Goal: Task Accomplishment & Management: Use online tool/utility

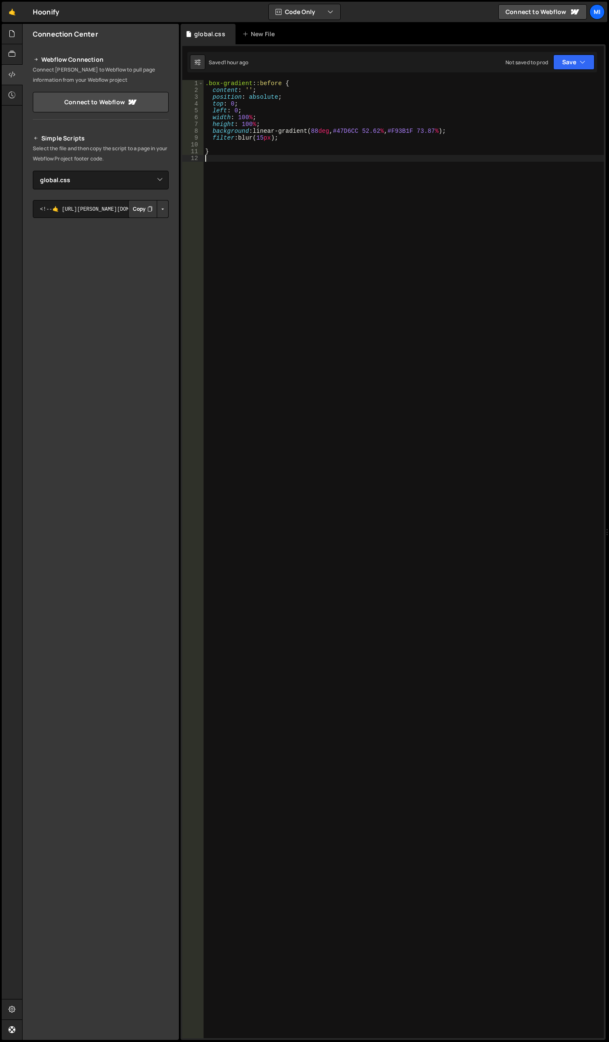
select select "48147"
click at [328, 395] on div ".box-gradient : :before { content : ' ' ; position : absolute ; top : 0 ; left …" at bounding box center [403, 566] width 400 height 972
paste textarea "testimonials-stripe"
click at [305, 173] on div ".box-gradient : :before { content : ' ' ; position : absolute ; top : 0 ; left …" at bounding box center [403, 566] width 400 height 972
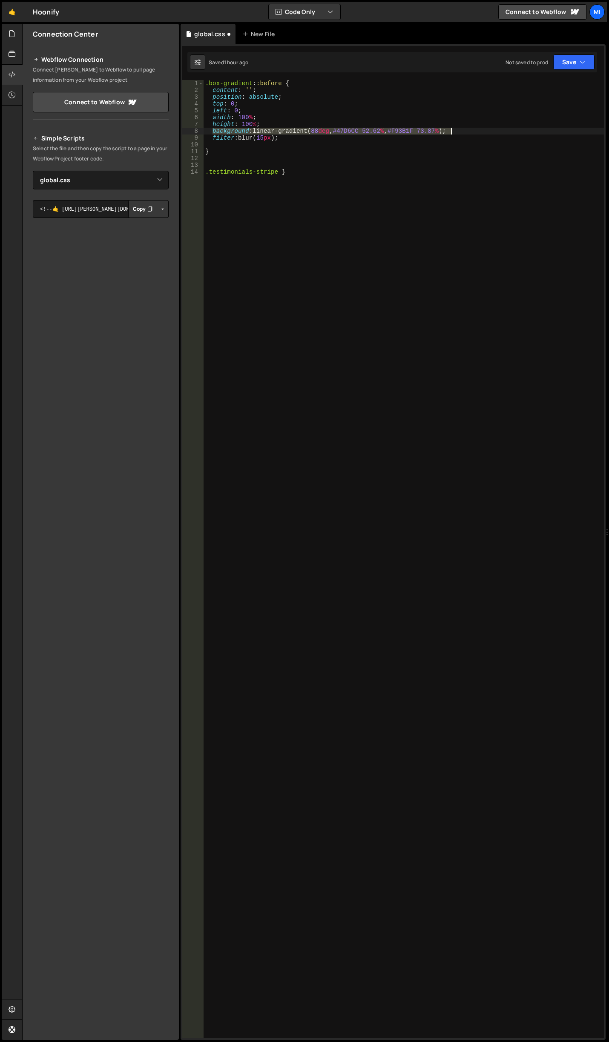
drag, startPoint x: 212, startPoint y: 132, endPoint x: 465, endPoint y: 130, distance: 253.3
click at [465, 130] on div ".box-gradient : :before { content : ' ' ; position : absolute ; top : 0 ; left …" at bounding box center [403, 566] width 400 height 972
click at [307, 169] on div ".box-gradient : :before { content : ' ' ; position : absolute ; top : 0 ; left …" at bounding box center [403, 566] width 400 height 972
type textarea ".testimonials-stripe {}"
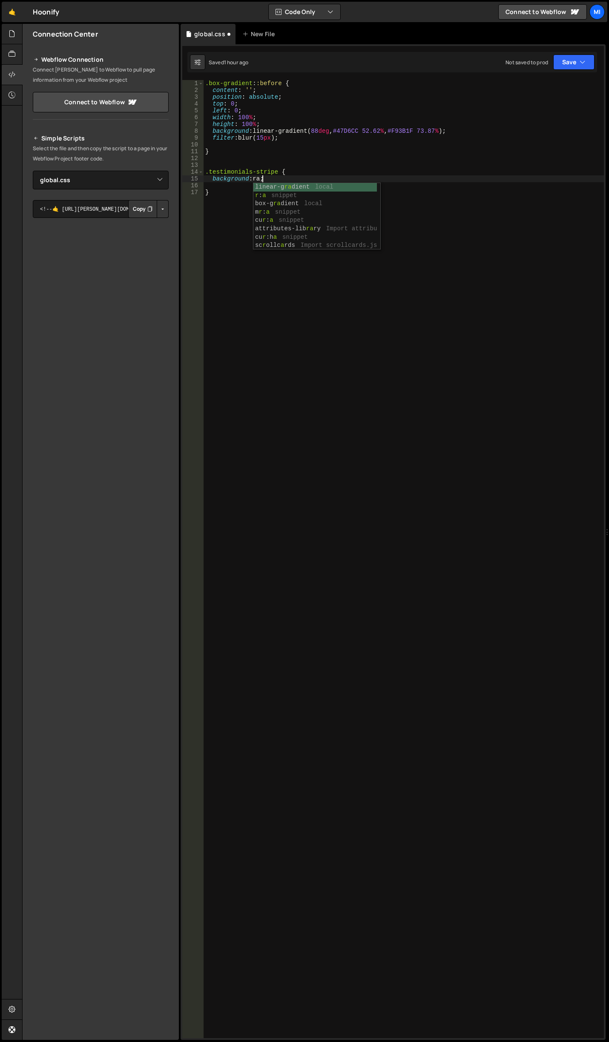
scroll to position [0, 4]
click at [283, 174] on div ".box-gradient : :before { content : ' ' ; position : absolute ; top : 0 ; left …" at bounding box center [403, 566] width 400 height 972
drag, startPoint x: 275, startPoint y: 176, endPoint x: 213, endPoint y: 179, distance: 62.2
click at [213, 179] on div ".box-gradient : :before { content : ' ' ; position : absolute ; top : 0 ; left …" at bounding box center [403, 566] width 400 height 972
type textarea "background: rad;"
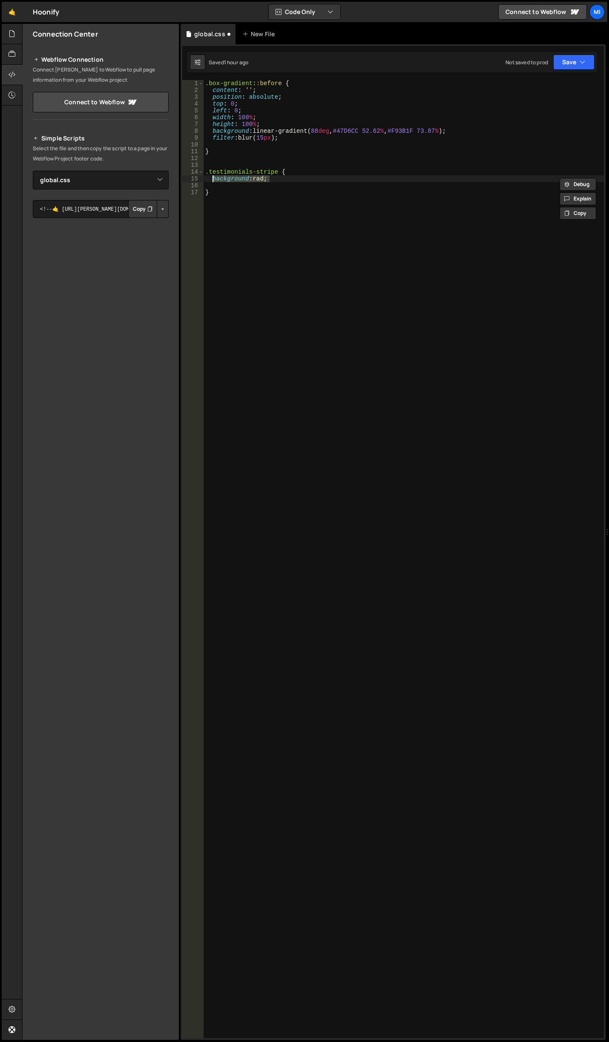
paste textarea
type textarea "}"
click at [350, 192] on div ".box-gradient : :before { content : ' ' ; position : absolute ; top : 0 ; left …" at bounding box center [403, 566] width 400 height 972
drag, startPoint x: 378, startPoint y: 170, endPoint x: 402, endPoint y: 171, distance: 24.7
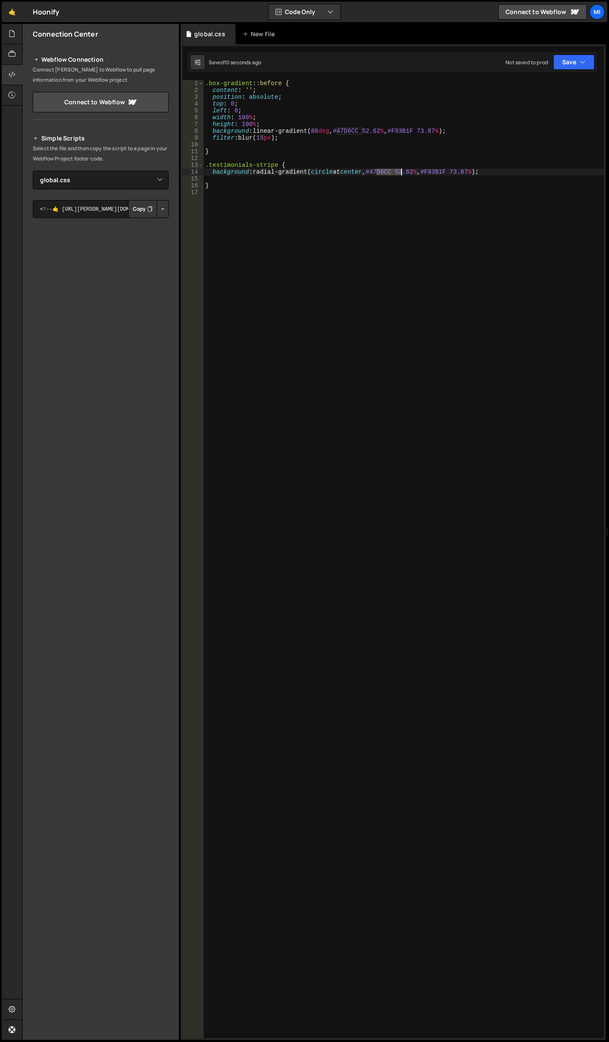
click at [402, 171] on div ".box-gradient : :before { content : ' ' ; position : absolute ; top : 0 ; left …" at bounding box center [403, 566] width 400 height 972
click at [430, 170] on div ".box-gradient : :before { content : ' ' ; position : absolute ; top : 0 ; left …" at bounding box center [403, 566] width 400 height 972
paste textarea "#47D6CC"
drag, startPoint x: 486, startPoint y: 171, endPoint x: 464, endPoint y: 171, distance: 22.1
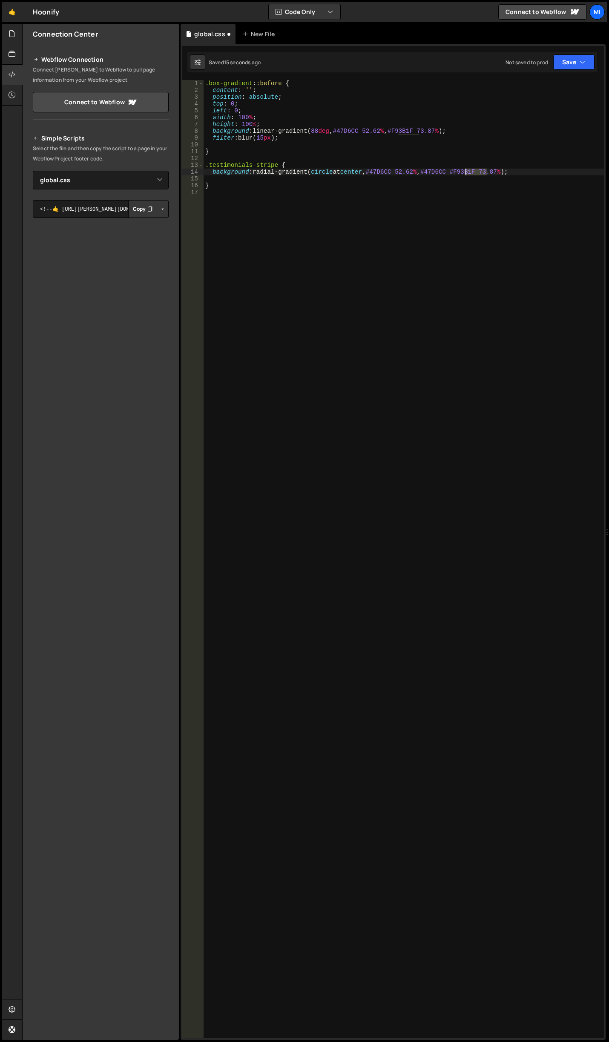
click at [464, 171] on div ".box-gradient : :before { content : ' ' ; position : absolute ; top : 0 ; left …" at bounding box center [403, 566] width 400 height 972
drag, startPoint x: 463, startPoint y: 170, endPoint x: 486, endPoint y: 170, distance: 23.0
click at [486, 170] on div ".box-gradient : :before { content : ' ' ; position : absolute ; top : 0 ; left …" at bounding box center [403, 566] width 400 height 972
drag, startPoint x: 374, startPoint y: 169, endPoint x: 401, endPoint y: 171, distance: 27.7
click at [401, 171] on div ".box-gradient : :before { content : ' ' ; position : absolute ; top : 0 ; left …" at bounding box center [403, 566] width 400 height 972
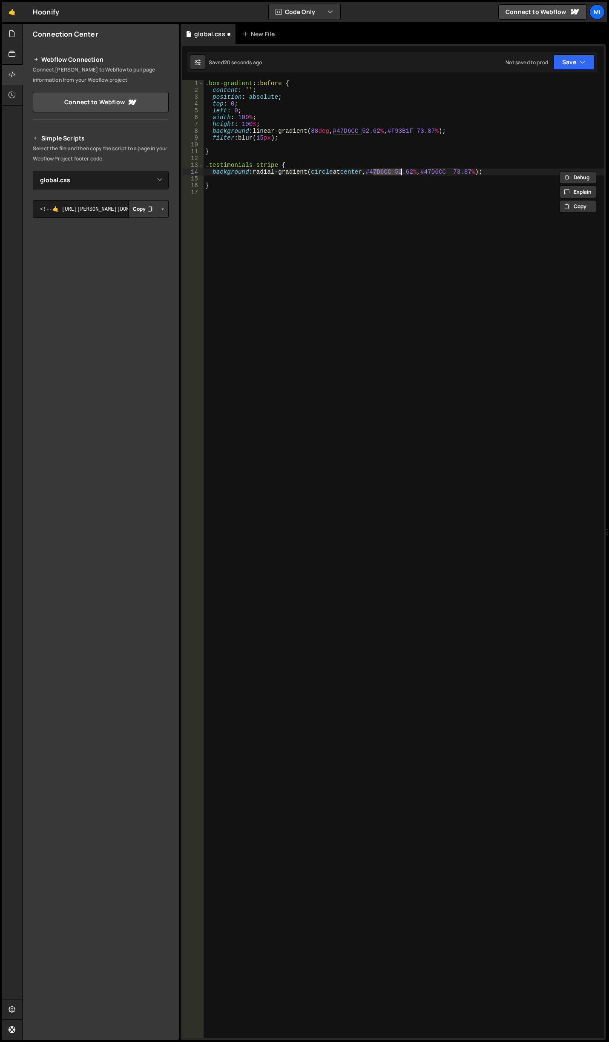
paste textarea "#F93B1F"
click at [334, 173] on div ".box-gradient : :before { content : ' ' ; position : absolute ; top : 0 ; left …" at bounding box center [403, 566] width 400 height 972
drag, startPoint x: 347, startPoint y: 172, endPoint x: 368, endPoint y: 172, distance: 20.5
click at [368, 172] on div ".box-gradient : :before { content : ' ' ; position : absolute ; top : 0 ; left …" at bounding box center [403, 566] width 400 height 972
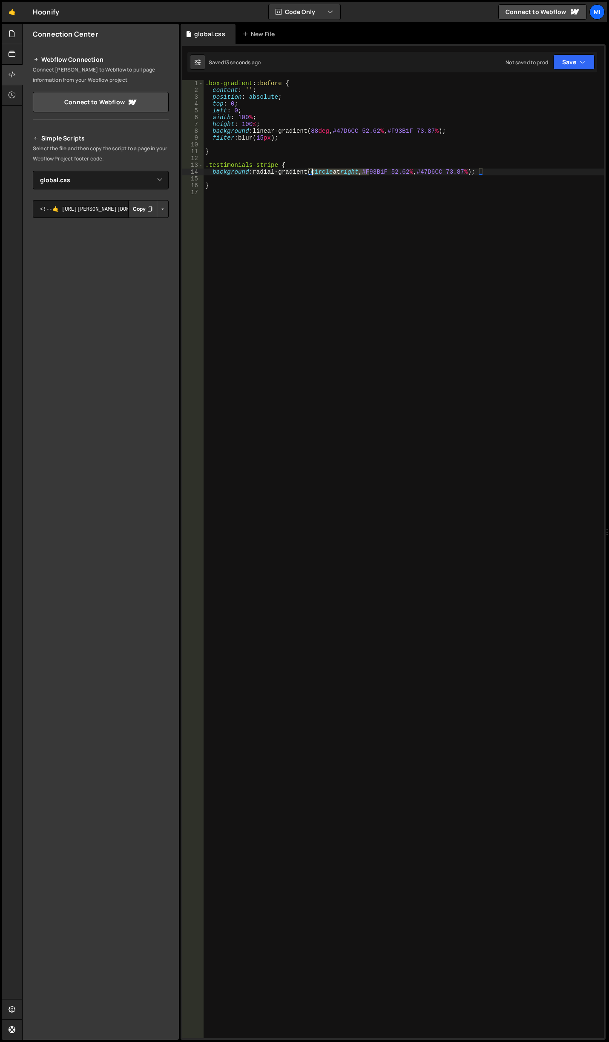
drag, startPoint x: 369, startPoint y: 170, endPoint x: 312, endPoint y: 169, distance: 57.1
click at [312, 169] on div ".box-gradient : :before { content : ' ' ; position : absolute ; top : 0 ; left …" at bounding box center [403, 566] width 400 height 972
paste textarea "ellipse at center"
click at [312, 172] on div ".box-gradient : :before { content : ' ' ; position : absolute ; top : 0 ; left …" at bounding box center [403, 566] width 400 height 972
drag, startPoint x: 372, startPoint y: 173, endPoint x: 312, endPoint y: 172, distance: 60.9
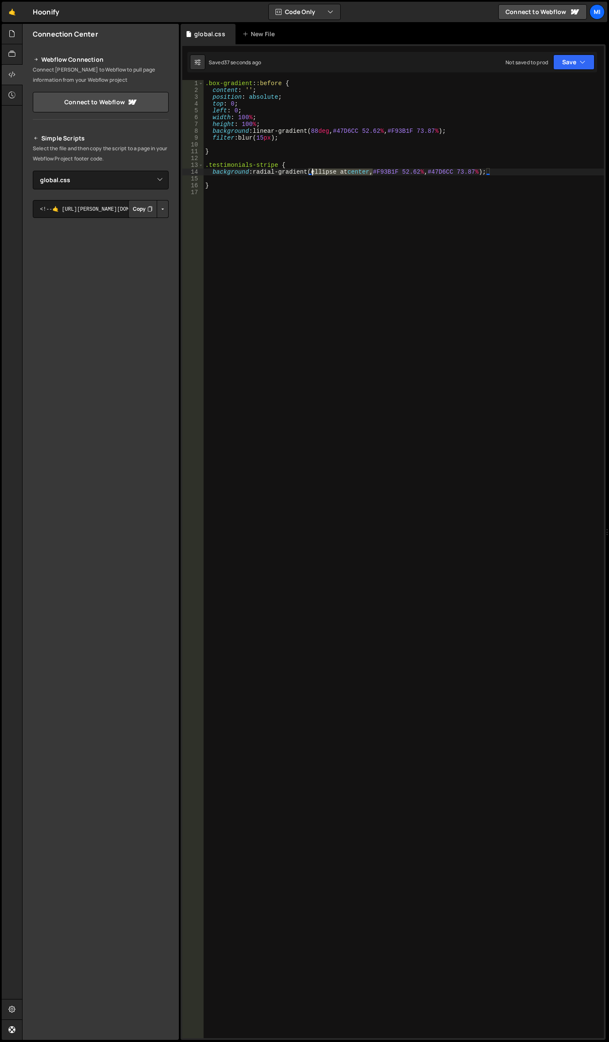
click at [312, 172] on div ".box-gradient : :before { content : ' ' ; position : absolute ; top : 0 ; left …" at bounding box center [403, 566] width 400 height 972
paste textarea "100% 50%"
click at [372, 172] on div ".box-gradient : :before { content : ' ' ; position : absolute ; top : 0 ; left …" at bounding box center [403, 566] width 400 height 972
type textarea "background: radial-gradient(ellipse at 100% 60%, #F93B1F 52.62%, #47D6CC 73.87%…"
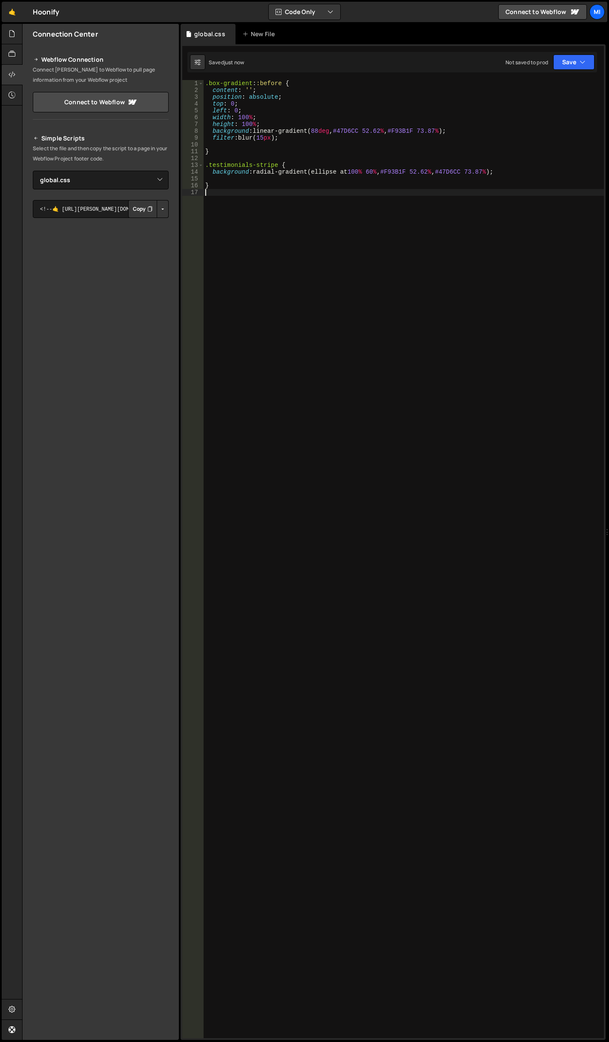
click at [444, 195] on div ".box-gradient : :before { content : ' ' ; position : absolute ; top : 0 ; left …" at bounding box center [403, 566] width 400 height 972
click at [244, 183] on div ".box-gradient : :before { content : ' ' ; position : absolute ; top : 0 ; left …" at bounding box center [403, 566] width 400 height 972
click at [209, 170] on div ".box-gradient : :before { content : ' ' ; position : absolute ; top : 0 ; left …" at bounding box center [403, 566] width 400 height 972
drag, startPoint x: 209, startPoint y: 170, endPoint x: 514, endPoint y: 175, distance: 304.4
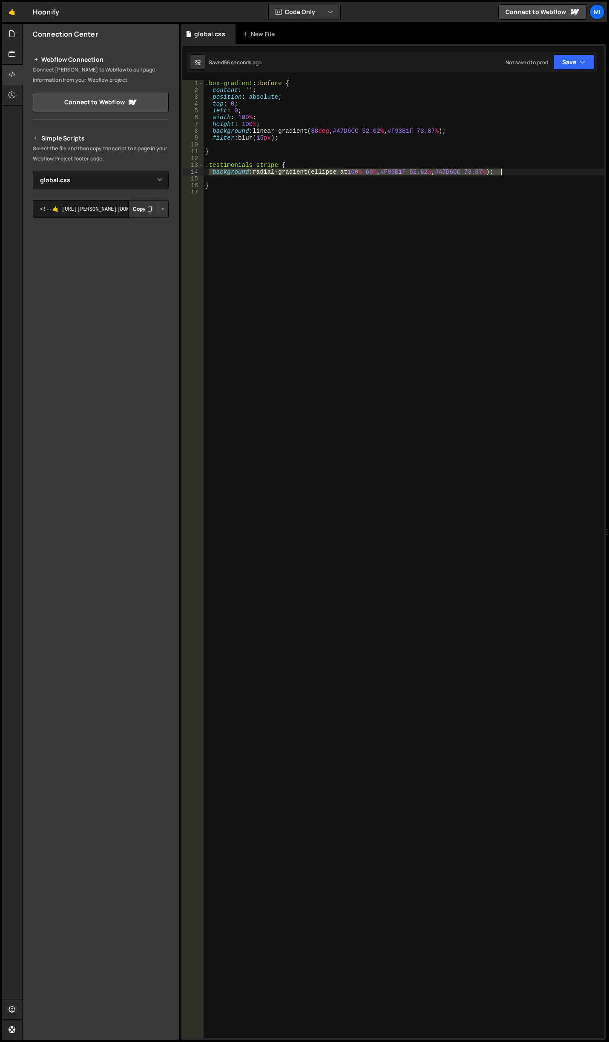
click at [514, 175] on div ".box-gradient : :before { content : ' ' ; position : absolute ; top : 0 ; left …" at bounding box center [403, 566] width 400 height 972
paste textarea
type textarea ");"
click at [286, 183] on div ".box-gradient : :before { content : ' ' ; position : absolute ; top : 0 ; left …" at bounding box center [403, 566] width 400 height 972
drag, startPoint x: 253, startPoint y: 184, endPoint x: 229, endPoint y: 185, distance: 23.4
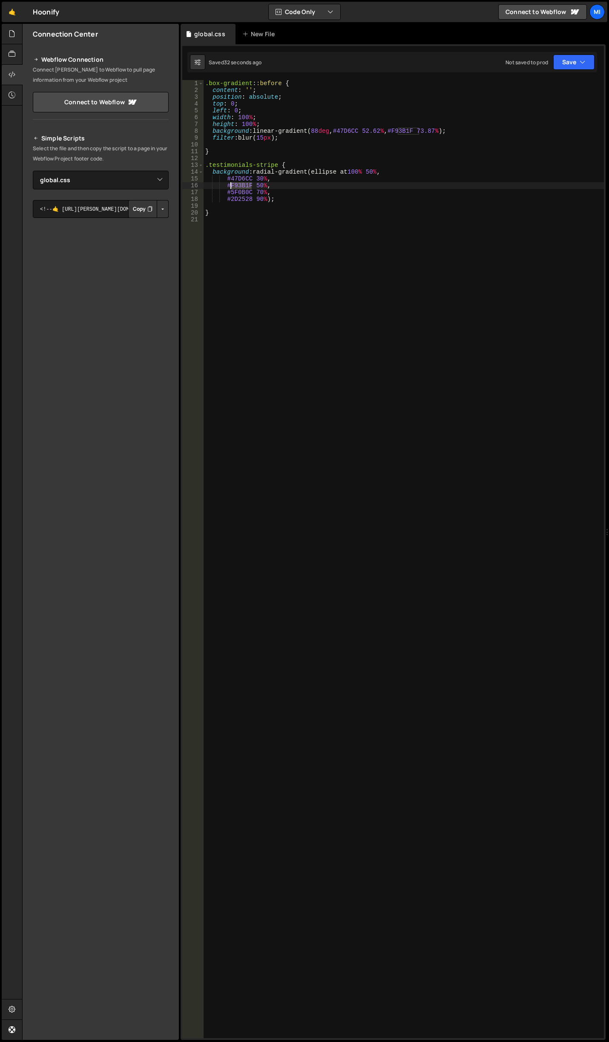
click at [229, 185] on div ".box-gradient : :before { content : ' ' ; position : absolute ; top : 0 ; left …" at bounding box center [403, 566] width 400 height 972
click at [250, 191] on div ".box-gradient : :before { content : ' ' ; position : absolute ; top : 0 ; left …" at bounding box center [403, 566] width 400 height 972
drag, startPoint x: 226, startPoint y: 184, endPoint x: 250, endPoint y: 184, distance: 23.8
click at [250, 184] on div ".box-gradient : :before { content : ' ' ; position : absolute ; top : 0 ; left …" at bounding box center [403, 566] width 400 height 972
click at [250, 191] on div ".box-gradient : :before { content : ' ' ; position : absolute ; top : 0 ; left …" at bounding box center [403, 566] width 400 height 972
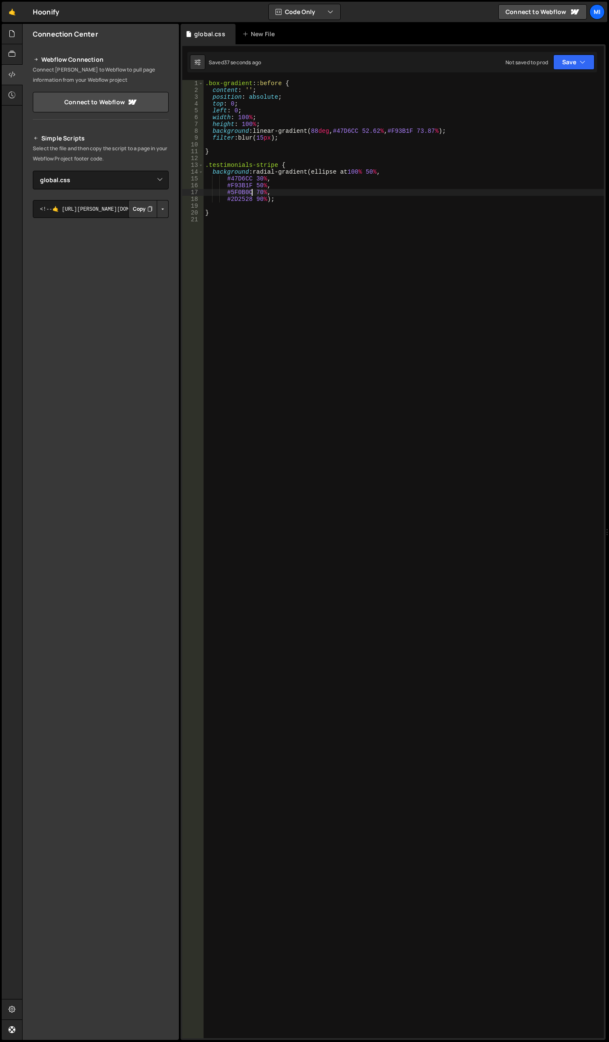
scroll to position [0, 3]
paste textarea "#F93B1F"
drag, startPoint x: 225, startPoint y: 191, endPoint x: 252, endPoint y: 191, distance: 26.8
click at [252, 191] on div ".box-gradient : :before { content : ' ' ; position : absolute ; top : 0 ; left …" at bounding box center [403, 566] width 400 height 972
drag, startPoint x: 251, startPoint y: 185, endPoint x: 227, endPoint y: 184, distance: 24.3
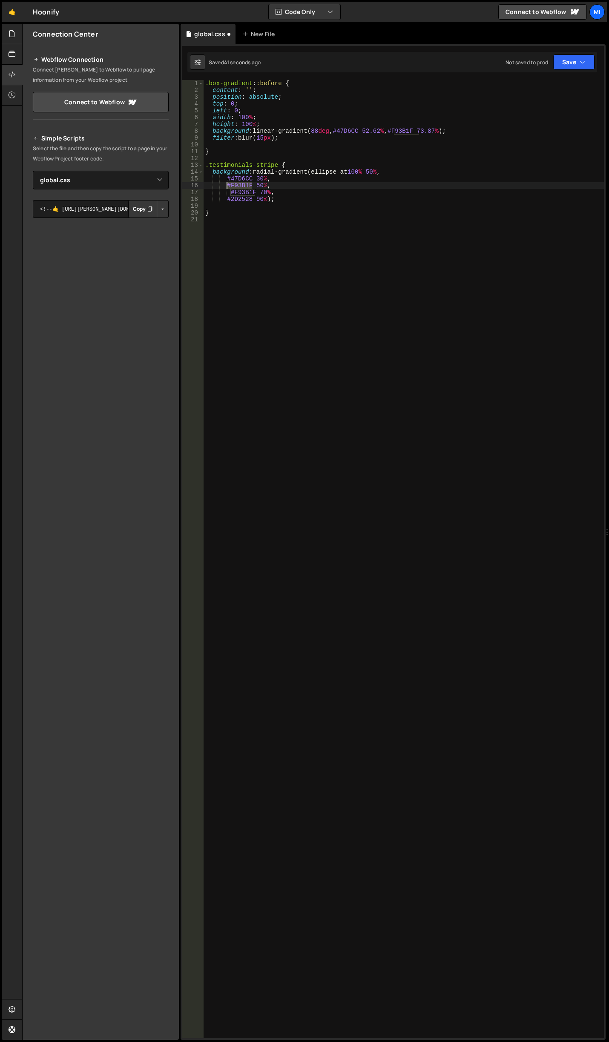
click at [227, 184] on div ".box-gradient : :before { content : ' ' ; position : absolute ; top : 0 ; left …" at bounding box center [403, 566] width 400 height 972
paste textarea "5F0B0C"
click at [292, 197] on div ".box-gradient : :before { content : ' ' ; position : absolute ; top : 0 ; left …" at bounding box center [403, 566] width 400 height 972
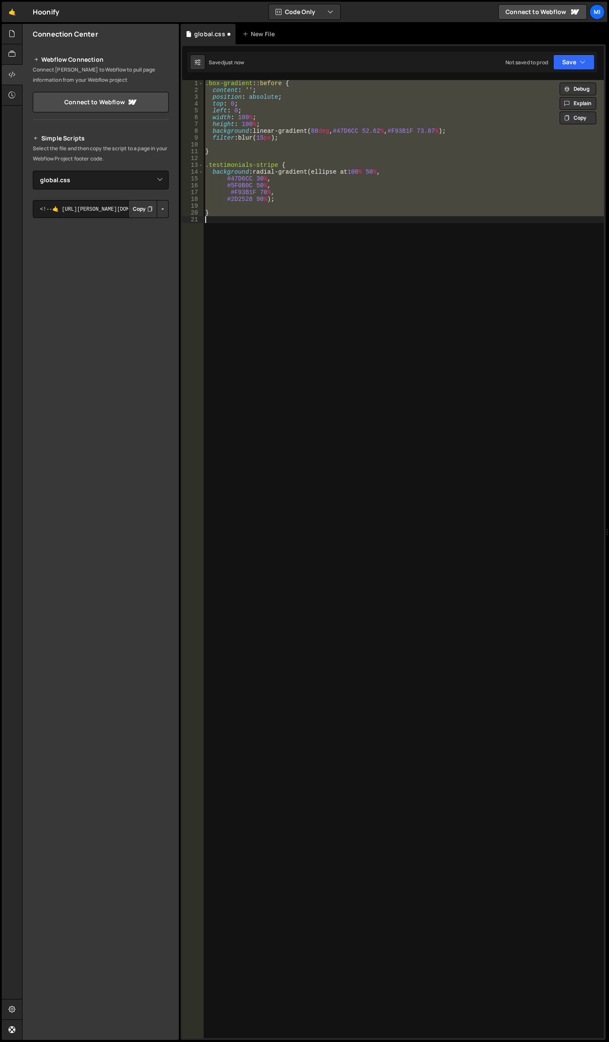
scroll to position [0, 0]
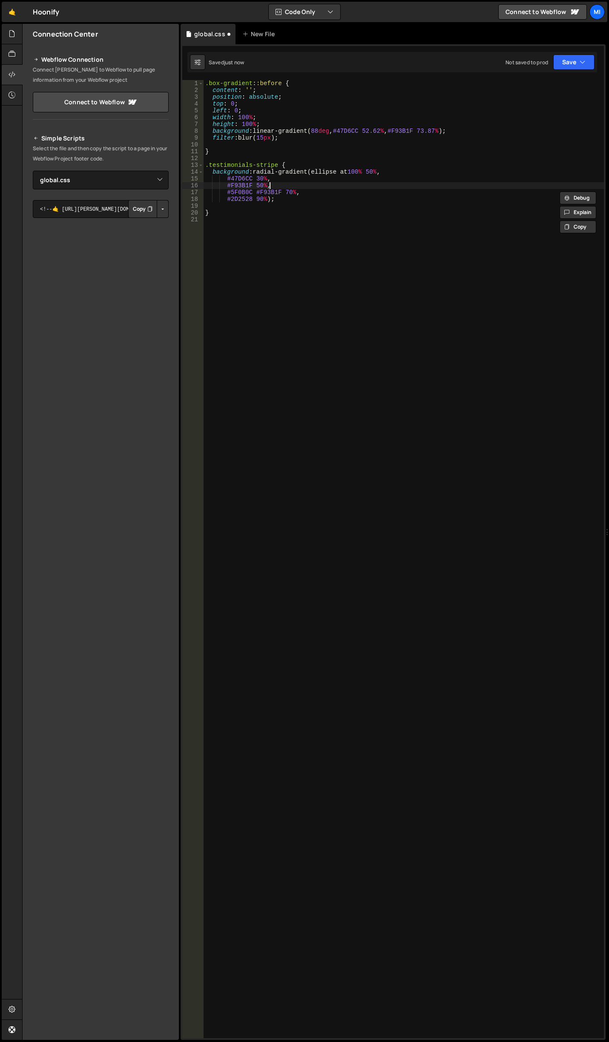
click at [295, 189] on div ".box-gradient : :before { content : ' ' ; position : absolute ; top : 0 ; left …" at bounding box center [403, 566] width 400 height 972
click at [297, 183] on div ".box-gradient : :before { content : ' ' ; position : absolute ; top : 0 ; left …" at bounding box center [403, 566] width 400 height 972
drag, startPoint x: 251, startPoint y: 200, endPoint x: 226, endPoint y: 201, distance: 25.1
click at [226, 201] on div ".box-gradient : :before { content : ' ' ; position : absolute ; top : 0 ; left …" at bounding box center [403, 566] width 400 height 972
drag, startPoint x: 225, startPoint y: 180, endPoint x: 252, endPoint y: 177, distance: 27.4
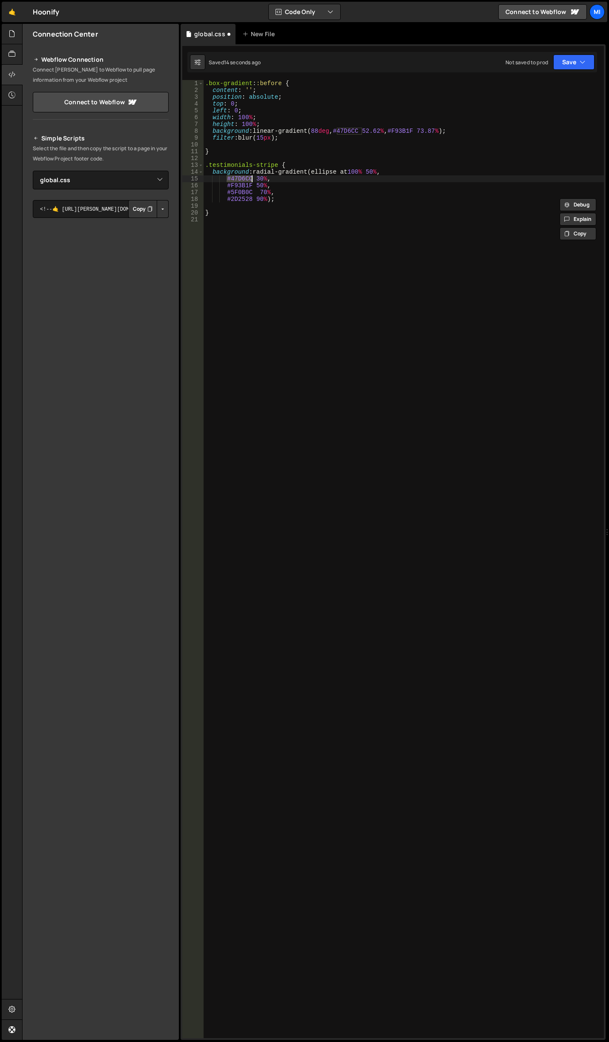
click at [252, 177] on div ".box-gradient : :before { content : ' ' ; position : absolute ; top : 0 ; left …" at bounding box center [403, 566] width 400 height 972
paste textarea "2D2528"
type textarea "#2D2528 30%,"
click at [304, 233] on div ".box-gradient : :before { content : ' ' ; position : absolute ; top : 0 ; left …" at bounding box center [403, 566] width 400 height 972
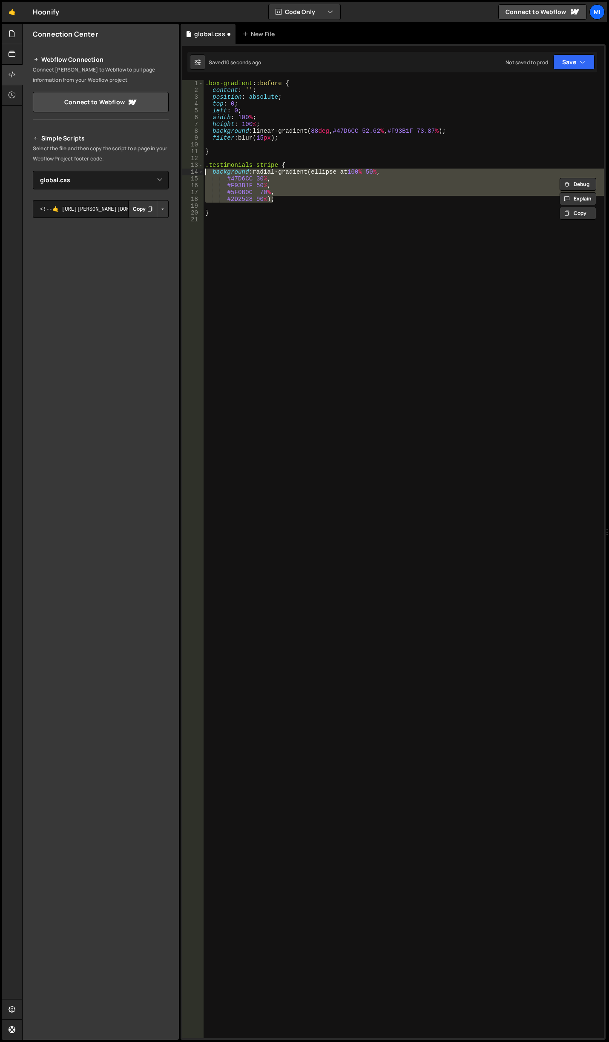
drag, startPoint x: 291, startPoint y: 200, endPoint x: 197, endPoint y: 171, distance: 98.3
click at [197, 171] on div "#47D6CC 30%, 1 2 3 4 5 6 7 8 9 10 11 12 13 14 15 16 17 18 19 20 21 .box-gradien…" at bounding box center [392, 559] width 421 height 958
paste textarea ");"
type textarea ");"
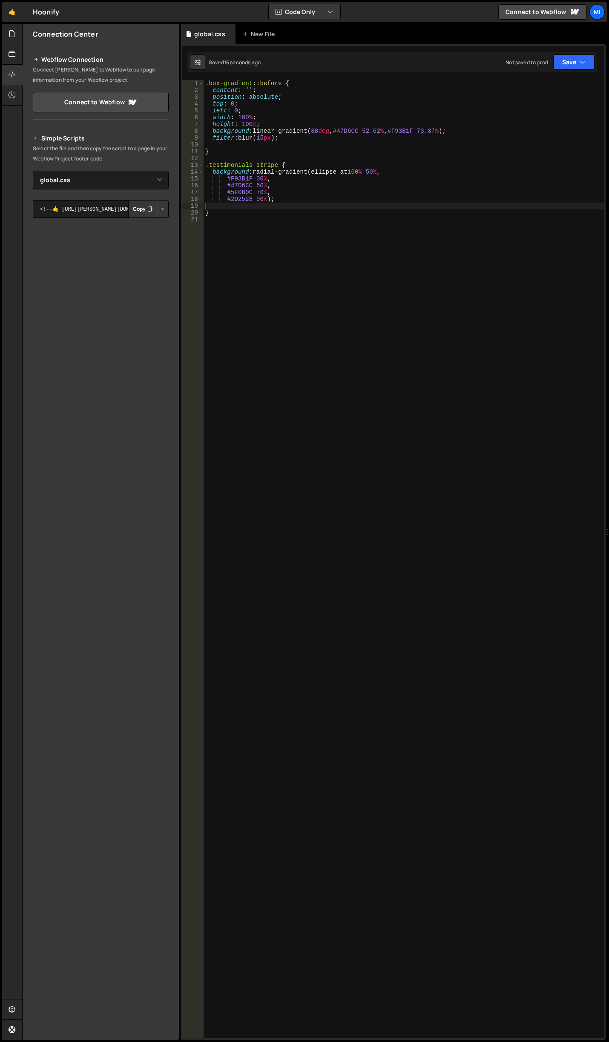
click at [281, 225] on div ".box-gradient : :before { content : ' ' ; position : absolute ; top : 0 ; left …" at bounding box center [403, 566] width 400 height 972
drag, startPoint x: 251, startPoint y: 192, endPoint x: 229, endPoint y: 189, distance: 22.7
click at [229, 189] on div ".box-gradient : :before { content : ' ' ; position : absolute ; top : 0 ; left …" at bounding box center [403, 566] width 400 height 972
click at [232, 200] on div ".box-gradient : :before { content : ' ' ; position : absolute ; top : 0 ; left …" at bounding box center [403, 566] width 400 height 972
drag, startPoint x: 254, startPoint y: 199, endPoint x: 230, endPoint y: 196, distance: 24.0
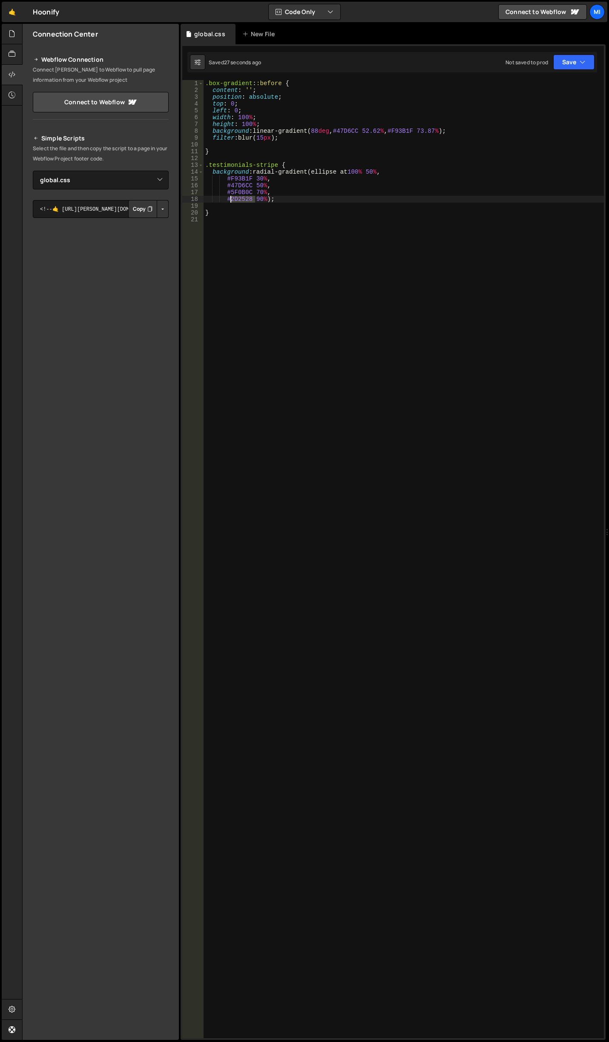
click at [230, 196] on div ".box-gradient : :before { content : ' ' ; position : absolute ; top : 0 ; left …" at bounding box center [403, 566] width 400 height 972
paste textarea "#101d1f"
click at [226, 202] on div ".box-gradient : :before { content : ' ' ; position : absolute ; top : 0 ; left …" at bounding box center [403, 566] width 400 height 972
drag, startPoint x: 225, startPoint y: 200, endPoint x: 251, endPoint y: 199, distance: 26.0
click at [251, 199] on div ".box-gradient : :before { content : ' ' ; position : absolute ; top : 0 ; left …" at bounding box center [403, 566] width 400 height 972
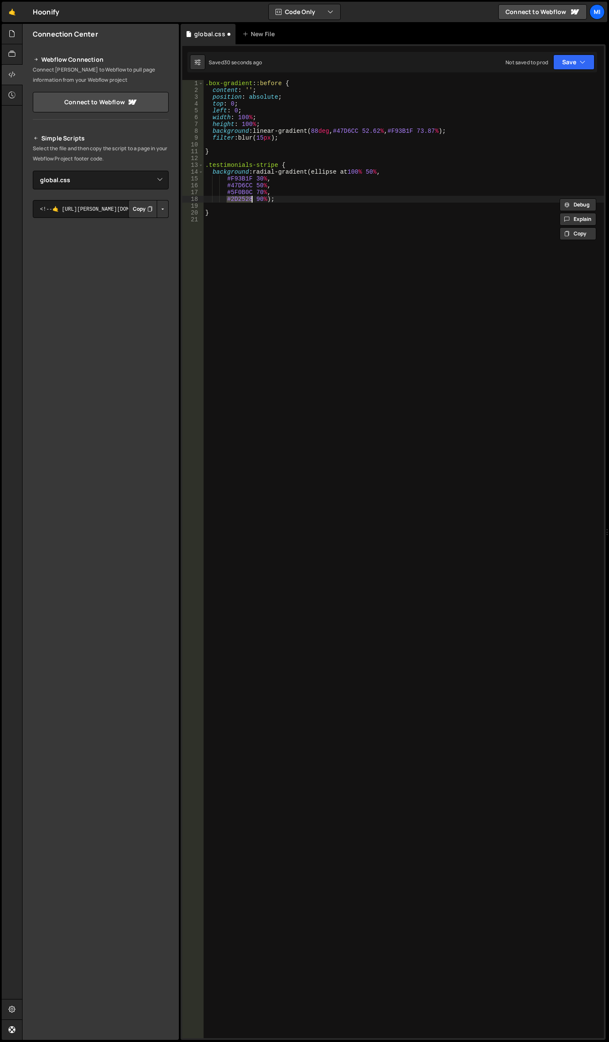
paste textarea "101d1f"
drag, startPoint x: 227, startPoint y: 191, endPoint x: 251, endPoint y: 194, distance: 24.4
click at [251, 194] on div ".box-gradient : :before { content : ' ' ; position : absolute ; top : 0 ; left …" at bounding box center [403, 566] width 400 height 972
paste textarea "101d1f"
click at [296, 199] on div ".box-gradient : :before { content : ' ' ; position : absolute ; top : 0 ; left …" at bounding box center [403, 566] width 400 height 972
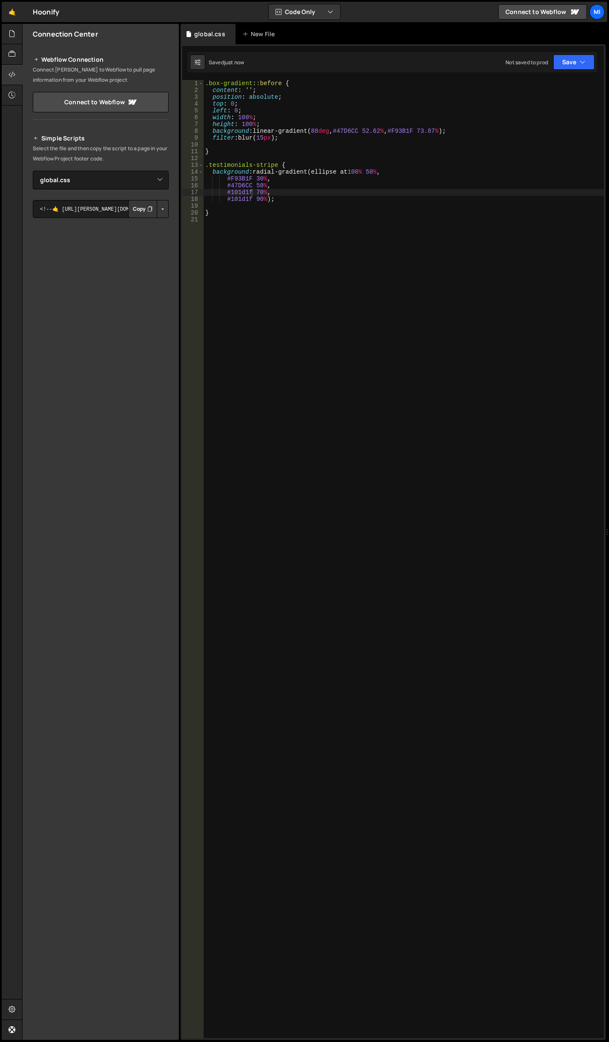
type textarea "#101d1f 90%);"
click at [278, 165] on div ".box-gradient : :before { content : ' ' ; position : absolute ; top : 0 ; left …" at bounding box center [403, 566] width 400 height 972
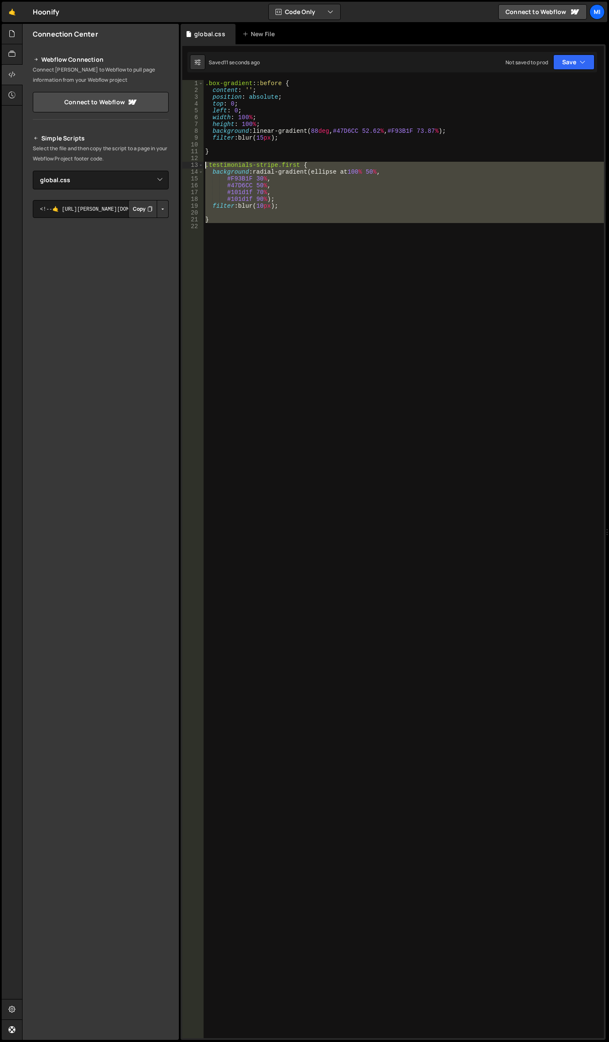
drag, startPoint x: 204, startPoint y: 197, endPoint x: 189, endPoint y: 163, distance: 37.0
click at [189, 163] on div ".testimonials-stripe.first { 1 2 3 4 5 6 7 8 9 10 11 12 13 14 15 16 17 18 19 20…" at bounding box center [392, 559] width 421 height 958
type textarea ".testimonials-stripe.first { background: radial-gradient(ellipse at 100% 50%,"
click at [243, 256] on div ".box-gradient : :before { content : ' ' ; position : absolute ; top : 0 ; left …" at bounding box center [403, 559] width 400 height 958
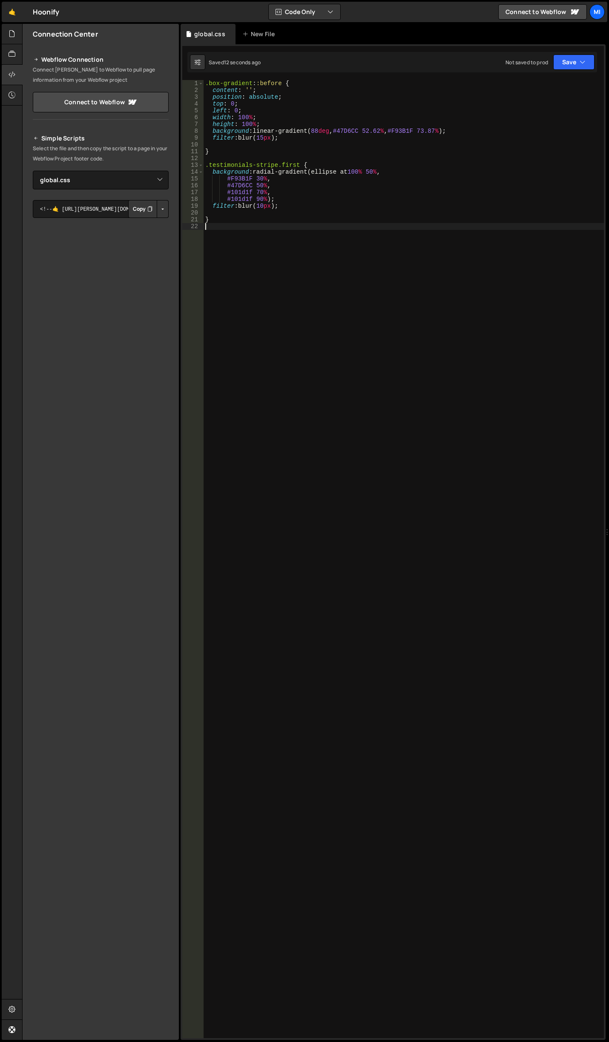
paste textarea "}"
drag, startPoint x: 282, startPoint y: 230, endPoint x: 296, endPoint y: 230, distance: 13.6
click at [296, 230] on div ".box-gradient : :before { content : ' ' ; position : absolute ; top : 0 ; left …" at bounding box center [403, 566] width 400 height 972
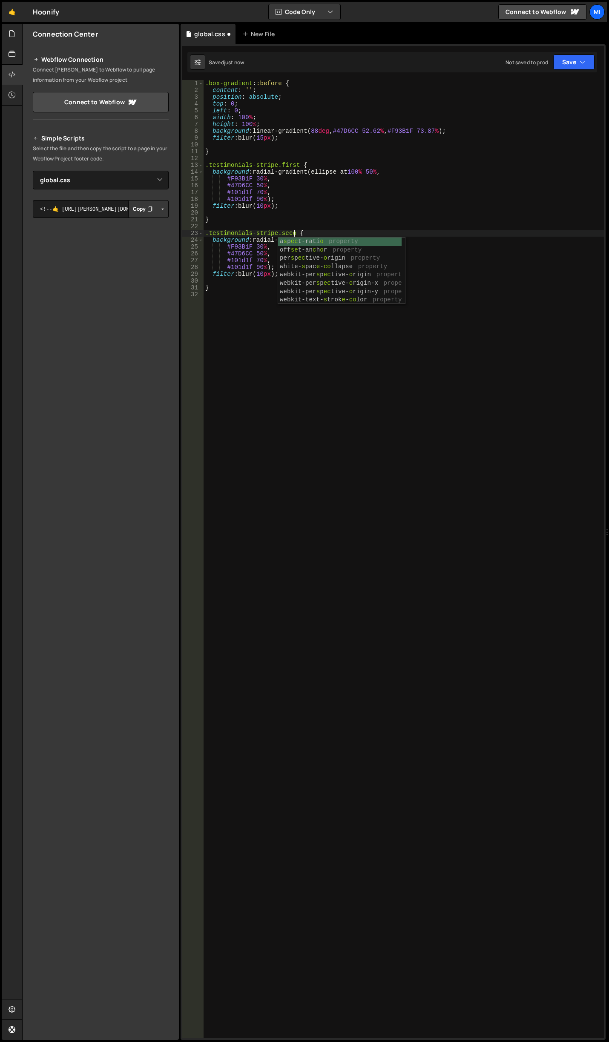
scroll to position [0, 6]
click at [279, 198] on div ".box-gradient : :before { content : ' ' ; position : absolute ; top : 0 ; left …" at bounding box center [403, 566] width 400 height 972
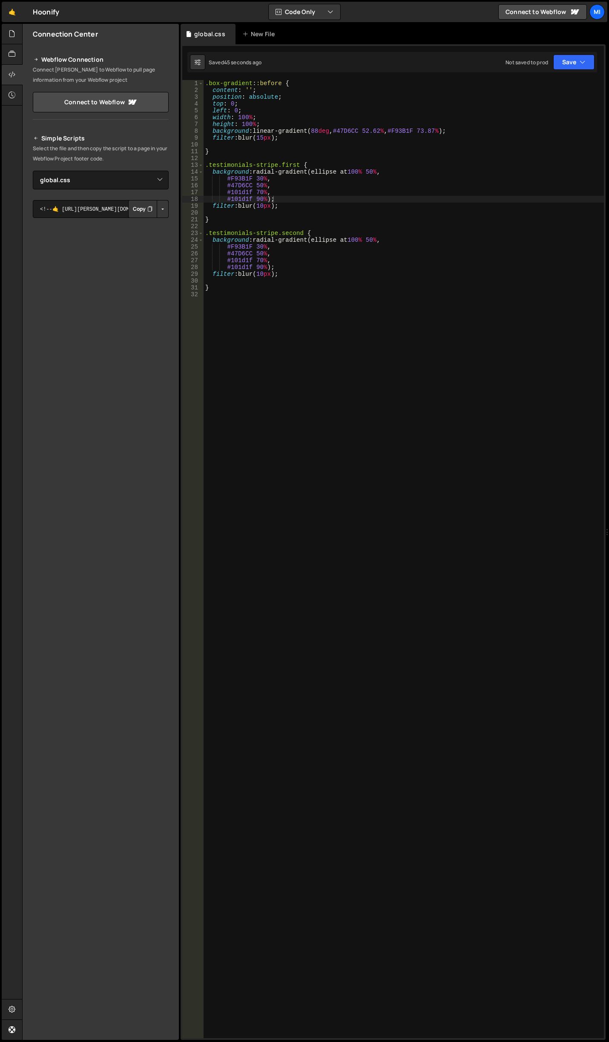
click at [297, 165] on div ".box-gradient : :before { content : ' ' ; position : absolute ; top : 0 ; left …" at bounding box center [403, 566] width 400 height 972
click at [303, 231] on div ".box-gradient : :before { content : ' ' ; position : absolute ; top : 0 ; left …" at bounding box center [403, 566] width 400 height 972
drag, startPoint x: 327, startPoint y: 166, endPoint x: 298, endPoint y: 166, distance: 28.1
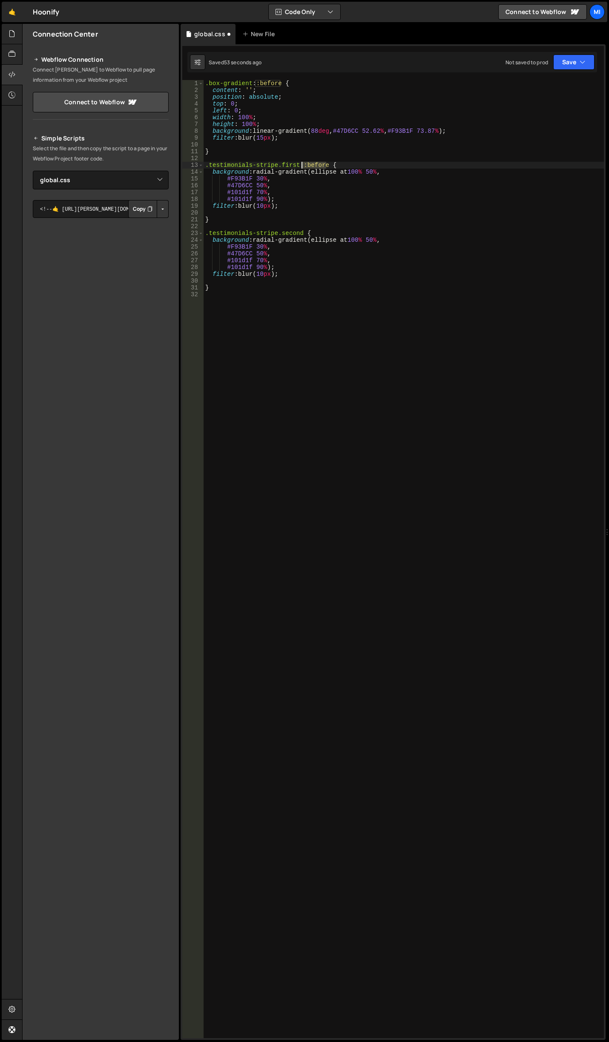
click at [298, 166] on div ".box-gradient : :before { content : ' ' ; position : absolute ; top : 0 ; left …" at bounding box center [403, 566] width 400 height 972
click at [298, 165] on div ".box-gradient : :before { content : ' ' ; position : absolute ; top : 0 ; left …" at bounding box center [403, 566] width 400 height 972
paste textarea "stripe-gradient"
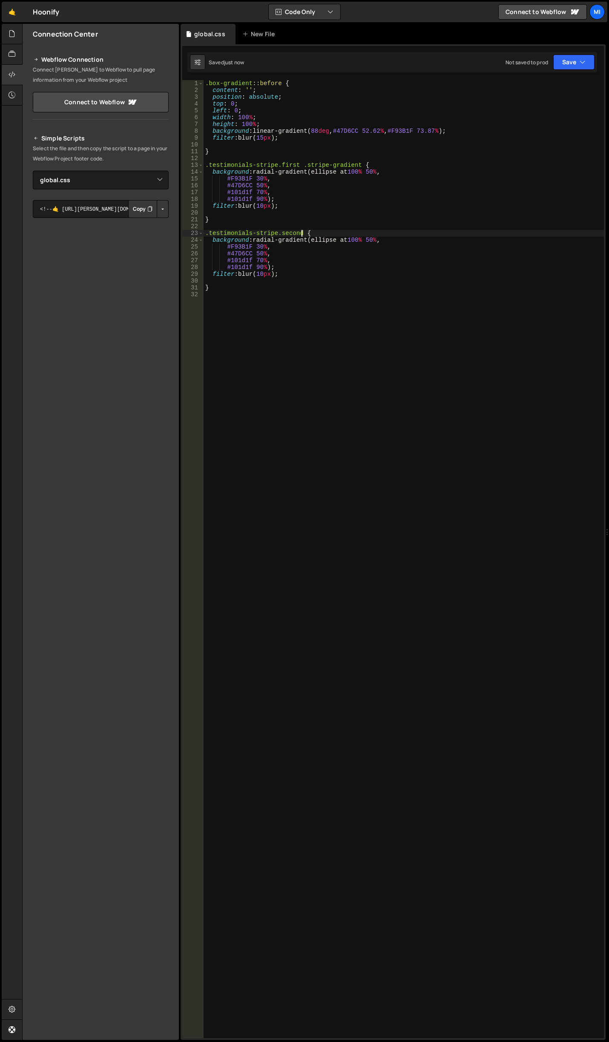
click at [303, 235] on div ".box-gradient : :before { content : ' ' ; position : absolute ; top : 0 ; left …" at bounding box center [403, 566] width 400 height 972
paste textarea "stripe-gradient"
click at [287, 254] on div ".box-gradient : :before { content : ' ' ; position : absolute ; top : 0 ; left …" at bounding box center [403, 566] width 400 height 972
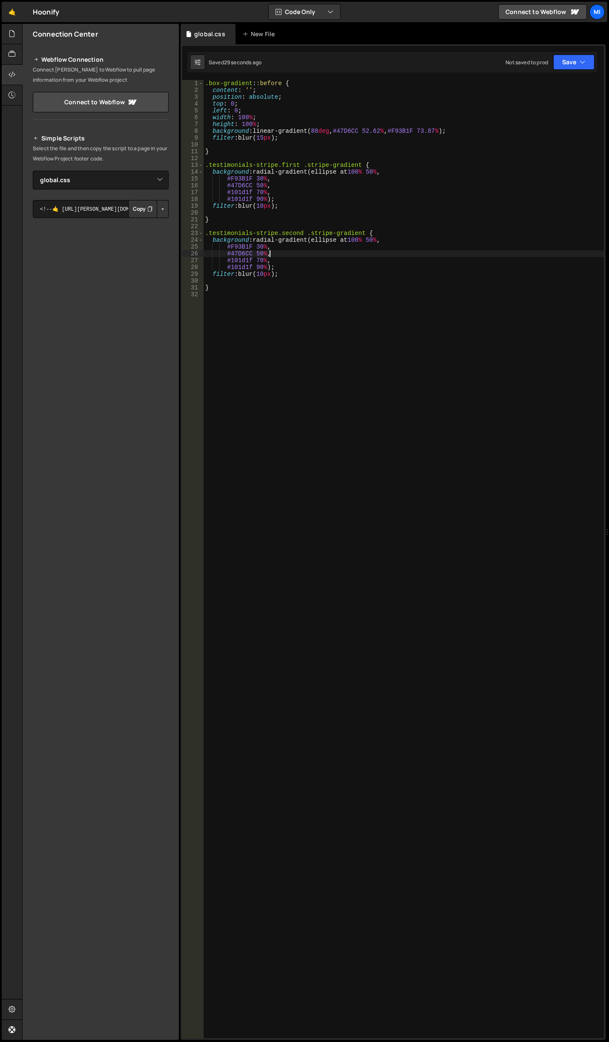
click at [289, 252] on div ".box-gradient : :before { content : ' ' ; position : absolute ; top : 0 ; left …" at bounding box center [403, 566] width 400 height 972
click at [289, 258] on div ".box-gradient : :before { content : ' ' ; position : absolute ; top : 0 ; left …" at bounding box center [403, 566] width 400 height 972
drag, startPoint x: 260, startPoint y: 253, endPoint x: 255, endPoint y: 252, distance: 5.0
click at [255, 253] on div ".box-gradient : :before { content : ' ' ; position : absolute ; top : 0 ; left …" at bounding box center [403, 566] width 400 height 972
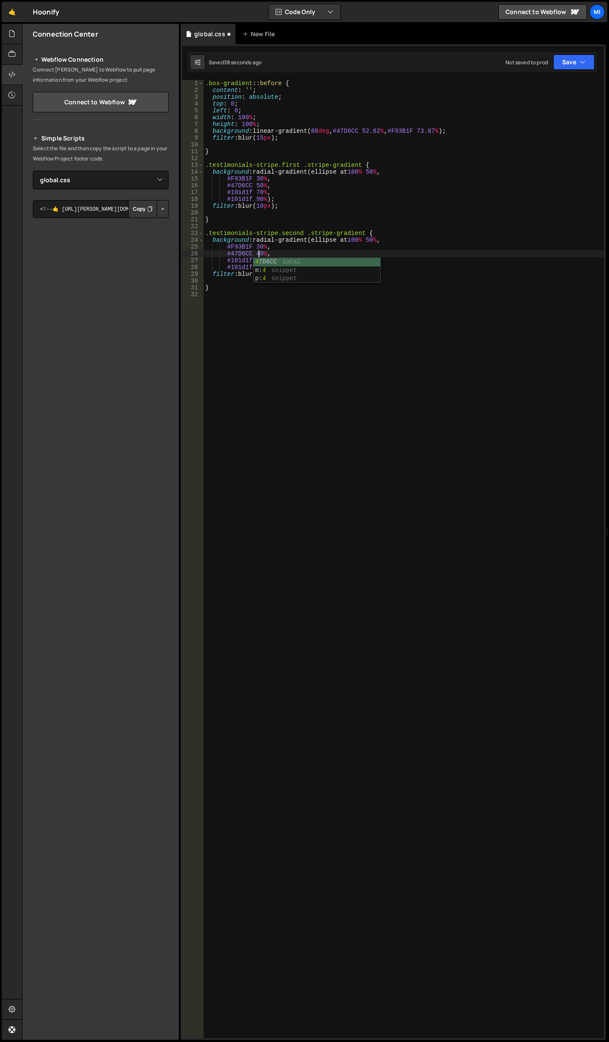
click at [251, 247] on div ".box-gradient : :before { content : ' ' ; position : absolute ; top : 0 ; left …" at bounding box center [403, 566] width 400 height 972
click at [255, 259] on div ".box-gradient : :before { content : ' ' ; position : absolute ; top : 0 ; left …" at bounding box center [403, 566] width 400 height 972
click at [317, 254] on div ".box-gradient : :before { content : ' ' ; position : absolute ; top : 0 ; left …" at bounding box center [403, 566] width 400 height 972
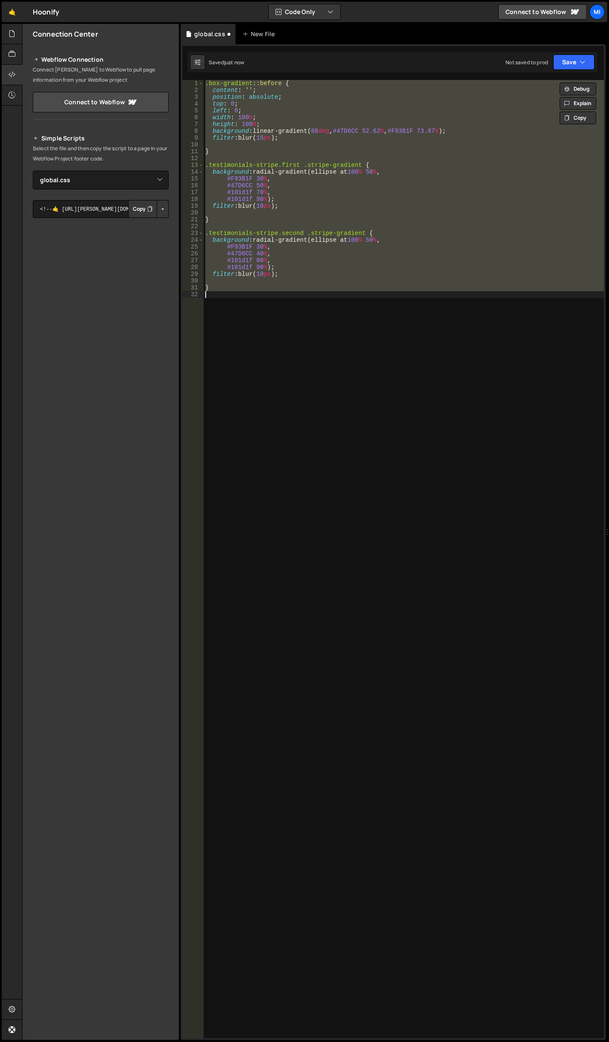
scroll to position [0, 0]
click at [261, 186] on div ".box-gradient : :before { content : ' ' ; position : absolute ; top : 0 ; left …" at bounding box center [403, 559] width 400 height 958
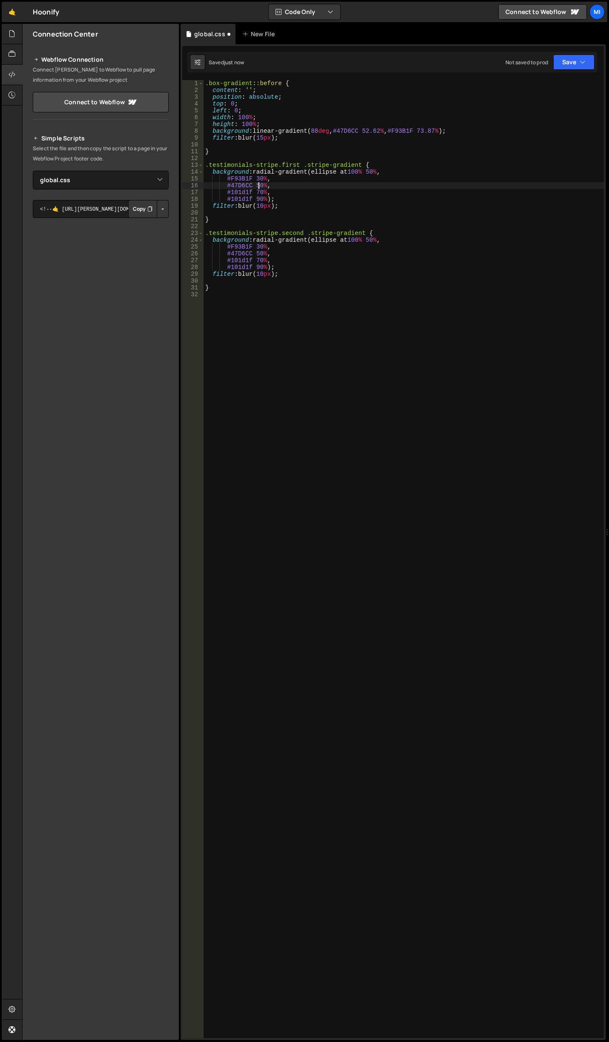
click at [257, 184] on div ".box-gradient : :before { content : ' ' ; position : absolute ; top : 0 ; left …" at bounding box center [403, 566] width 400 height 972
drag, startPoint x: 255, startPoint y: 183, endPoint x: 262, endPoint y: 185, distance: 7.3
click at [262, 185] on div ".box-gradient : :before { content : ' ' ; position : absolute ; top : 0 ; left …" at bounding box center [403, 566] width 400 height 972
click at [251, 175] on div ".box-gradient : :before { content : ' ' ; position : absolute ; top : 0 ; left …" at bounding box center [403, 566] width 400 height 972
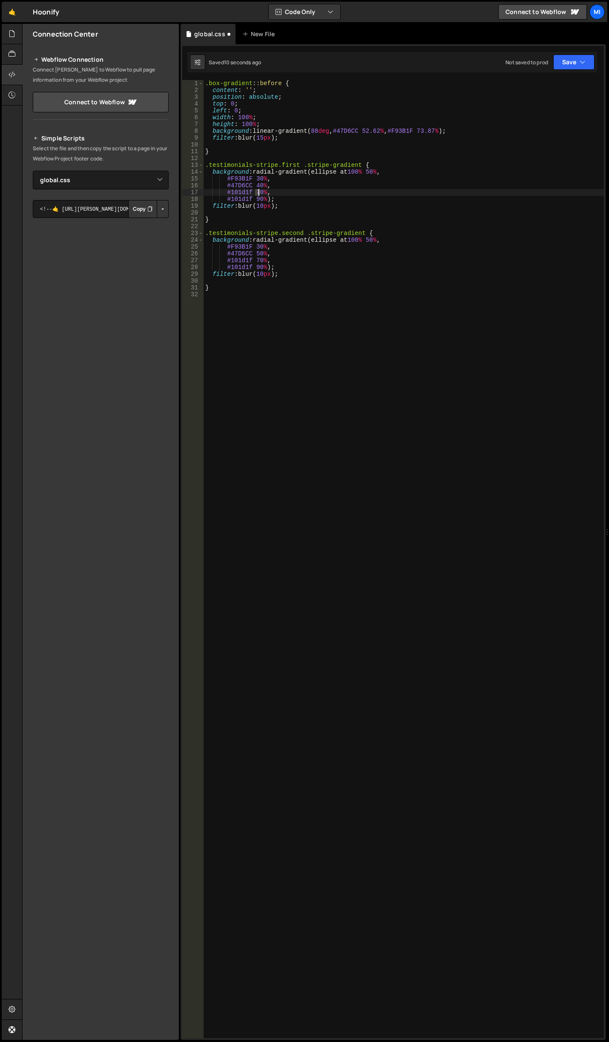
click at [258, 192] on div ".box-gradient : :before { content : ' ' ; position : absolute ; top : 0 ; left …" at bounding box center [403, 566] width 400 height 972
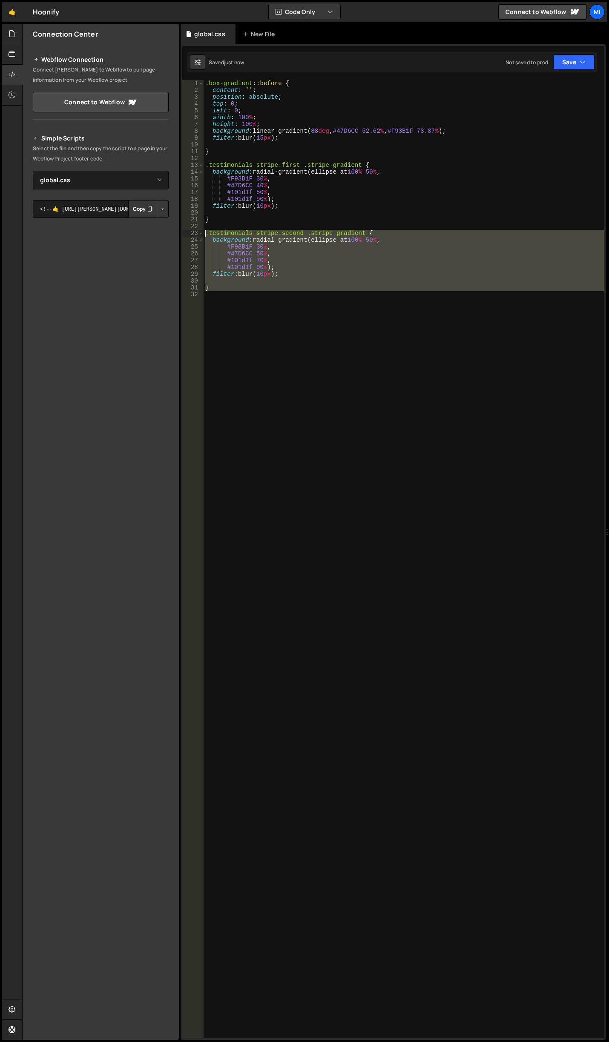
drag, startPoint x: 222, startPoint y: 296, endPoint x: 185, endPoint y: 229, distance: 76.2
click at [185, 229] on div "#101d1f 50%, 1 2 3 4 5 6 7 8 9 10 11 12 13 14 15 16 17 18 19 20 21 22 23 24 25 …" at bounding box center [392, 559] width 421 height 958
click at [218, 290] on div ".box-gradient : :before { content : ' ' ; position : absolute ; top : 0 ; left …" at bounding box center [403, 559] width 400 height 958
drag, startPoint x: 201, startPoint y: 269, endPoint x: 188, endPoint y: 235, distance: 36.5
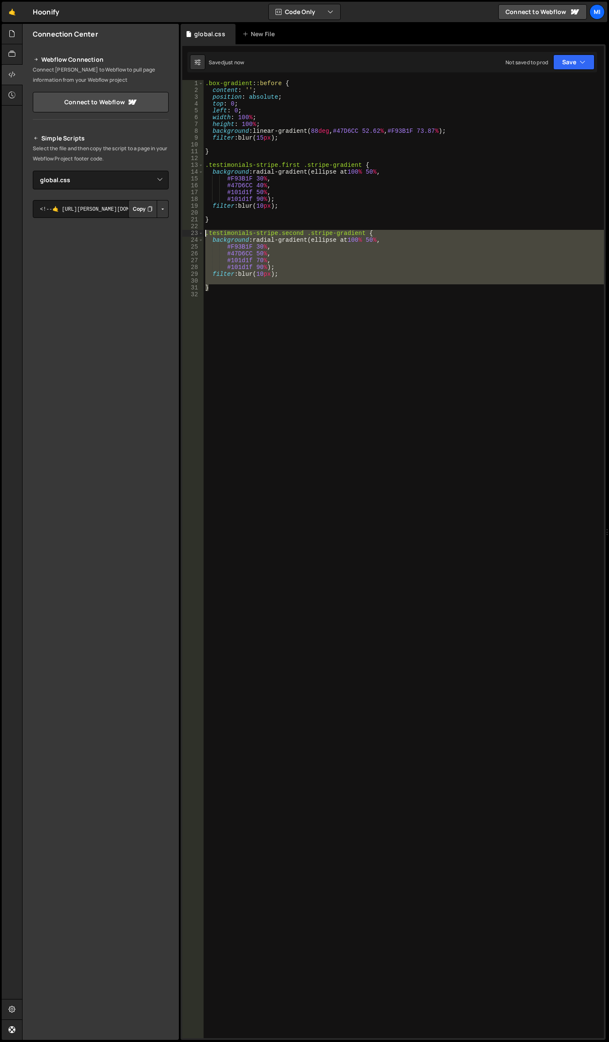
click at [188, 235] on div "} 1 2 3 4 5 6 7 8 9 10 11 12 13 14 15 16 17 18 19 20 21 22 23 24 25 26 27 28 29…" at bounding box center [392, 559] width 421 height 958
type textarea ".testimonials-stripe.second .stripe-gradient { background: radial-gradient(elli…"
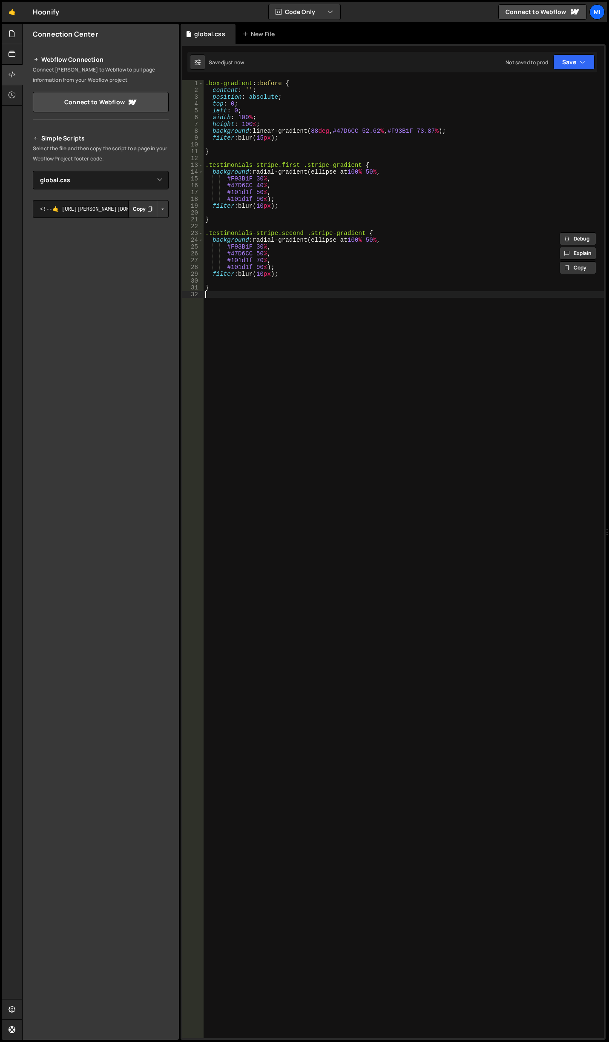
click at [241, 312] on div ".box-gradient : :before { content : ' ' ; position : absolute ; top : 0 ; left …" at bounding box center [403, 566] width 400 height 972
paste textarea "}"
drag, startPoint x: 301, startPoint y: 301, endPoint x: 289, endPoint y: 259, distance: 43.9
click at [280, 301] on div ".box-gradient : :before { content : ' ' ; position : absolute ; top : 0 ; left …" at bounding box center [403, 566] width 400 height 972
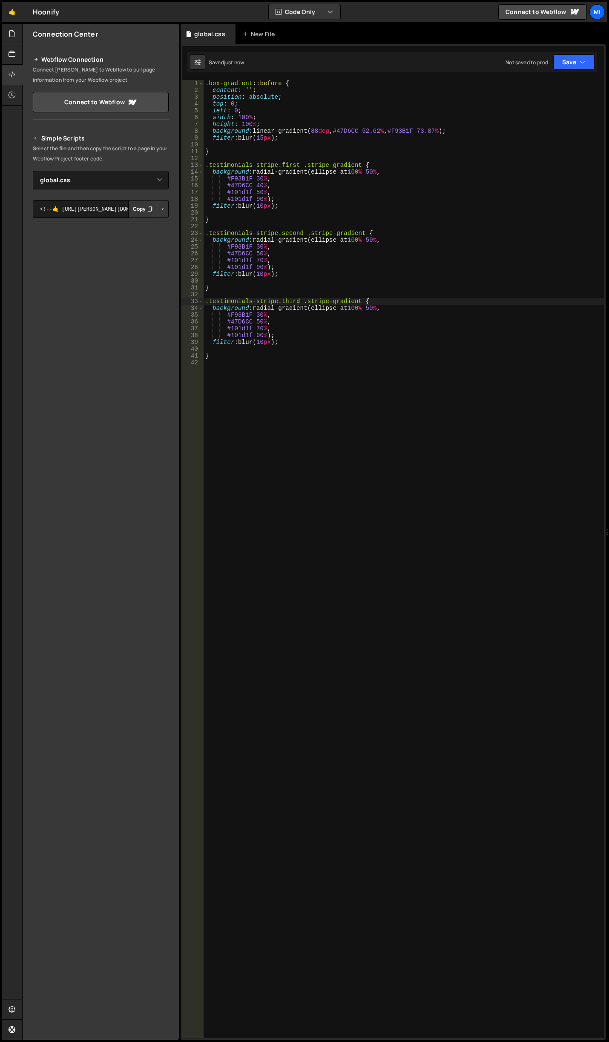
click at [301, 299] on div ".box-gradient : :before { content : ' ' ; position : absolute ; top : 0 ; left …" at bounding box center [403, 566] width 400 height 972
drag, startPoint x: 259, startPoint y: 329, endPoint x: 254, endPoint y: 328, distance: 4.9
click at [254, 328] on div ".box-gradient : :before { content : ' ' ; position : absolute ; top : 0 ; left …" at bounding box center [403, 566] width 400 height 972
click at [261, 325] on div ".box-gradient : :before { content : ' ' ; position : absolute ; top : 0 ; left …" at bounding box center [403, 566] width 400 height 972
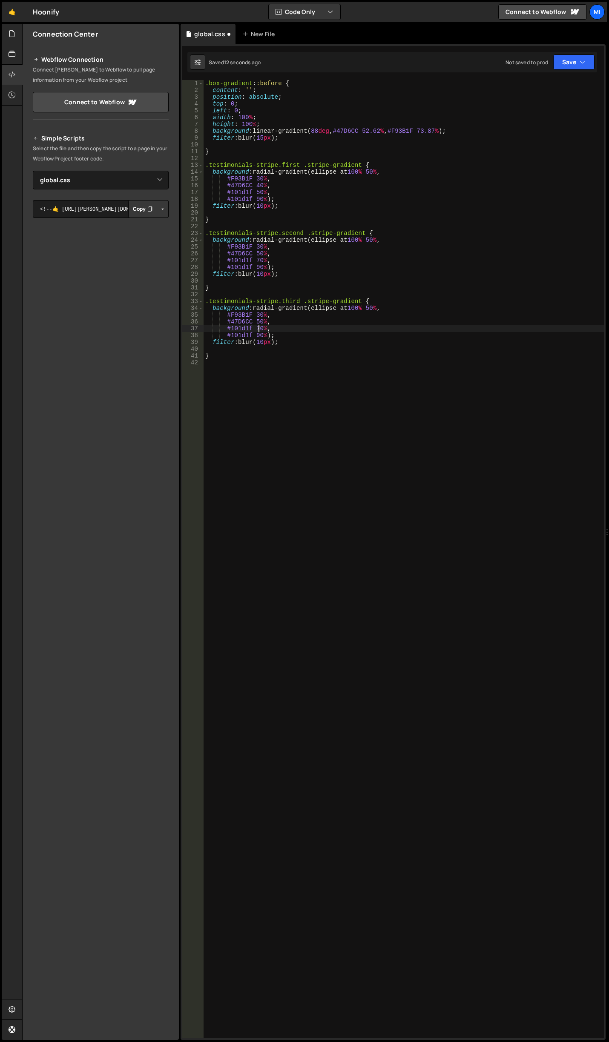
click at [257, 328] on div ".box-gradient : :before { content : ' ' ; position : absolute ; top : 0 ; left …" at bounding box center [403, 566] width 400 height 972
drag, startPoint x: 222, startPoint y: 333, endPoint x: 269, endPoint y: 333, distance: 47.7
click at [269, 333] on div ".box-gradient : :before { content : ' ' ; position : absolute ; top : 0 ; left …" at bounding box center [403, 566] width 400 height 972
click at [255, 326] on div ".box-gradient : :before { content : ' ' ; position : absolute ; top : 0 ; left …" at bounding box center [403, 566] width 400 height 972
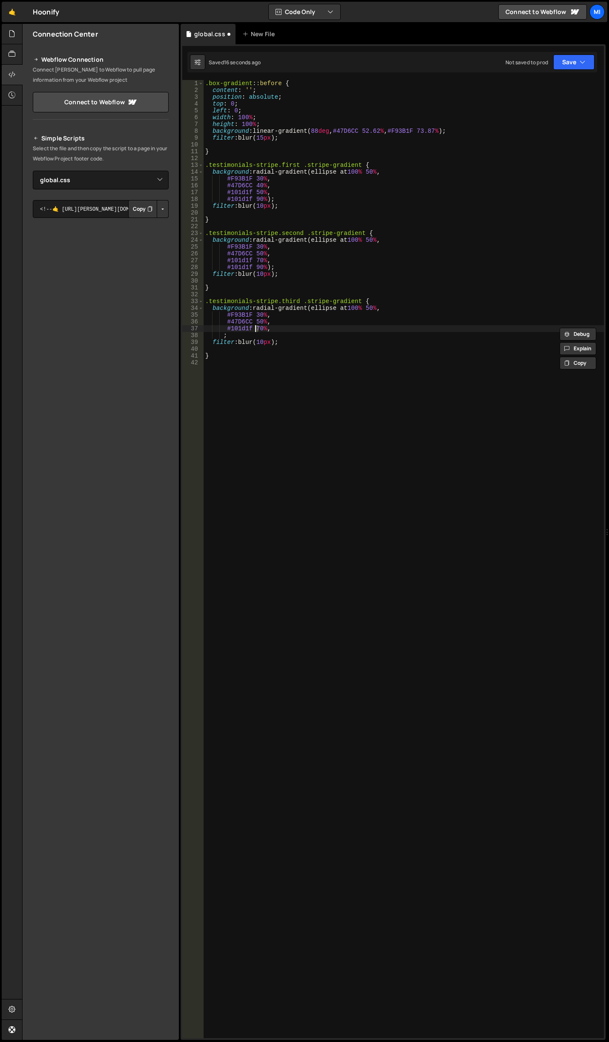
scroll to position [0, 3]
click at [278, 331] on div ".box-gradient : :before { content : ' ' ; position : absolute ; top : 0 ; left …" at bounding box center [403, 566] width 400 height 972
click at [300, 326] on div ".box-gradient : :before { content : ' ' ; position : absolute ; top : 0 ; left …" at bounding box center [403, 566] width 400 height 972
click at [290, 324] on div ".box-gradient : :before { content : ' ' ; position : absolute ; top : 0 ; left …" at bounding box center [403, 566] width 400 height 972
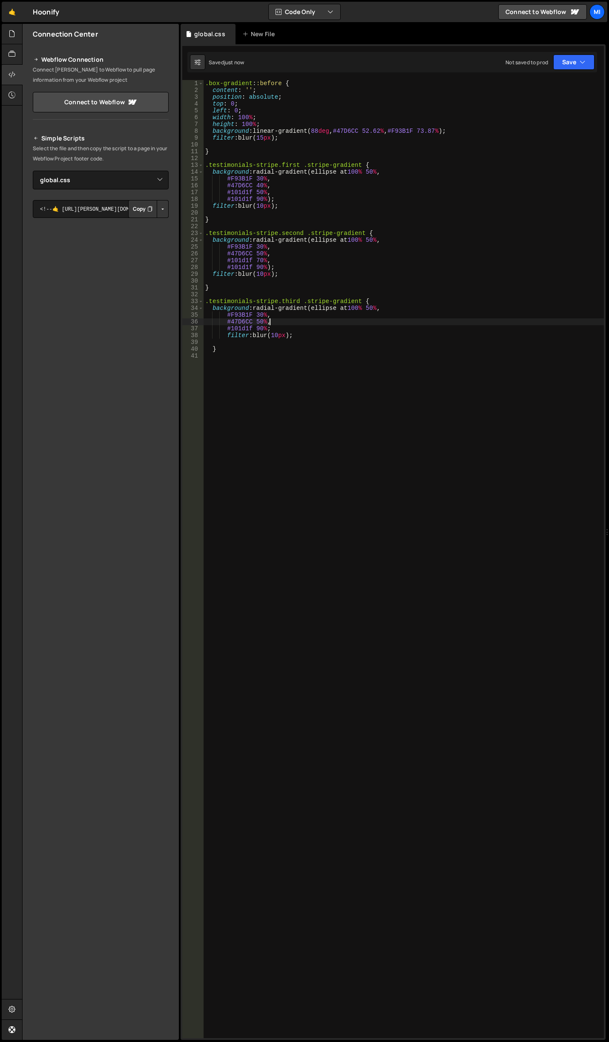
click at [291, 328] on div ".box-gradient : :before { content : ' ' ; position : absolute ; top : 0 ; left …" at bounding box center [403, 566] width 400 height 972
click at [268, 328] on div ".box-gradient : :before { content : ' ' ; position : absolute ; top : 0 ; left …" at bounding box center [403, 566] width 400 height 972
click at [255, 321] on div ".box-gradient : :before { content : ' ' ; position : absolute ; top : 0 ; left …" at bounding box center [403, 566] width 400 height 972
click at [256, 314] on div ".box-gradient : :before { content : ' ' ; position : absolute ; top : 0 ; left …" at bounding box center [403, 566] width 400 height 972
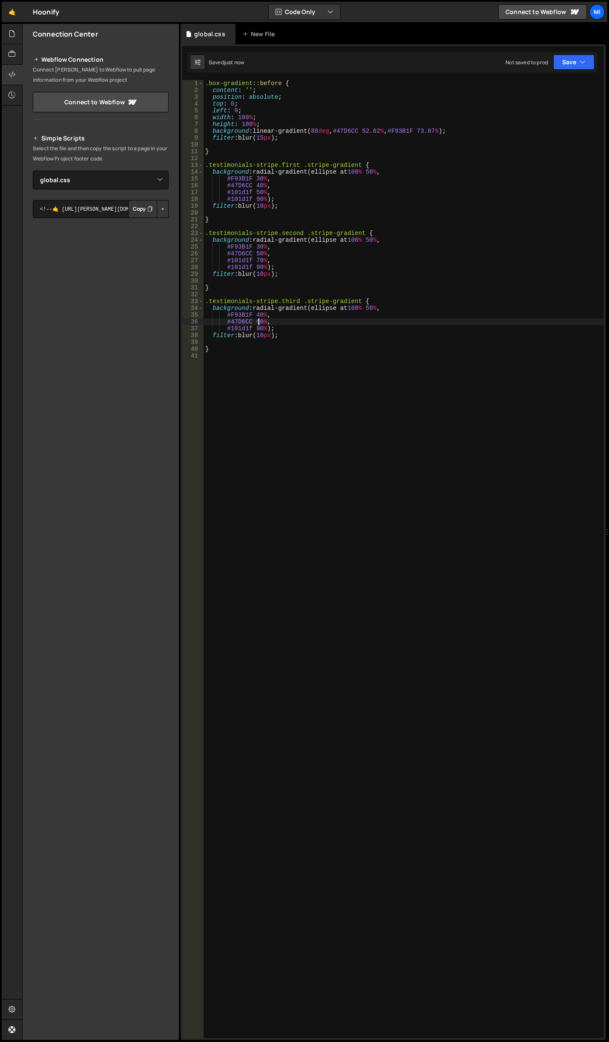
click at [257, 321] on div ".box-gradient : :before { content : ' ' ; position : absolute ; top : 0 ; left …" at bounding box center [403, 566] width 400 height 972
click at [259, 320] on div ".box-gradient : :before { content : ' ' ; position : absolute ; top : 0 ; left …" at bounding box center [403, 566] width 400 height 972
click at [259, 314] on div ".box-gradient : :before { content : ' ' ; position : absolute ; top : 0 ; left …" at bounding box center [403, 566] width 400 height 972
click at [260, 246] on div ".box-gradient : :before { content : ' ' ; position : absolute ; top : 0 ; left …" at bounding box center [403, 566] width 400 height 972
click at [245, 243] on div ".box-gradient : :before { content : ' ' ; position : absolute ; top : 0 ; left …" at bounding box center [403, 566] width 400 height 972
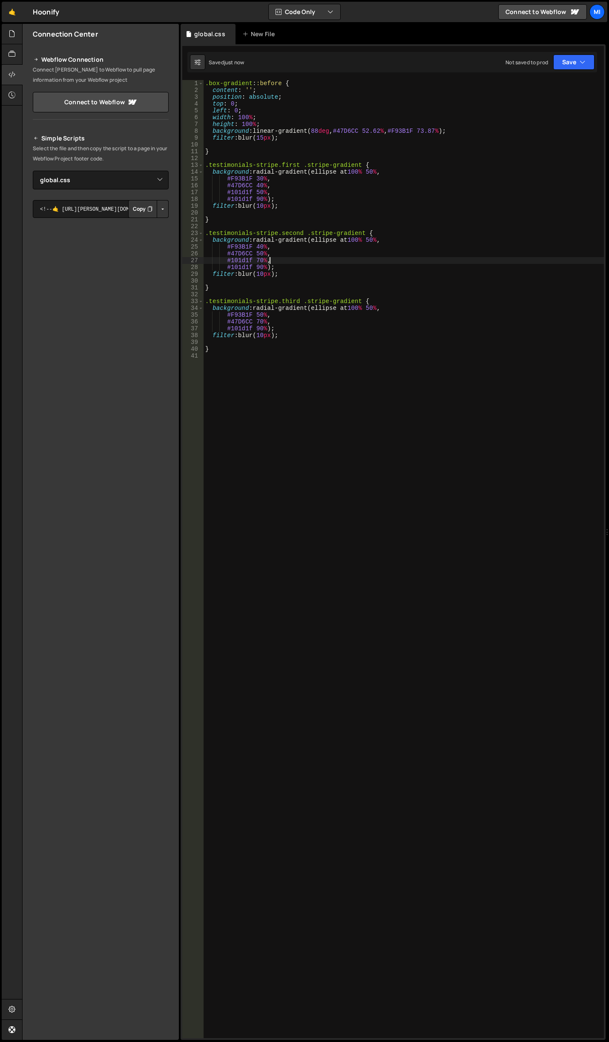
click at [266, 259] on div ".box-gradient : :before { content : ' ' ; position : absolute ; top : 0 ; left …" at bounding box center [403, 566] width 400 height 972
type textarea "#101d1f 70%,"
click at [261, 259] on div ".box-gradient : :before { content : ' ' ; position : absolute ; top : 0 ; left …" at bounding box center [403, 566] width 400 height 972
drag, startPoint x: 274, startPoint y: 260, endPoint x: 227, endPoint y: 261, distance: 47.3
click at [227, 261] on div ".box-gradient : :before { content : ' ' ; position : absolute ; top : 0 ; left …" at bounding box center [403, 566] width 400 height 972
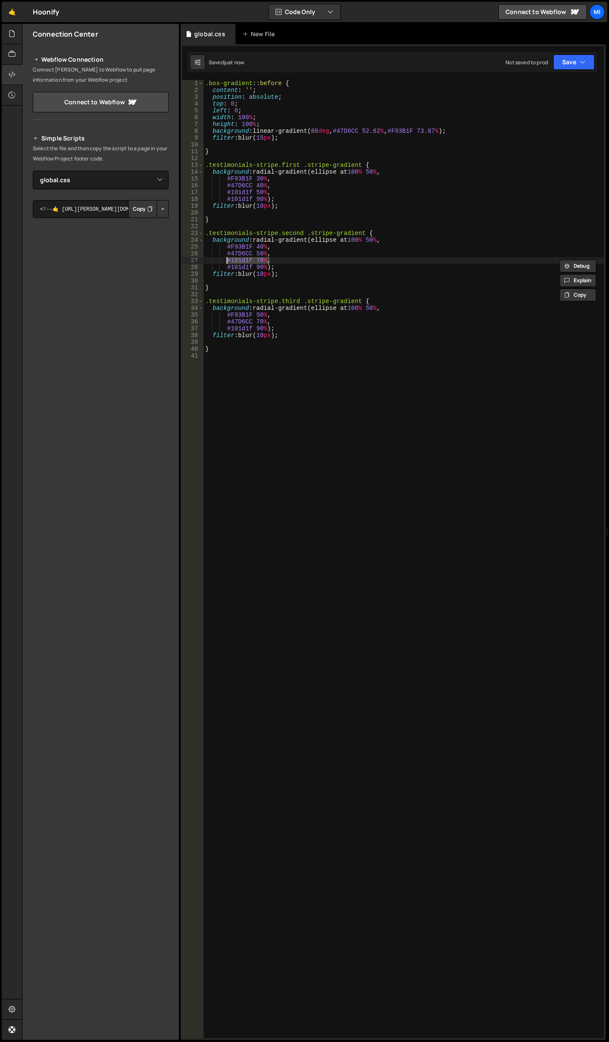
scroll to position [0, 1]
click at [285, 255] on div ".box-gradient : :before { content : ' ' ; position : absolute ; top : 0 ; left …" at bounding box center [403, 566] width 400 height 972
click at [256, 255] on div ".box-gradient : :before { content : ' ' ; position : absolute ; top : 0 ; left …" at bounding box center [403, 566] width 400 height 972
drag, startPoint x: 262, startPoint y: 259, endPoint x: 256, endPoint y: 259, distance: 6.0
click at [256, 259] on div ".box-gradient : :before { content : ' ' ; position : absolute ; top : 0 ; left …" at bounding box center [403, 566] width 400 height 972
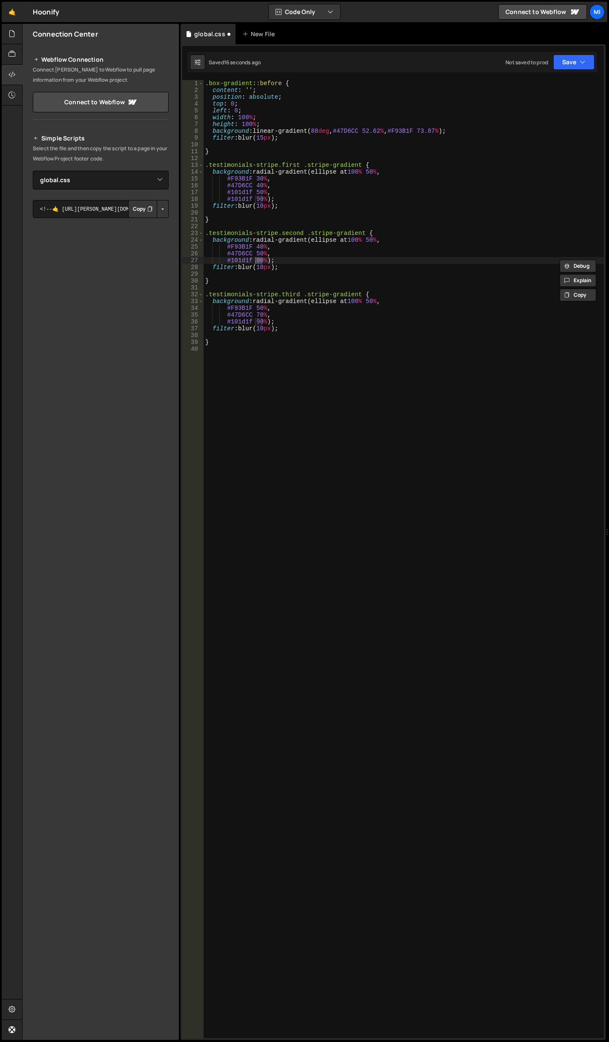
click at [215, 204] on div ".box-gradient : :before { content : ' ' ; position : absolute ; top : 0 ; left …" at bounding box center [403, 566] width 400 height 972
click at [259, 261] on div ".box-gradient : :before { content : ' ' ; position : absolute ; top : 0 ; left …" at bounding box center [403, 566] width 400 height 972
drag, startPoint x: 263, startPoint y: 259, endPoint x: 255, endPoint y: 259, distance: 7.7
click at [255, 259] on div ".box-gradient : :before { content : ' ' ; position : absolute ; top : 0 ; left …" at bounding box center [403, 566] width 400 height 972
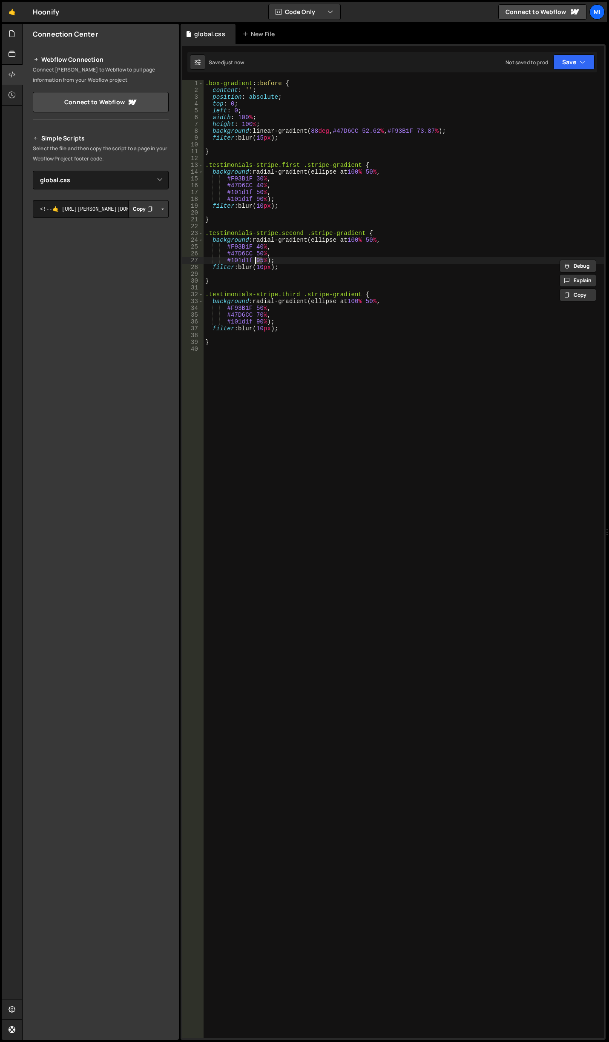
click at [271, 261] on div ".box-gradient : :before { content : ' ' ; position : absolute ; top : 0 ; left …" at bounding box center [403, 566] width 400 height 972
click at [258, 261] on div ".box-gradient : :before { content : ' ' ; position : absolute ; top : 0 ; left …" at bounding box center [403, 566] width 400 height 972
type textarea "#101d1f 85%);"
click at [262, 227] on div ".box-gradient : :before { content : ' ' ; position : absolute ; top : 0 ; left …" at bounding box center [403, 566] width 400 height 972
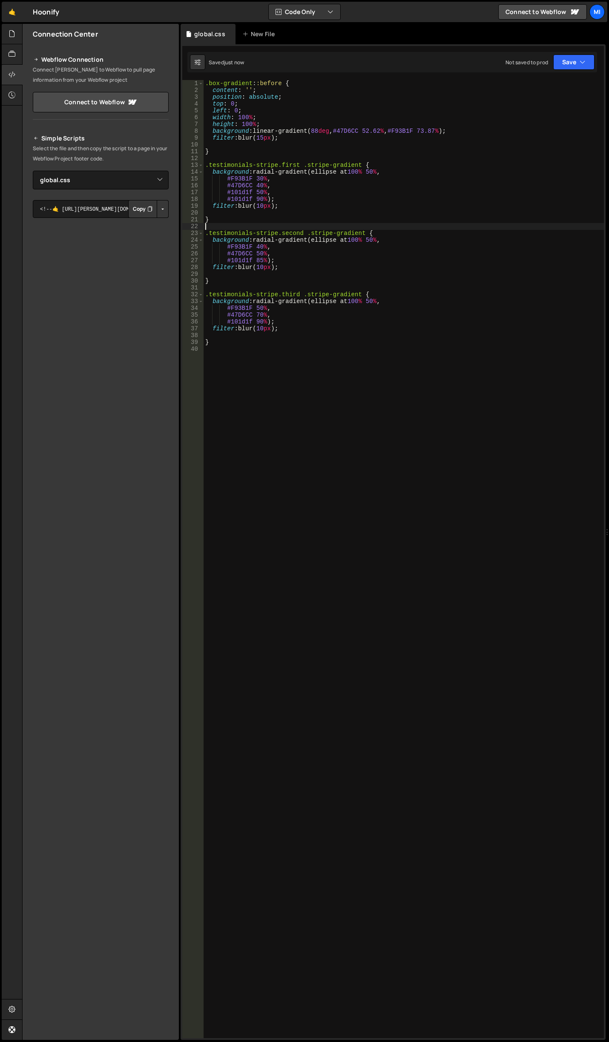
click at [299, 244] on div ".box-gradient : :before { content : ' ' ; position : absolute ; top : 0 ; left …" at bounding box center [403, 566] width 400 height 972
type textarea "}"
click at [336, 264] on div ".box-gradient : :before { content : ' ' ; position : absolute ; top : 0 ; left …" at bounding box center [403, 566] width 400 height 972
click at [373, 243] on div ".box-gradient : :before { content : ' ' ; position : absolute ; top : 0 ; left …" at bounding box center [403, 566] width 400 height 972
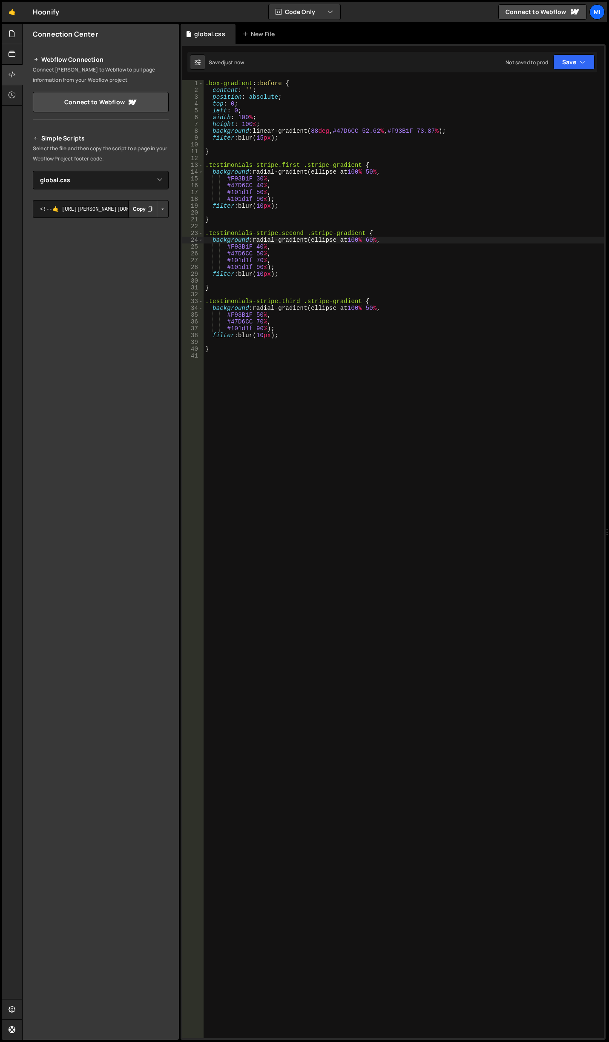
click at [313, 256] on div ".box-gradient : :before { content : ' ' ; position : absolute ; top : 0 ; left …" at bounding box center [403, 566] width 400 height 972
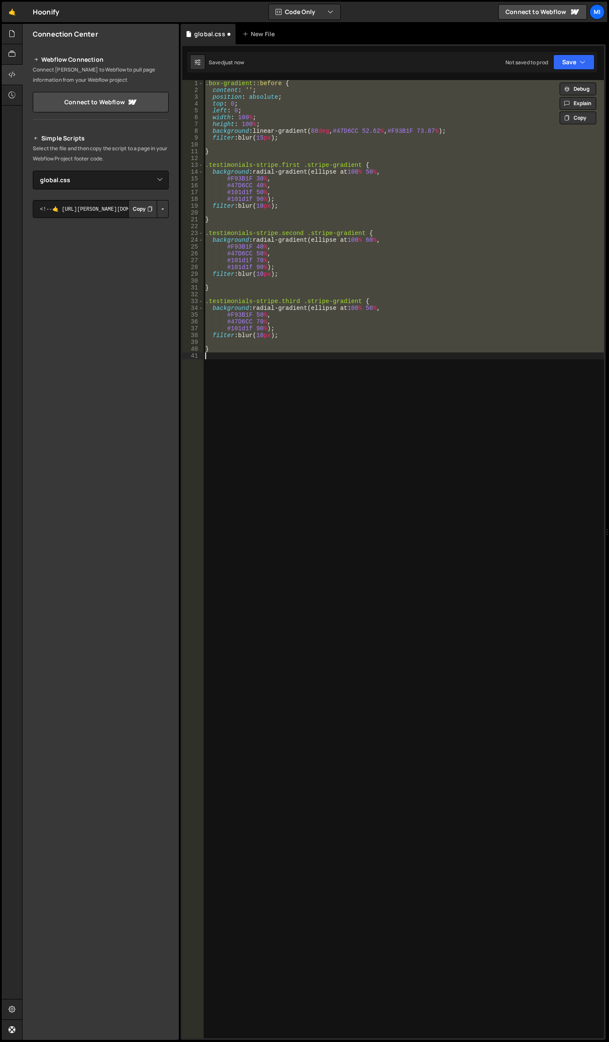
scroll to position [0, 0]
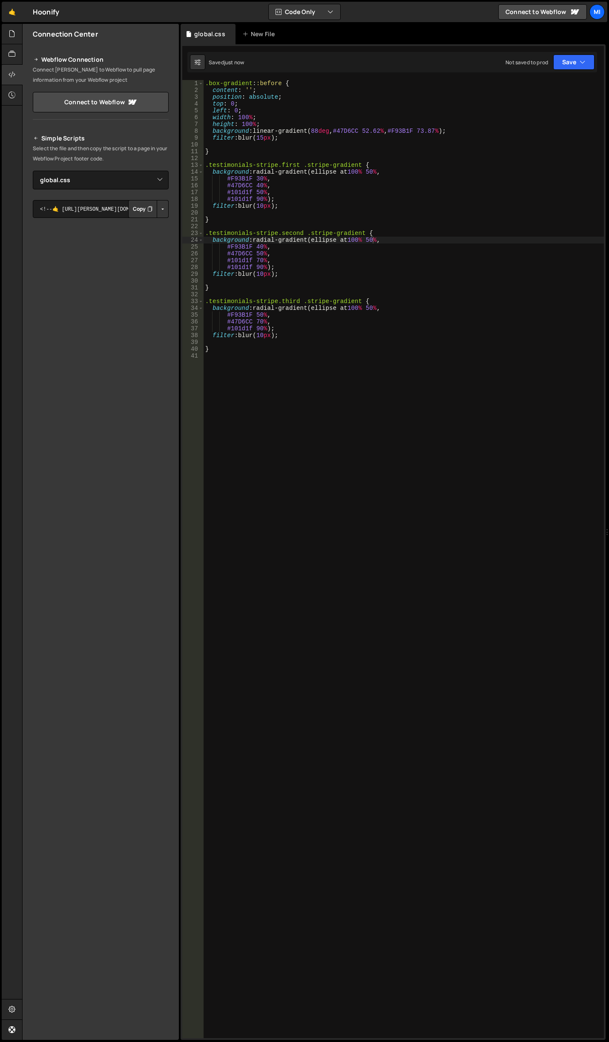
click at [276, 313] on div ".box-gradient : :before { content : ' ' ; position : absolute ; top : 0 ; left …" at bounding box center [403, 566] width 400 height 972
click at [256, 321] on div ".box-gradient : :before { content : ' ' ; position : absolute ; top : 0 ; left …" at bounding box center [403, 566] width 400 height 972
drag, startPoint x: 256, startPoint y: 266, endPoint x: 261, endPoint y: 261, distance: 7.0
click at [260, 266] on div ".box-gradient : :before { content : ' ' ; position : absolute ; top : 0 ; left …" at bounding box center [403, 566] width 400 height 972
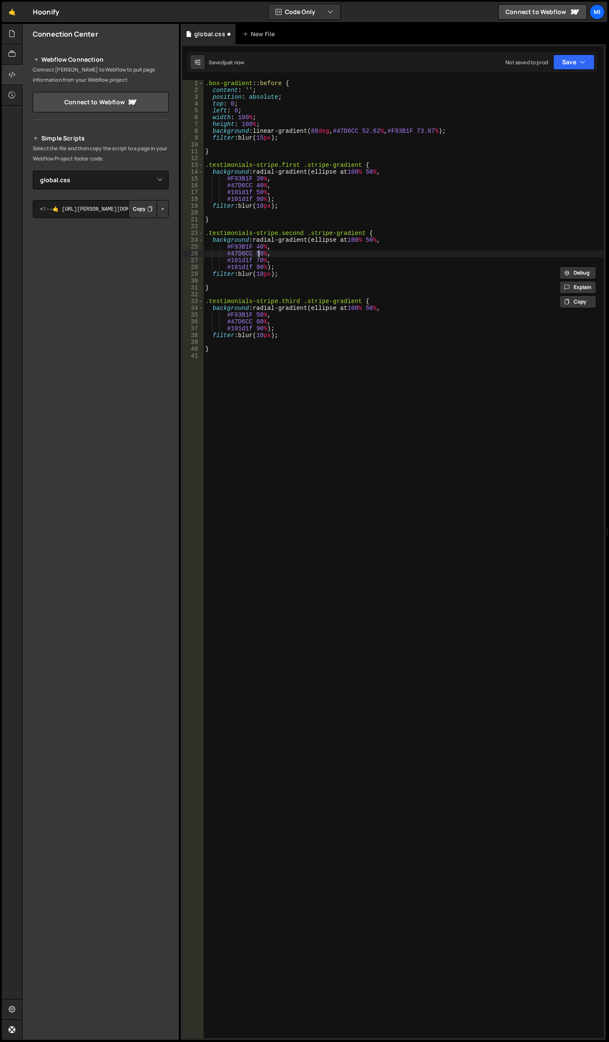
click at [260, 256] on div ".box-gradient : :before { content : ' ' ; position : absolute ; top : 0 ; left …" at bounding box center [403, 566] width 400 height 972
click at [258, 259] on div ".box-gradient : :before { content : ' ' ; position : absolute ; top : 0 ; left …" at bounding box center [403, 566] width 400 height 972
type textarea "#101d1f 60%,"
click at [329, 460] on div ".box-gradient : :before { content : ' ' ; position : absolute ; top : 0 ; left …" at bounding box center [403, 566] width 400 height 972
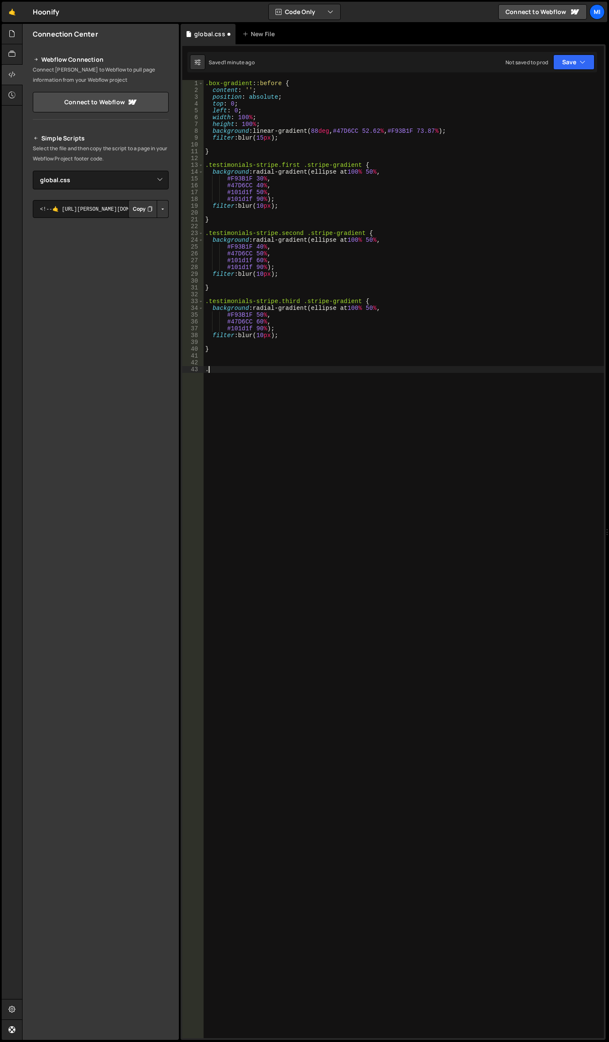
paste textarea "testimonials-stripe"
click at [254, 428] on div ".box-gradient : :before { content : ' ' ; position : absolute ; top : 0 ; left …" at bounding box center [403, 566] width 400 height 972
paste textarea "stripe-gradient_orange"
type textarea ".stripe-gradient_orange {}"
drag, startPoint x: 284, startPoint y: 333, endPoint x: 207, endPoint y: 334, distance: 77.5
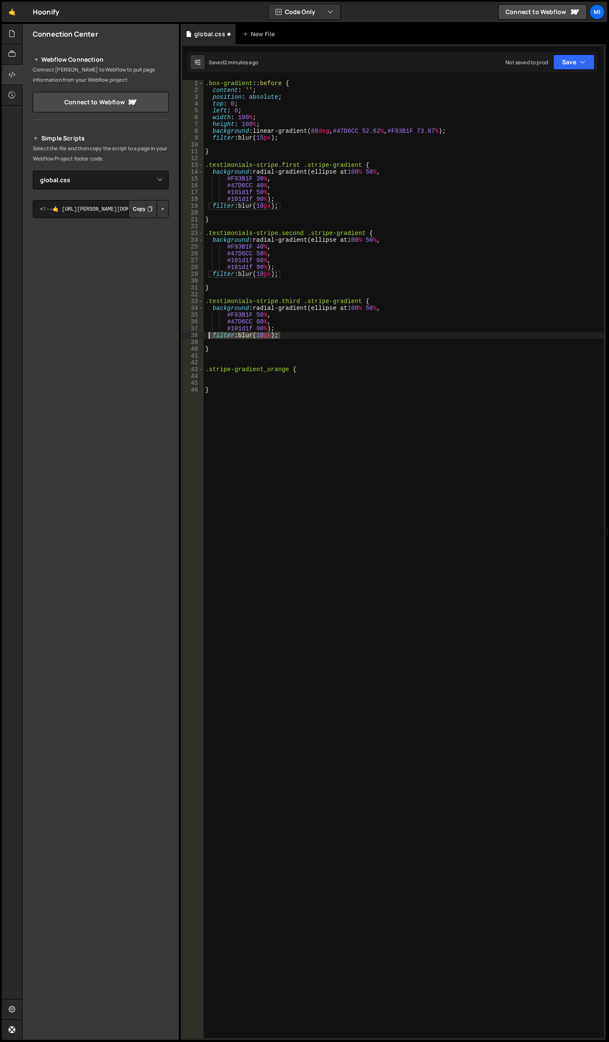
click at [207, 334] on div ".box-gradient : :before { content : ' ' ; position : absolute ; top : 0 ; left …" at bounding box center [403, 566] width 400 height 972
type textarea "filter: blur(10px);"
click at [229, 378] on div ".box-gradient : :before { content : ' ' ; position : absolute ; top : 0 ; left …" at bounding box center [403, 566] width 400 height 972
paste textarea "filter: blur(10px);"
type textarea "filter: blur(10px);"
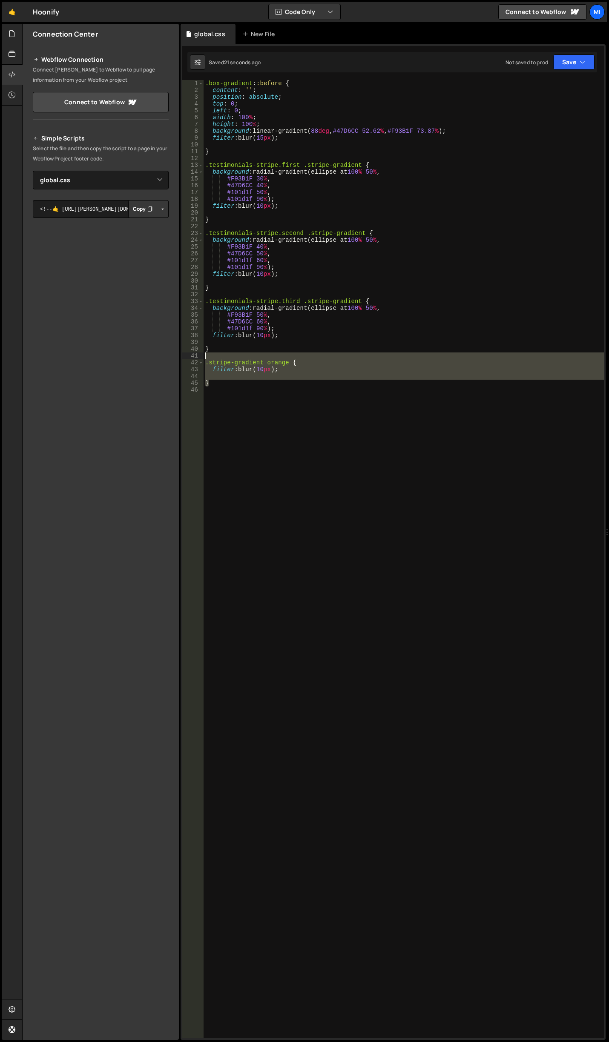
drag, startPoint x: 225, startPoint y: 382, endPoint x: 187, endPoint y: 357, distance: 45.3
click at [187, 357] on div "1 2 3 4 5 6 7 8 9 10 11 12 13 14 15 16 17 18 19 20 21 22 23 24 25 26 27 28 29 3…" at bounding box center [392, 559] width 421 height 958
type textarea ".stripe-gradient_orange {"
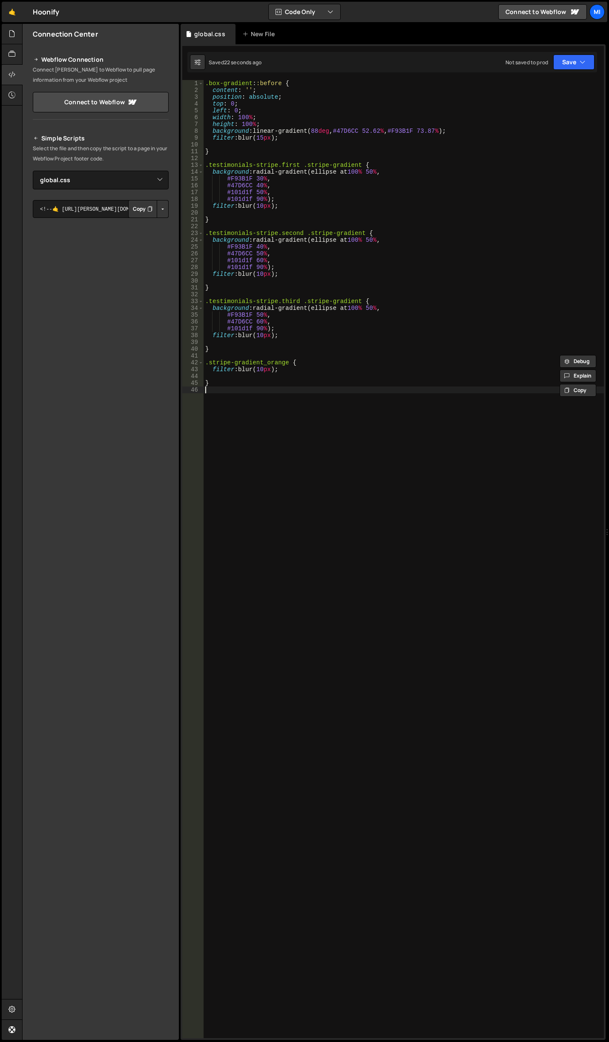
click at [225, 406] on div ".box-gradient : :before { content : ' ' ; position : absolute ; top : 0 ; left …" at bounding box center [403, 566] width 400 height 972
paste textarea "}"
drag, startPoint x: 286, startPoint y: 398, endPoint x: 266, endPoint y: 396, distance: 21.0
click at [266, 396] on div ".box-gradient : :before { content : ' ' ; position : absolute ; top : 0 ; left …" at bounding box center [403, 566] width 400 height 972
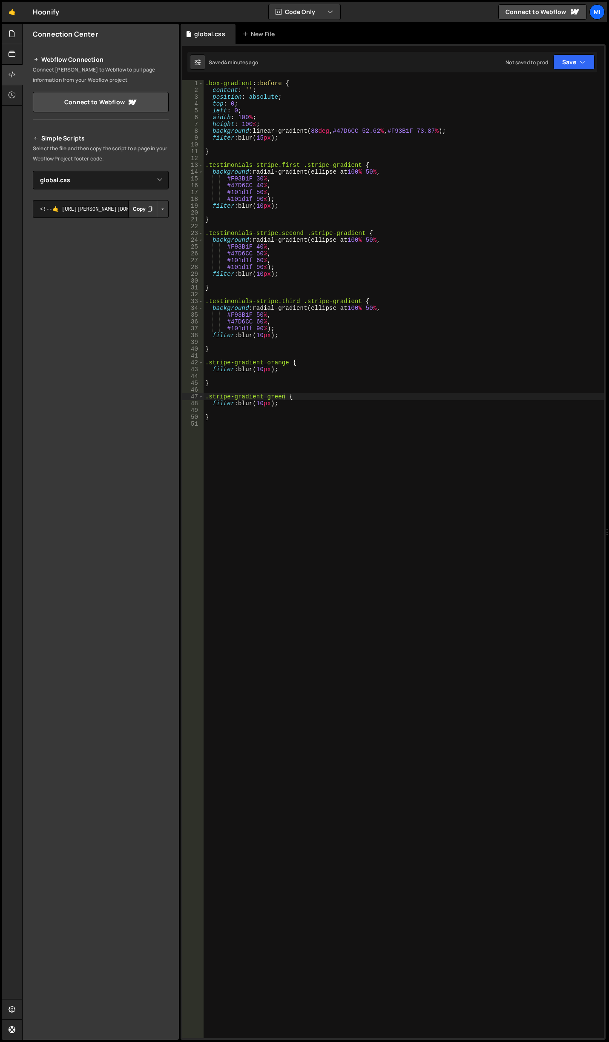
click at [266, 403] on div ".box-gradient : :before { content : ' ' ; position : absolute ; top : 0 ; left …" at bounding box center [403, 566] width 400 height 972
click at [264, 369] on div ".box-gradient : :before { content : ' ' ; position : absolute ; top : 0 ; left …" at bounding box center [403, 566] width 400 height 972
type textarea "filter: blur(20px);"
click at [328, 450] on div ".box-gradient : :before { content : ' ' ; position : absolute ; top : 0 ; left …" at bounding box center [403, 566] width 400 height 972
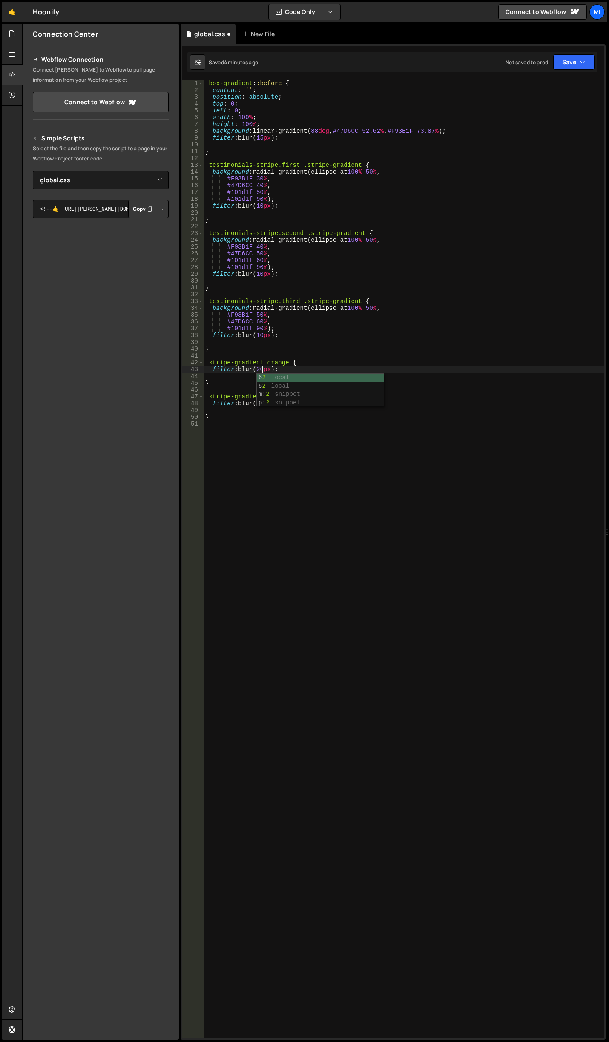
scroll to position [0, 0]
click at [367, 541] on div ".box-gradient : :before { content : ' ' ; position : absolute ; top : 0 ; left …" at bounding box center [403, 566] width 400 height 972
click at [311, 427] on div ".box-gradient : :before { content : ' ' ; position : absolute ; top : 0 ; left …" at bounding box center [403, 566] width 400 height 972
click at [309, 450] on div ".box-gradient : :before { content : ' ' ; position : absolute ; top : 0 ; left …" at bounding box center [403, 566] width 400 height 972
type textarea "t"
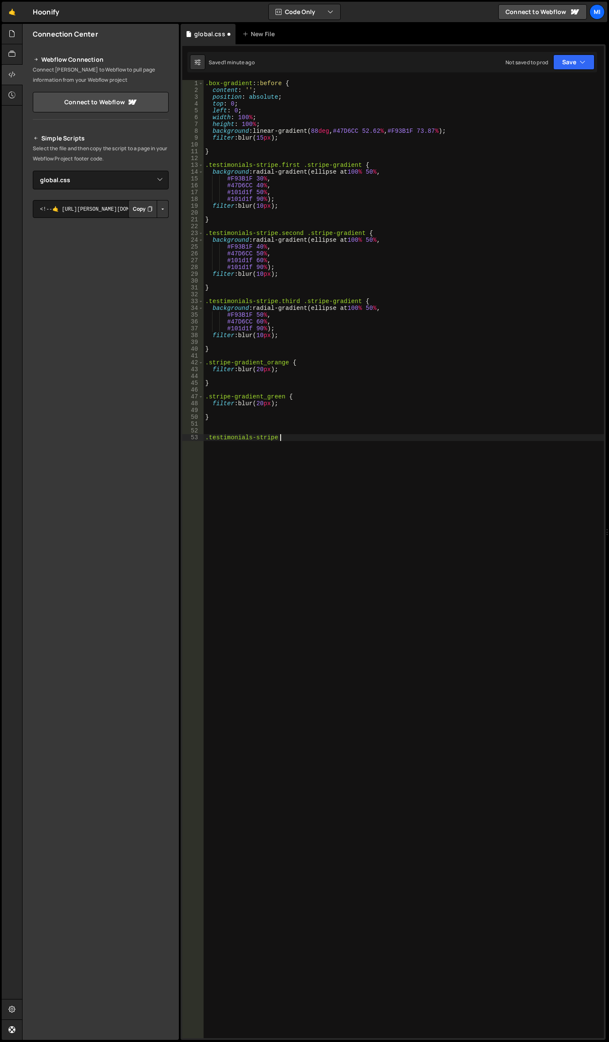
type textarea ".testimonials-stripe {}"
paste textarea "https://cdn.prod.website-files.com/68e7942a52944adda4d1dd9c/68e84c08d0640c62f32…"
drag, startPoint x: 221, startPoint y: 472, endPoint x: 192, endPoint y: 438, distance: 45.0
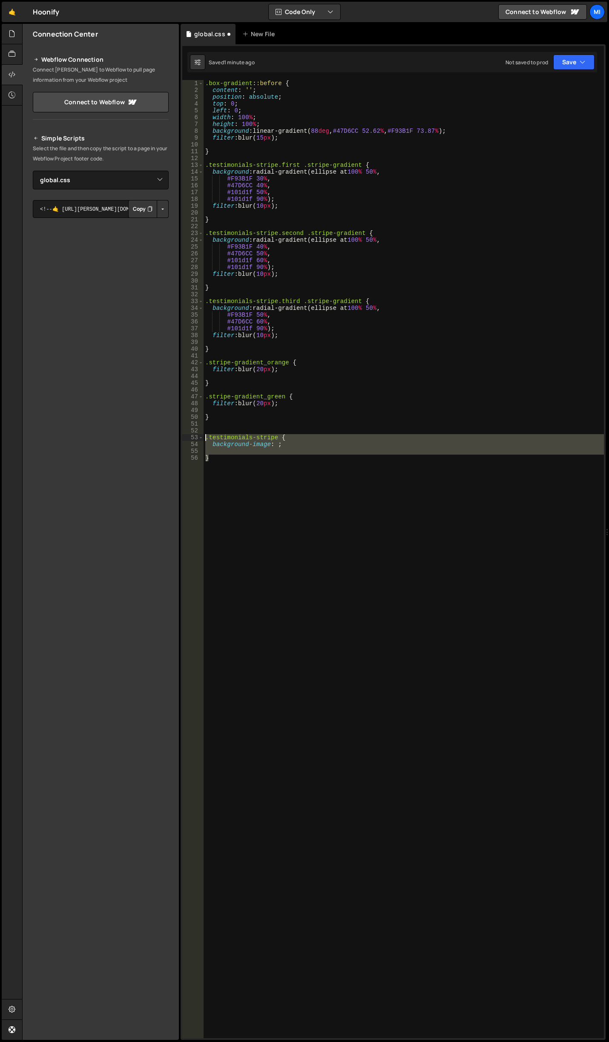
click at [192, 438] on div "background-image: ; 1 2 3 4 5 6 7 8 9 10 11 12 13 14 15 16 17 18 19 20 21 22 23…" at bounding box center [392, 559] width 421 height 958
click at [417, 471] on div ".box-gradient : :before { content : ' ' ; position : absolute ; top : 0 ; left …" at bounding box center [403, 559] width 400 height 958
click at [318, 493] on div ".box-gradient : :before { content : ' ' ; position : absolute ; top : 0 ; left …" at bounding box center [403, 566] width 400 height 972
drag, startPoint x: 290, startPoint y: 447, endPoint x: 212, endPoint y: 443, distance: 78.0
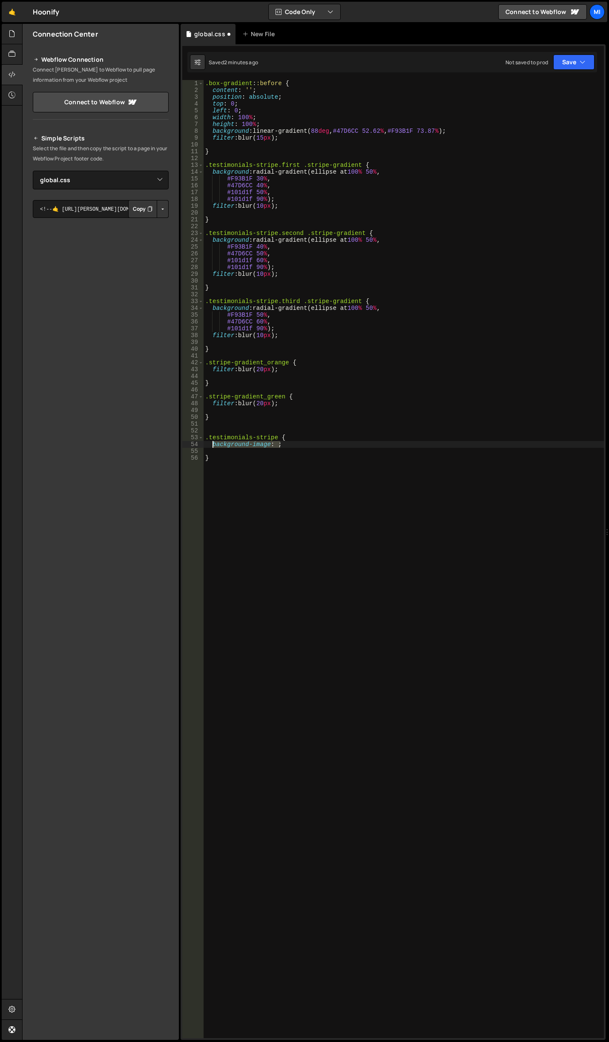
click at [212, 443] on div ".box-gradient : :before { content : ' ' ; position : absolute ; top : 0 ; left …" at bounding box center [403, 566] width 400 height 972
paste textarea "}"
drag, startPoint x: 275, startPoint y: 443, endPoint x: 363, endPoint y: 442, distance: 87.3
click at [363, 442] on div ".box-gradient : :before { content : ' ' ; position : absolute ; top : 0 ; left …" at bounding box center [403, 566] width 400 height 972
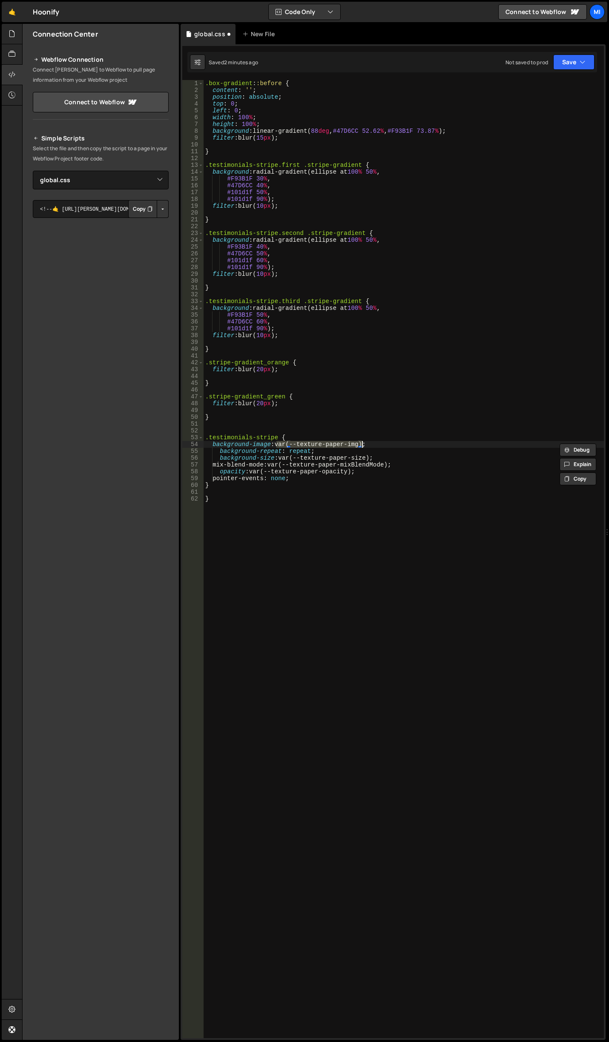
paste textarea "https://cdn.prod.website-files.com/68e7942a52944adda4d1dd9c/68e84c08d0640c62f32…"
click at [222, 465] on div ".box-gradient : :before { content : ' ' ; position : absolute ; top : 0 ; left …" at bounding box center [403, 566] width 400 height 972
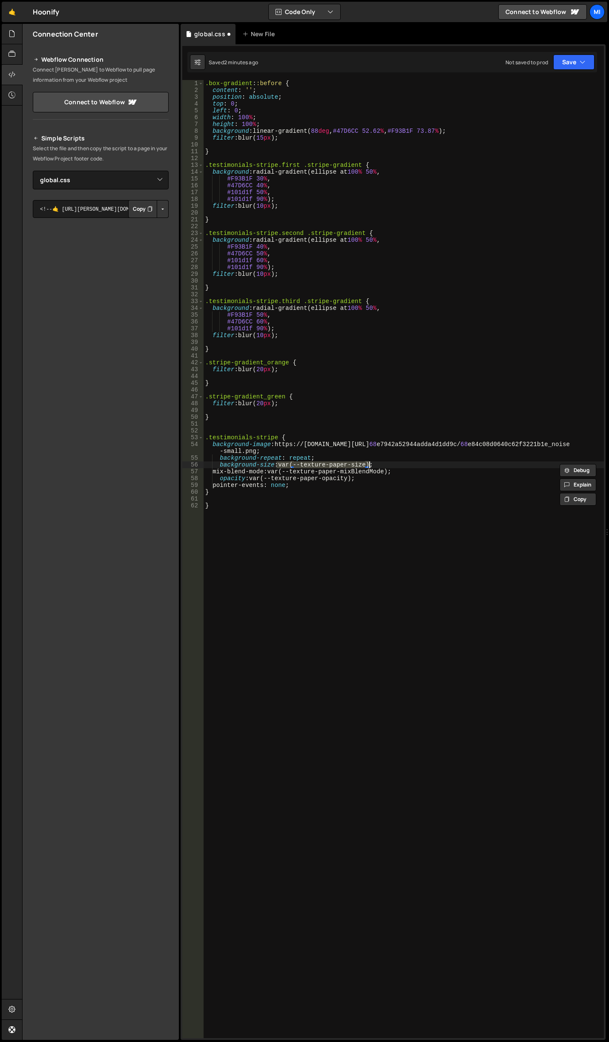
drag, startPoint x: 278, startPoint y: 464, endPoint x: 367, endPoint y: 467, distance: 89.9
click at [367, 467] on div ".box-gradient : :before { content : ' ' ; position : absolute ; top : 0 ; left …" at bounding box center [403, 566] width 400 height 972
drag, startPoint x: 278, startPoint y: 473, endPoint x: 393, endPoint y: 470, distance: 115.4
click at [393, 470] on div ".box-gradient : :before { content : ' ' ; position : absolute ; top : 0 ; left …" at bounding box center [403, 566] width 400 height 972
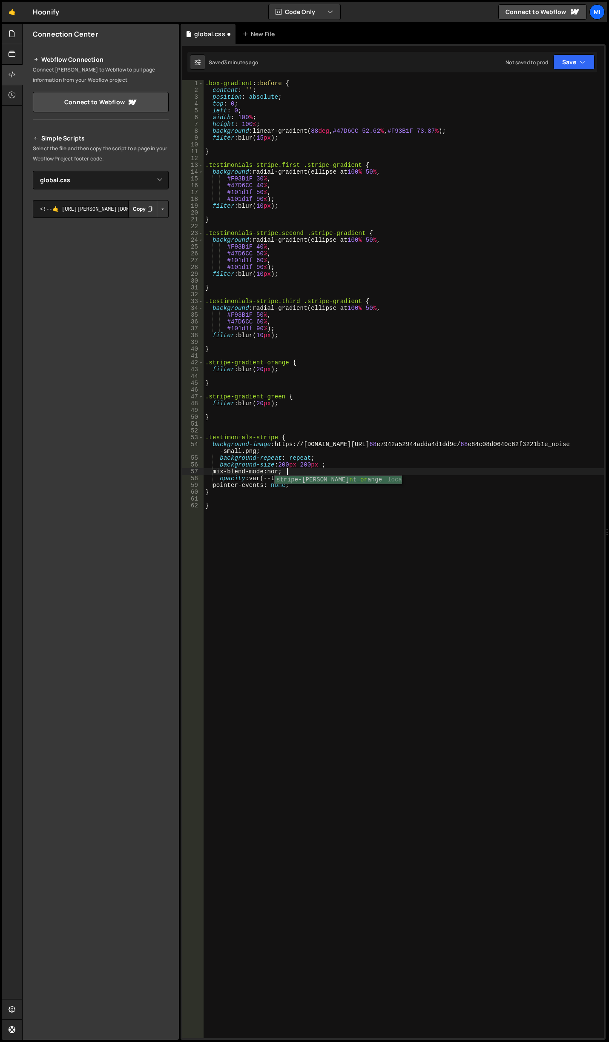
scroll to position [0, 6]
drag, startPoint x: 253, startPoint y: 477, endPoint x: 352, endPoint y: 477, distance: 98.8
click at [352, 477] on div ".box-gradient : :before { content : ' ' ; position : absolute ; top : 0 ; left …" at bounding box center [403, 566] width 400 height 972
paste textarea "0.0625"
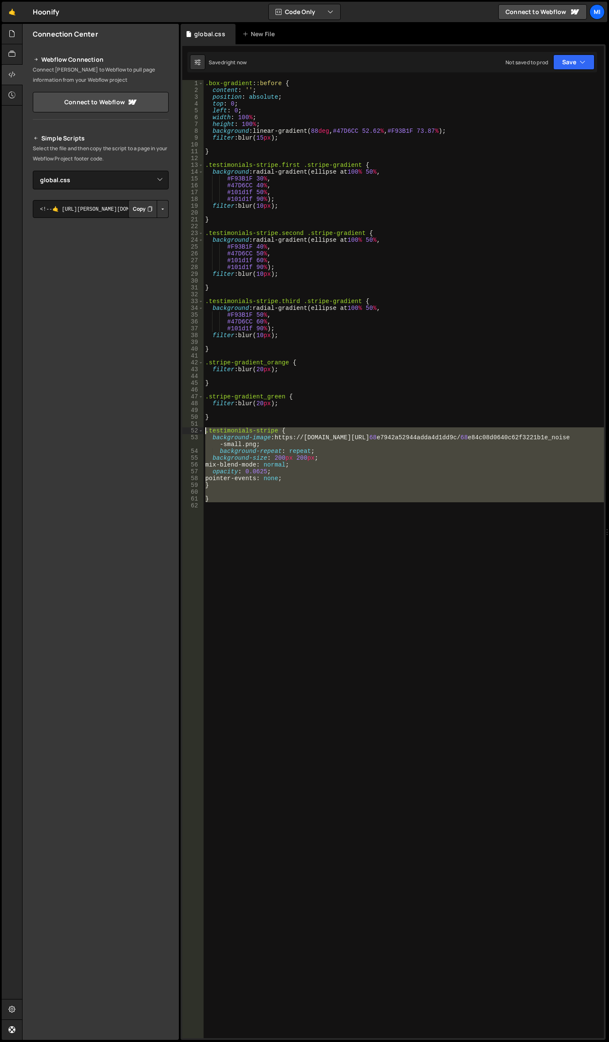
drag, startPoint x: 236, startPoint y: 507, endPoint x: 184, endPoint y: 434, distance: 90.1
click at [184, 434] on div "pointer-events: none; 1 2 3 4 5 6 7 8 9 10 11 12 13 14 15 16 17 18 19 20 21 22 …" at bounding box center [392, 559] width 421 height 958
type textarea ".testimonials-stripe { background-image: https: //cdn.prod.website-files.com/68…"
drag, startPoint x: 232, startPoint y: 527, endPoint x: 225, endPoint y: 498, distance: 29.6
click at [232, 527] on div ".box-gradient : :before { content : ' ' ; position : absolute ; top : 0 ; left …" at bounding box center [403, 559] width 400 height 958
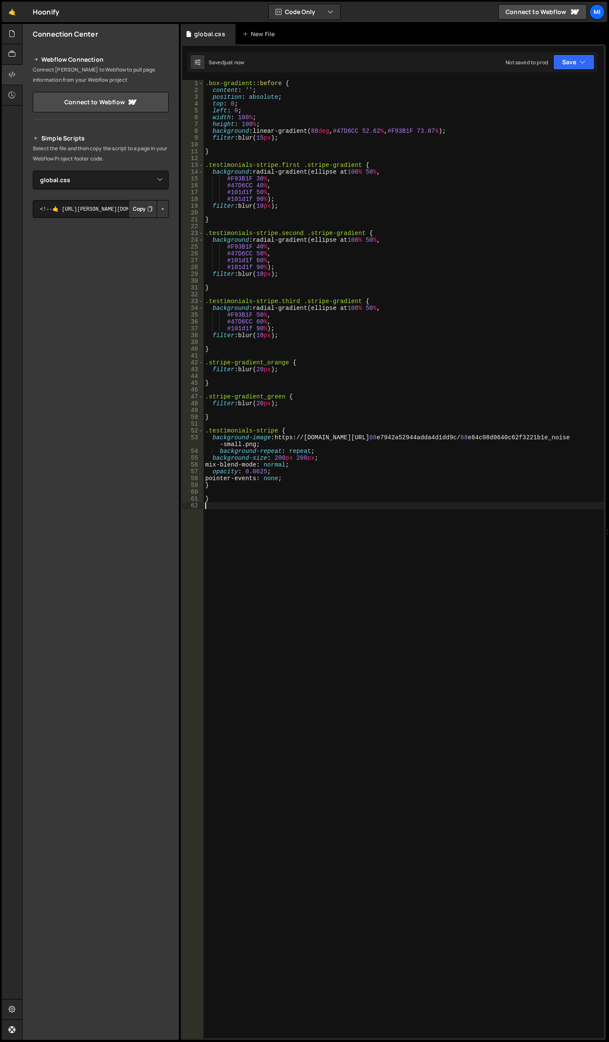
scroll to position [0, 0]
drag, startPoint x: 221, startPoint y: 493, endPoint x: 216, endPoint y: 493, distance: 5.1
click at [216, 493] on div ".box-gradient : :before { content : ' ' ; position : absolute ; top : 0 ; left …" at bounding box center [403, 566] width 400 height 972
drag, startPoint x: 212, startPoint y: 499, endPoint x: 195, endPoint y: 495, distance: 18.5
click at [195, 495] on div "1 2 3 4 5 6 7 8 9 10 11 12 13 14 15 16 17 18 19 20 21 22 23 24 25 26 27 28 29 3…" at bounding box center [392, 559] width 421 height 958
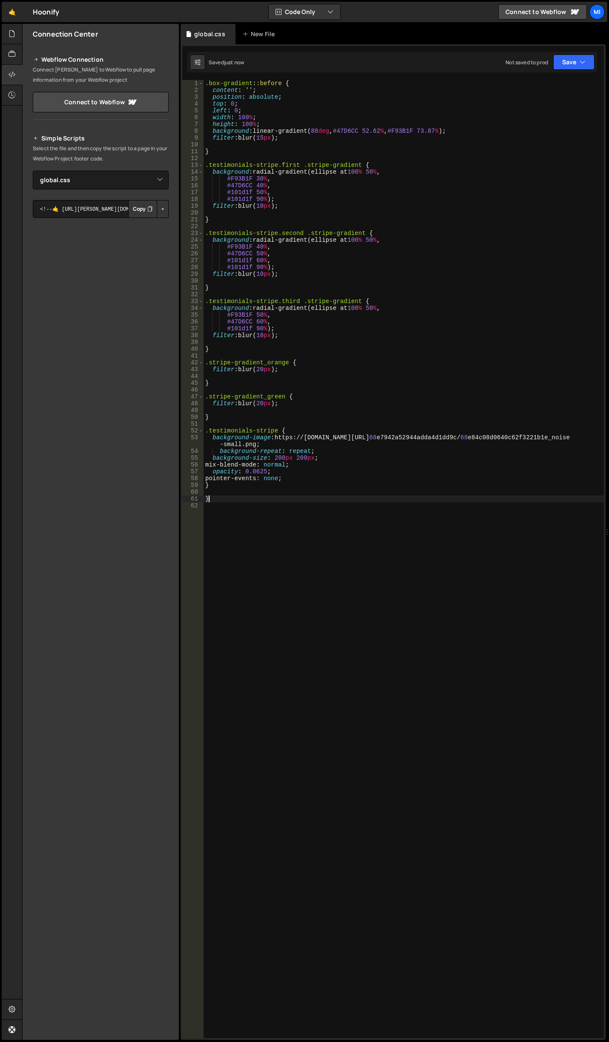
type textarea "}"
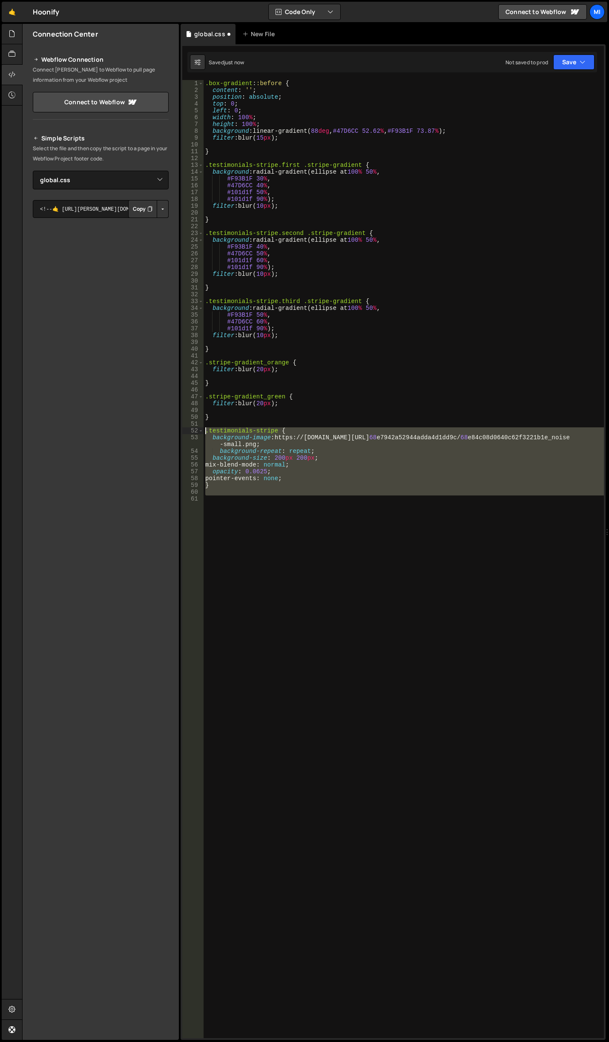
drag, startPoint x: 231, startPoint y: 501, endPoint x: 180, endPoint y: 430, distance: 87.5
click at [180, 430] on div "Files New File Create your first file Get started by starting a Javascript or C…" at bounding box center [315, 532] width 587 height 1017
type textarea ".testimonials-stripe { background-image: https: //cdn.prod.website-files.com/68…"
click at [317, 545] on div ".box-gradient : :before { content : ' ' ; position : absolute ; top : 0 ; left …" at bounding box center [403, 559] width 400 height 958
drag, startPoint x: 272, startPoint y: 533, endPoint x: 204, endPoint y: 431, distance: 122.4
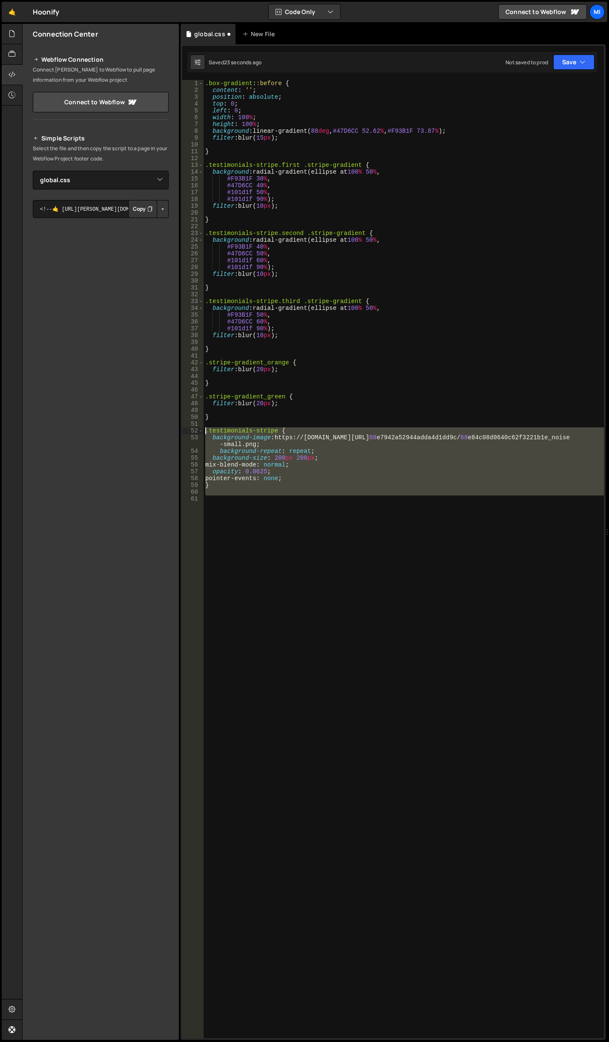
click at [204, 431] on div ".box-gradient : :before { content : ' ' ; position : absolute ; top : 0 ; left …" at bounding box center [403, 566] width 400 height 972
paste textarea "}"
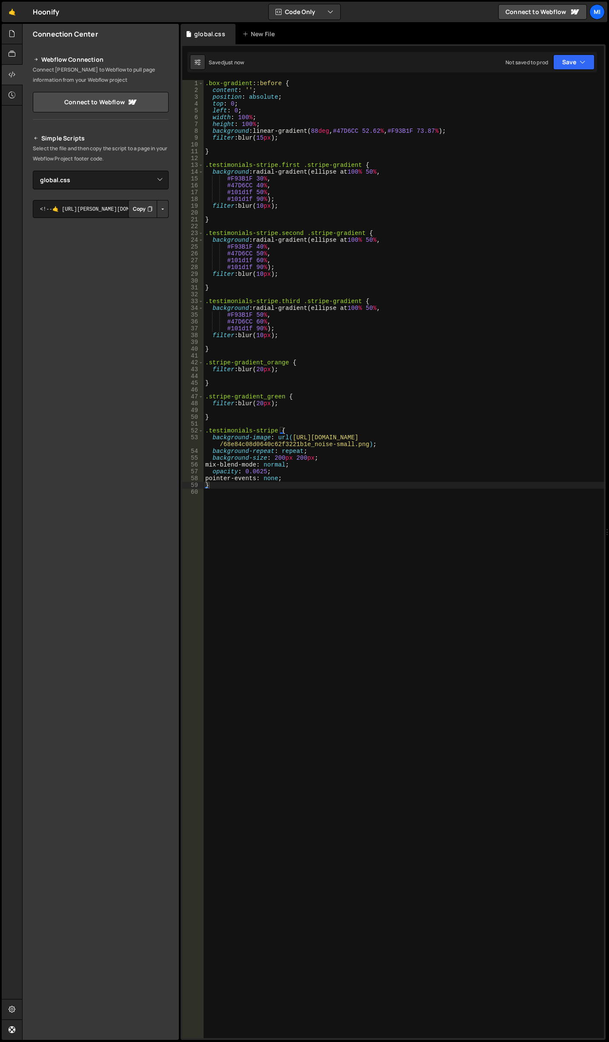
click at [286, 472] on div ".box-gradient : :before { content : ' ' ; position : absolute ; top : 0 ; left …" at bounding box center [403, 566] width 400 height 972
drag, startPoint x: 271, startPoint y: 465, endPoint x: 290, endPoint y: 464, distance: 19.2
click at [290, 464] on div ".box-gradient : :before { content : ' ' ; position : absolute ; top : 0 ; left …" at bounding box center [403, 566] width 400 height 972
drag, startPoint x: 268, startPoint y: 467, endPoint x: 298, endPoint y: 463, distance: 29.6
click at [298, 463] on div ".box-gradient : :before { content : ' ' ; position : absolute ; top : 0 ; left …" at bounding box center [403, 566] width 400 height 972
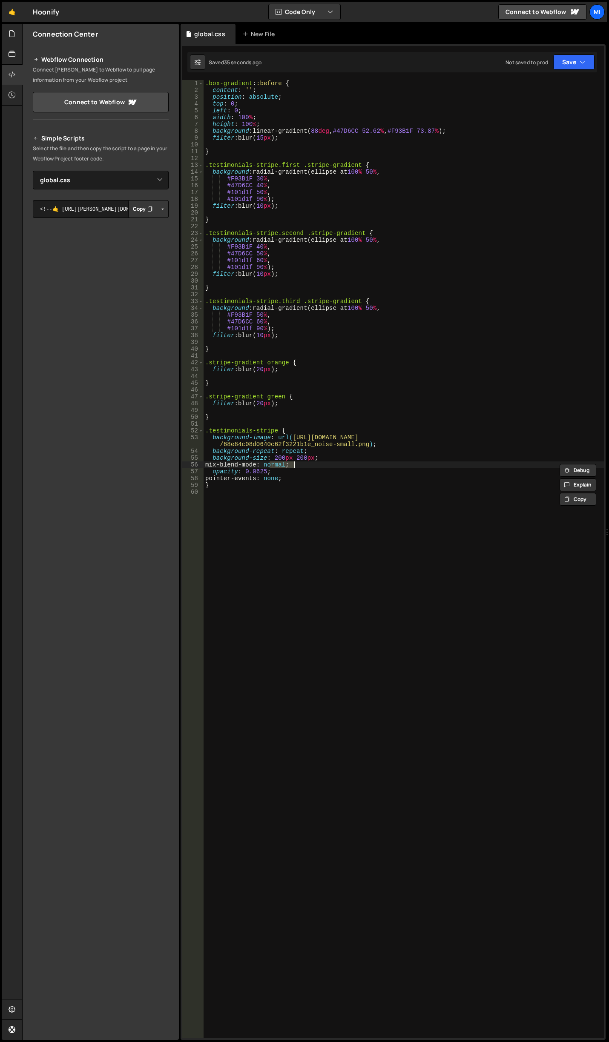
paste textarea "soft-light"
click at [294, 469] on div ".box-gradient : :before { content : ' ' ; position : absolute ; top : 0 ; left …" at bounding box center [403, 566] width 400 height 972
drag, startPoint x: 314, startPoint y: 463, endPoint x: 212, endPoint y: 465, distance: 101.8
click at [212, 465] on div ".box-gradient : :before { content : ' ' ; position : absolute ; top : 0 ; left …" at bounding box center [403, 566] width 400 height 972
type textarea "mix-blend-mode: soft-light;"
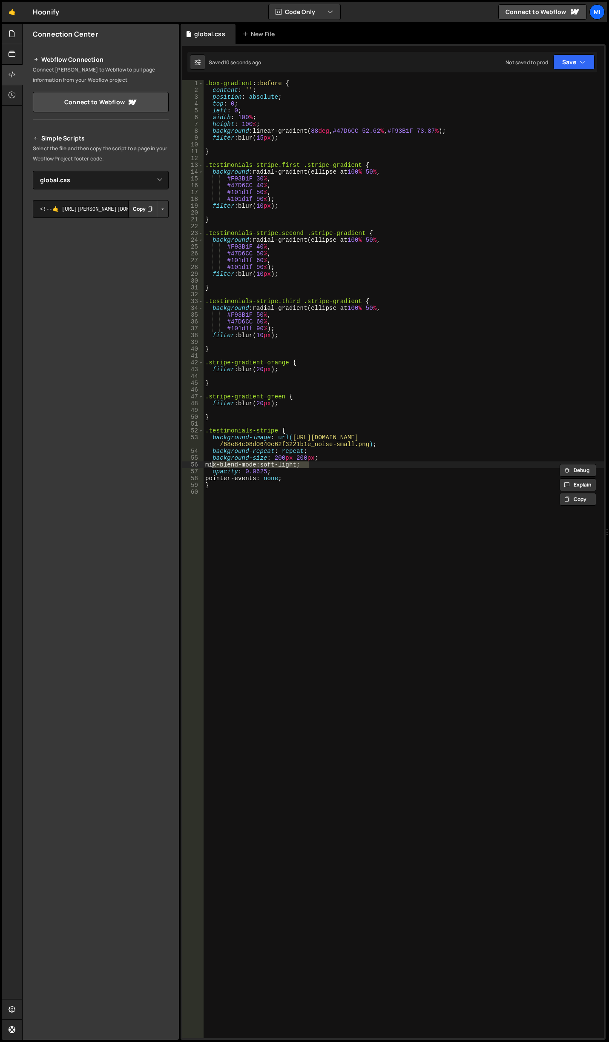
click at [320, 494] on div ".box-gradient : :before { content : ' ' ; position : absolute ; top : 0 ; left …" at bounding box center [403, 566] width 400 height 972
drag, startPoint x: 269, startPoint y: 464, endPoint x: 298, endPoint y: 464, distance: 29.4
click at [298, 464] on div ".box-gradient : :before { content : ' ' ; position : absolute ; top : 0 ; left …" at bounding box center [403, 566] width 400 height 972
paste textarea "overlay"
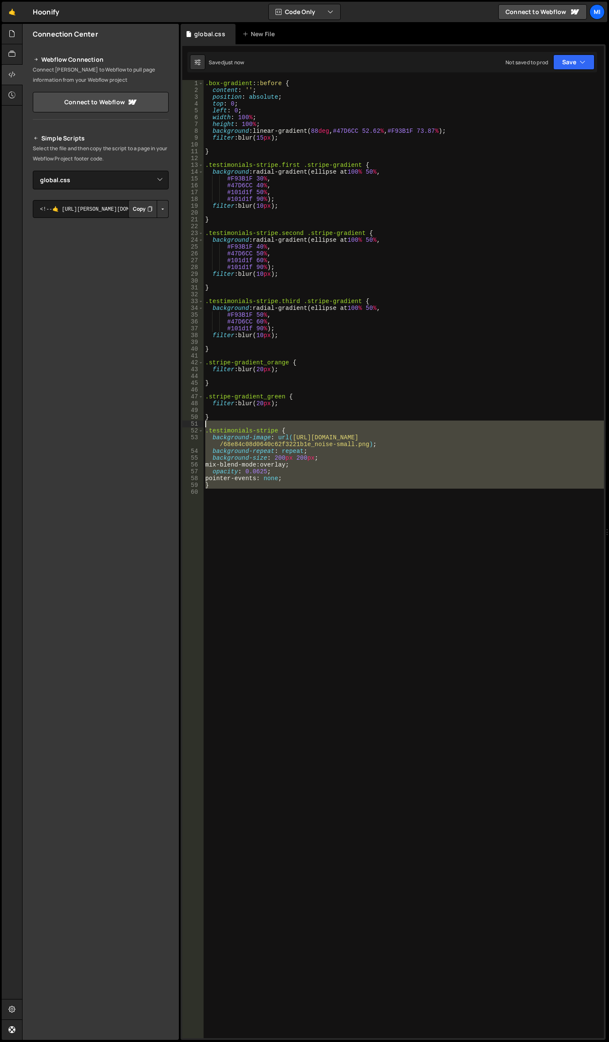
drag, startPoint x: 235, startPoint y: 510, endPoint x: 186, endPoint y: 426, distance: 97.1
click at [186, 426] on div "mix-blend-mode: overlay; 1 2 3 4 5 6 7 8 9 10 11 12 13 14 15 16 17 18 19 20 21 …" at bounding box center [392, 559] width 421 height 958
type textarea ".testimonials-stripe {"
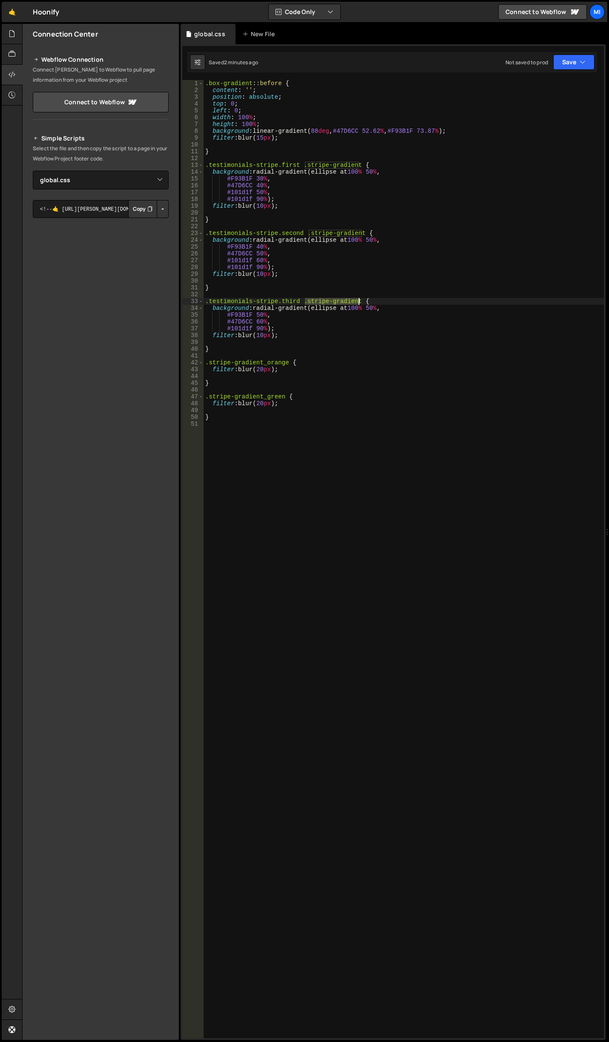
drag, startPoint x: 306, startPoint y: 299, endPoint x: 358, endPoint y: 298, distance: 51.9
click at [358, 298] on div ".box-gradient : :before { content : ' ' ; position : absolute ; top : 0 ; left …" at bounding box center [403, 566] width 400 height 972
click at [370, 308] on div ".box-gradient : :before { content : ' ' ; position : absolute ; top : 0 ; left …" at bounding box center [403, 566] width 400 height 972
click at [370, 307] on div ".box-gradient : :before { content : ' ' ; position : absolute ; top : 0 ; left …" at bounding box center [403, 566] width 400 height 972
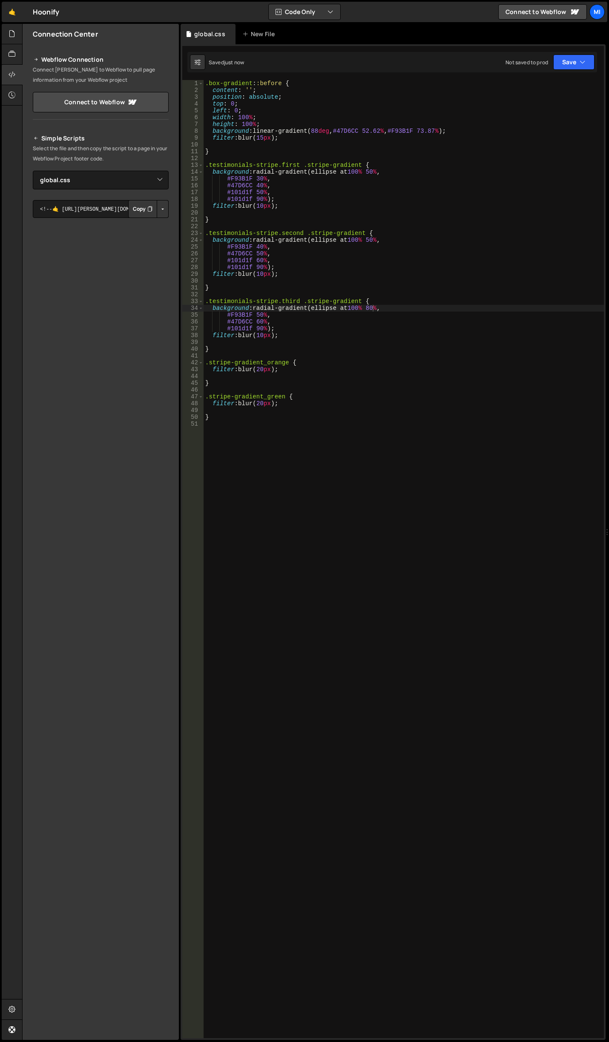
click at [292, 322] on div ".box-gradient : :before { content : ' ' ; position : absolute ; top : 0 ; left …" at bounding box center [403, 566] width 400 height 972
click at [259, 321] on div ".box-gradient : :before { content : ' ' ; position : absolute ; top : 0 ; left …" at bounding box center [403, 566] width 400 height 972
click at [258, 314] on div ".box-gradient : :before { content : ' ' ; position : absolute ; top : 0 ; left …" at bounding box center [403, 566] width 400 height 972
click at [256, 320] on div ".box-gradient : :before { content : ' ' ; position : absolute ; top : 0 ; left …" at bounding box center [403, 566] width 400 height 972
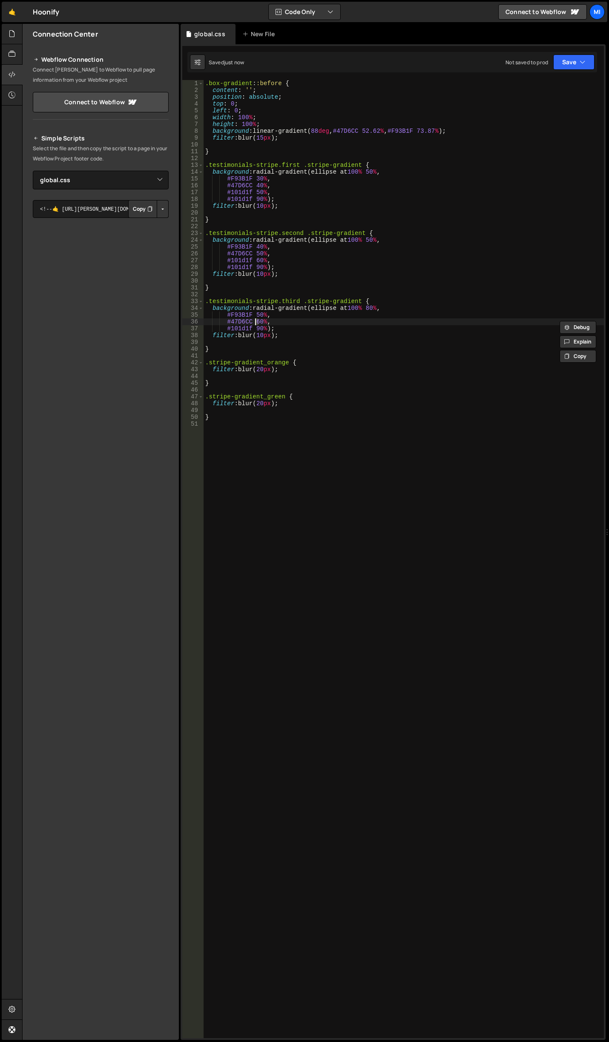
scroll to position [0, 4]
click at [255, 315] on div ".box-gradient : :before { content : ' ' ; position : absolute ; top : 0 ; left …" at bounding box center [403, 566] width 400 height 972
click at [367, 307] on div ".box-gradient : :before { content : ' ' ; position : absolute ; top : 0 ; left …" at bounding box center [403, 566] width 400 height 972
click at [372, 307] on div ".box-gradient : :before { content : ' ' ; position : absolute ; top : 0 ; left …" at bounding box center [403, 566] width 400 height 972
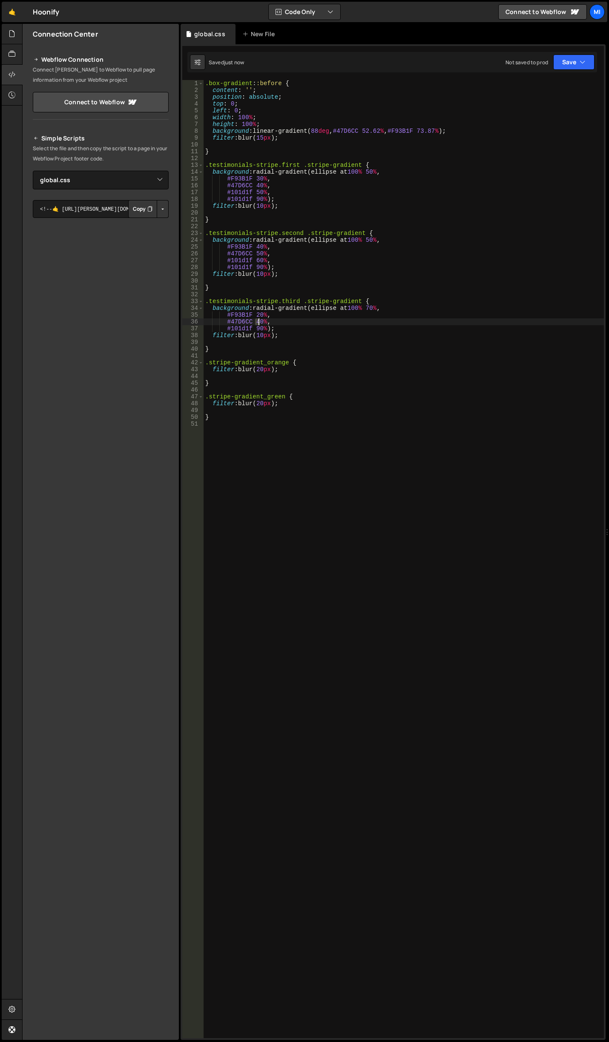
click at [258, 321] on div ".box-gradient : :before { content : ' ' ; position : absolute ; top : 0 ; left …" at bounding box center [403, 566] width 400 height 972
click at [258, 315] on div ".box-gradient : :before { content : ' ' ; position : absolute ; top : 0 ; left …" at bounding box center [403, 566] width 400 height 972
type textarea "#F93B1F 20%,"
click at [322, 343] on div ".box-gradient : :before { content : ' ' ; position : absolute ; top : 0 ; left …" at bounding box center [403, 566] width 400 height 972
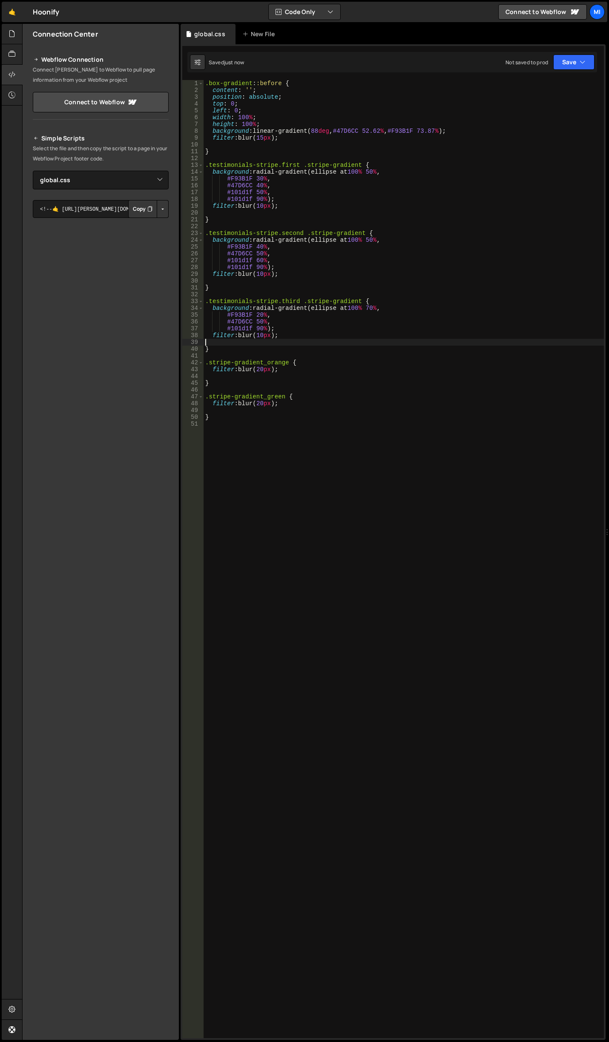
scroll to position [0, 0]
click at [355, 323] on div ".box-gradient : :before { content : ' ' ; position : absolute ; top : 0 ; left …" at bounding box center [403, 566] width 400 height 972
type textarea "#47D6CC 50%,"
click at [10, 23] on div "Hold on a sec... Are you certain you wish to leave this page? Any changes you'v…" at bounding box center [304, 521] width 609 height 1042
click at [11, 26] on div at bounding box center [12, 34] width 21 height 20
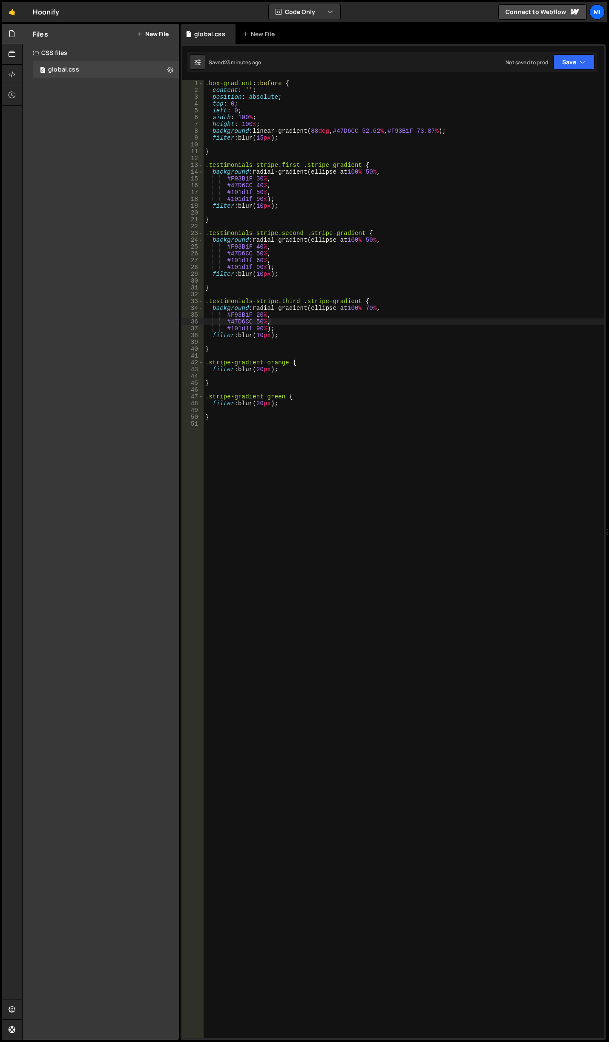
click at [159, 34] on button "New File" at bounding box center [153, 34] width 32 height 7
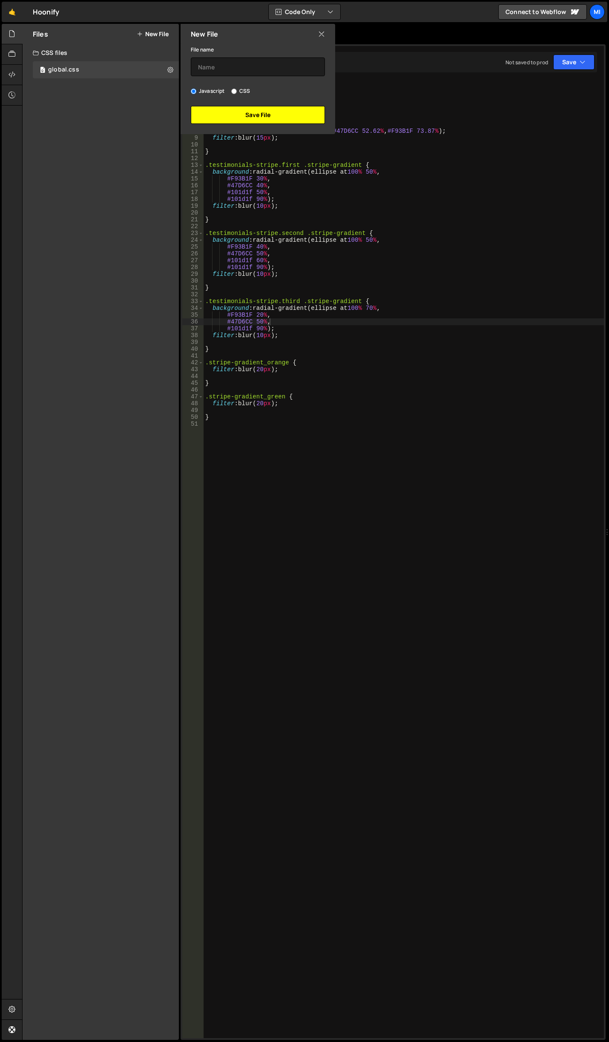
click at [224, 111] on button "Save File" at bounding box center [258, 115] width 134 height 18
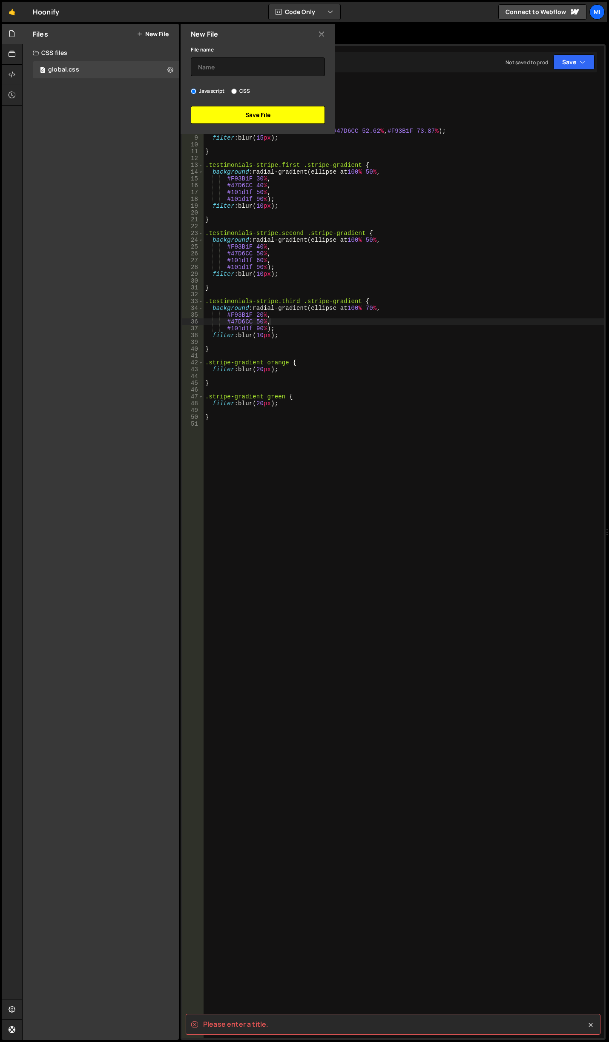
click at [262, 117] on button "Save File" at bounding box center [258, 115] width 134 height 18
click at [244, 62] on input "text" at bounding box center [258, 66] width 134 height 19
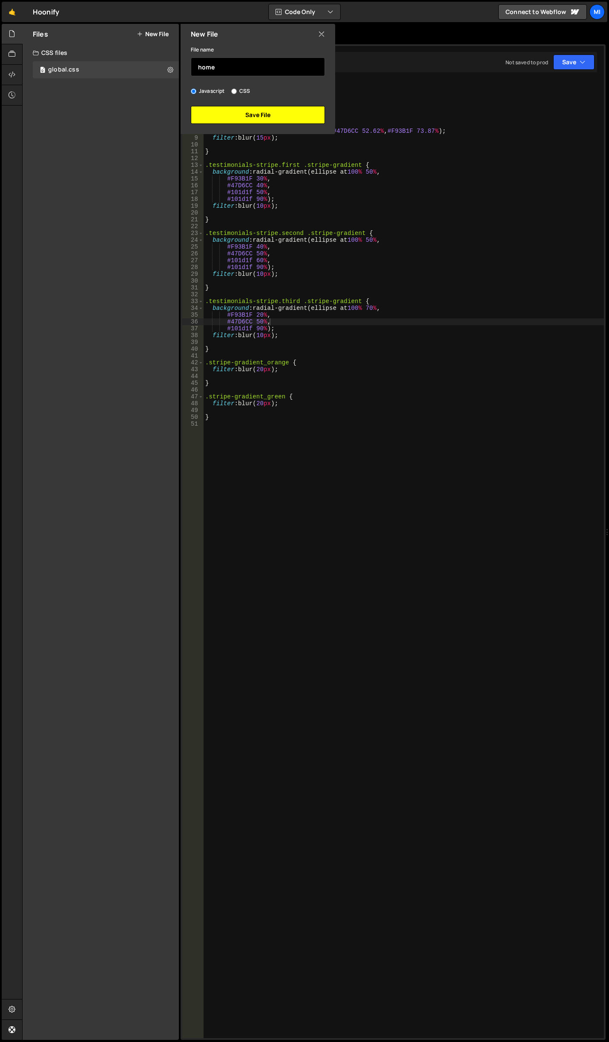
type input "home"
click at [259, 111] on button "Save File" at bounding box center [258, 115] width 134 height 18
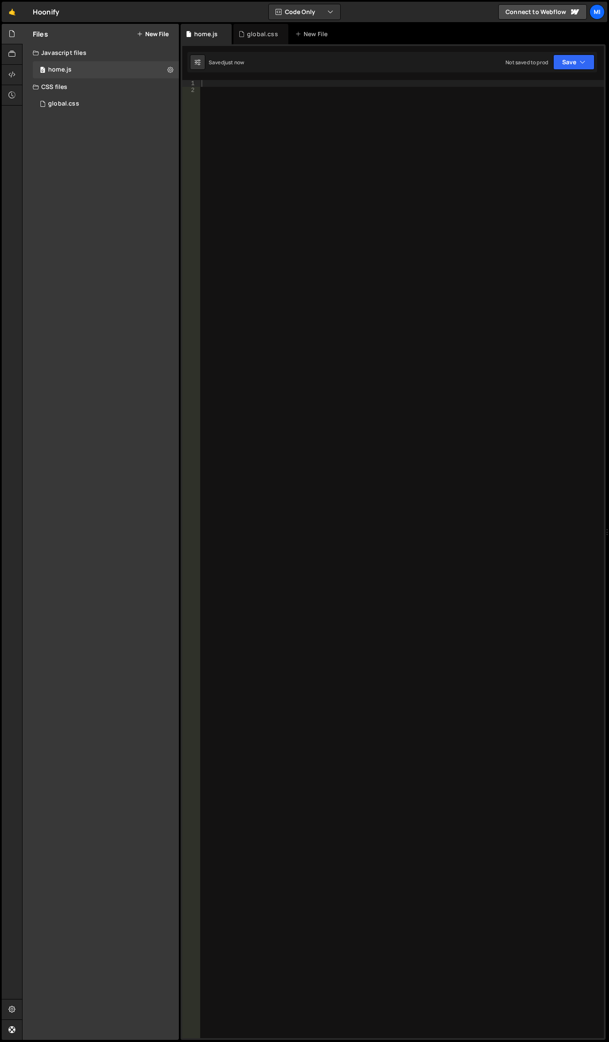
click at [263, 145] on div at bounding box center [402, 566] width 404 height 972
click at [323, 205] on div at bounding box center [402, 566] width 404 height 972
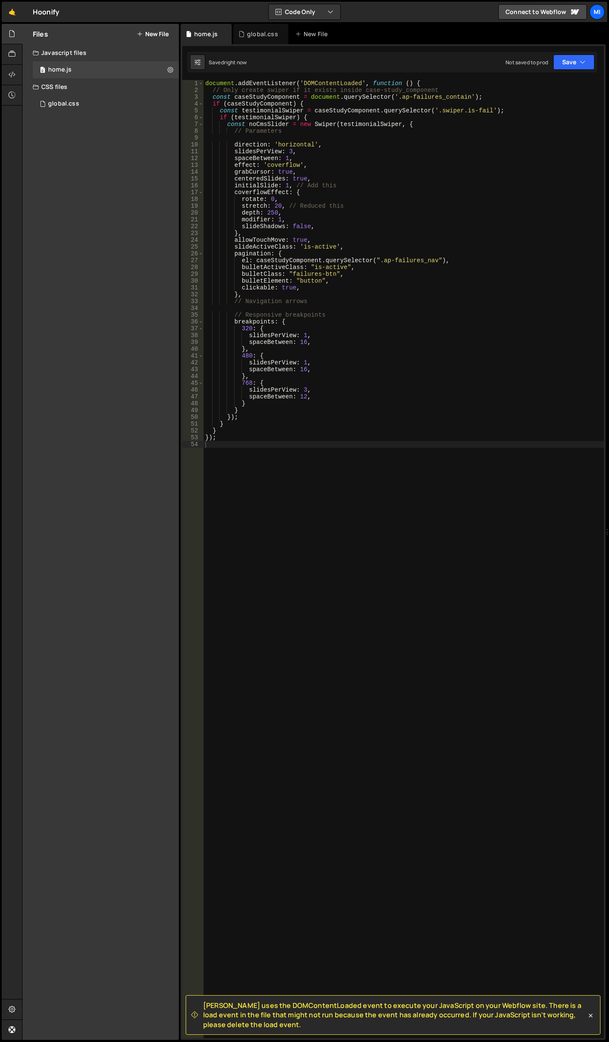
click at [1, 71] on div "Hold on a sec... Are you certain you wish to leave this page? Any changes you'v…" at bounding box center [304, 521] width 609 height 1042
click at [7, 72] on div at bounding box center [12, 75] width 21 height 20
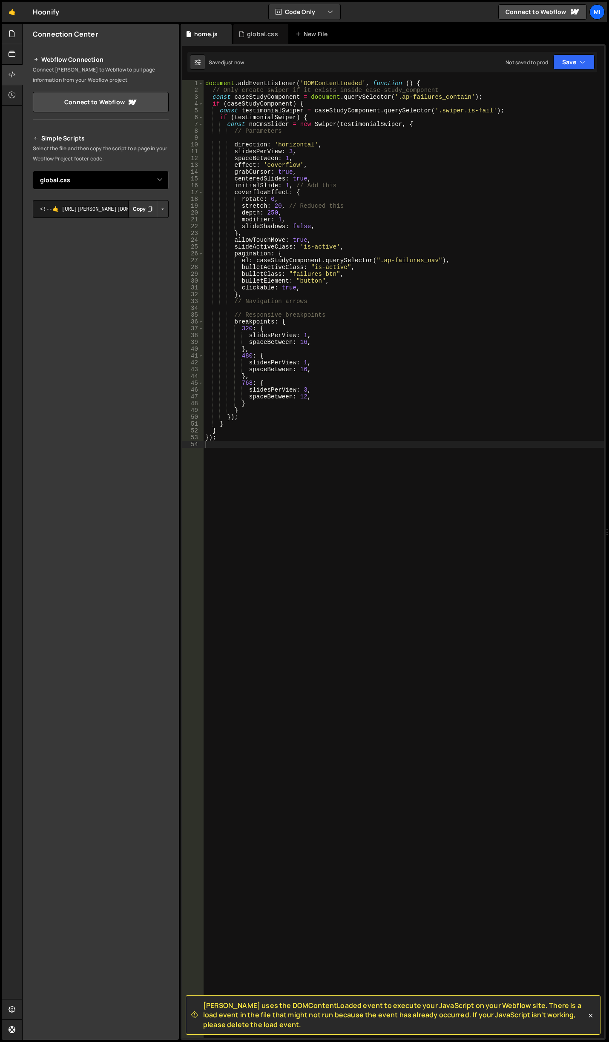
click at [156, 186] on select "Select File global.css home.js" at bounding box center [101, 180] width 136 height 19
select select "48148"
click at [33, 171] on select "Select File global.css home.js" at bounding box center [101, 180] width 136 height 19
click at [167, 210] on button "Button group with nested dropdown" at bounding box center [163, 209] width 12 height 18
click at [147, 222] on link "Copy Staging js" at bounding box center [132, 225] width 71 height 12
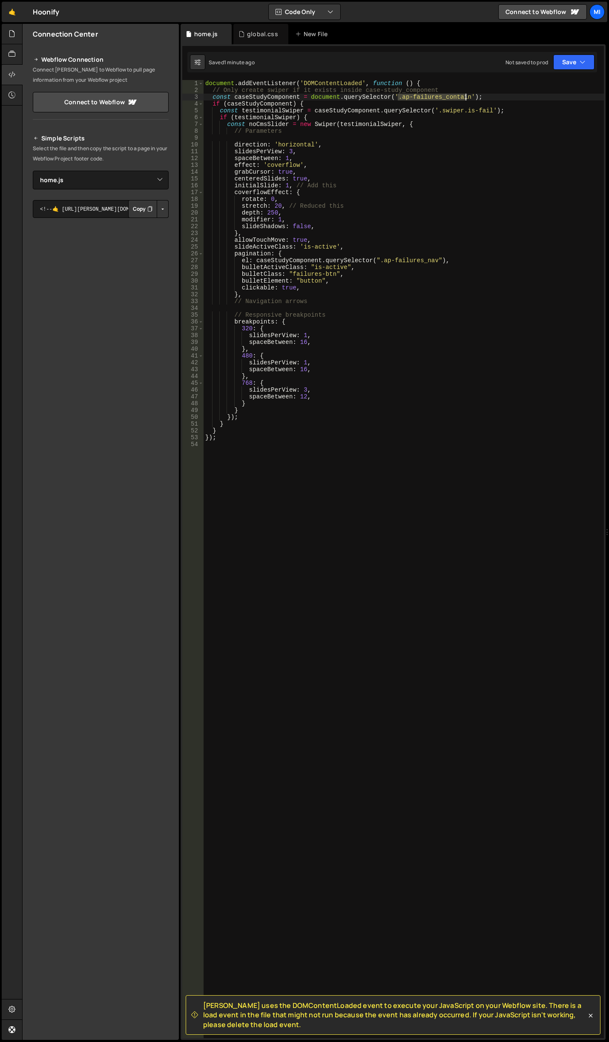
drag, startPoint x: 398, startPoint y: 95, endPoint x: 465, endPoint y: 96, distance: 67.7
click at [465, 96] on div "document . addEventListener ( 'DOMContentLoaded' , function ( ) { // Only creat…" at bounding box center [403, 566] width 400 height 972
paste textarea "testimonials_conpoent"
drag, startPoint x: 474, startPoint y: 111, endPoint x: 487, endPoint y: 111, distance: 12.8
click at [487, 111] on div "document . addEventListener ( 'DOMContentLoaded' , function ( ) { // Only creat…" at bounding box center [403, 566] width 400 height 972
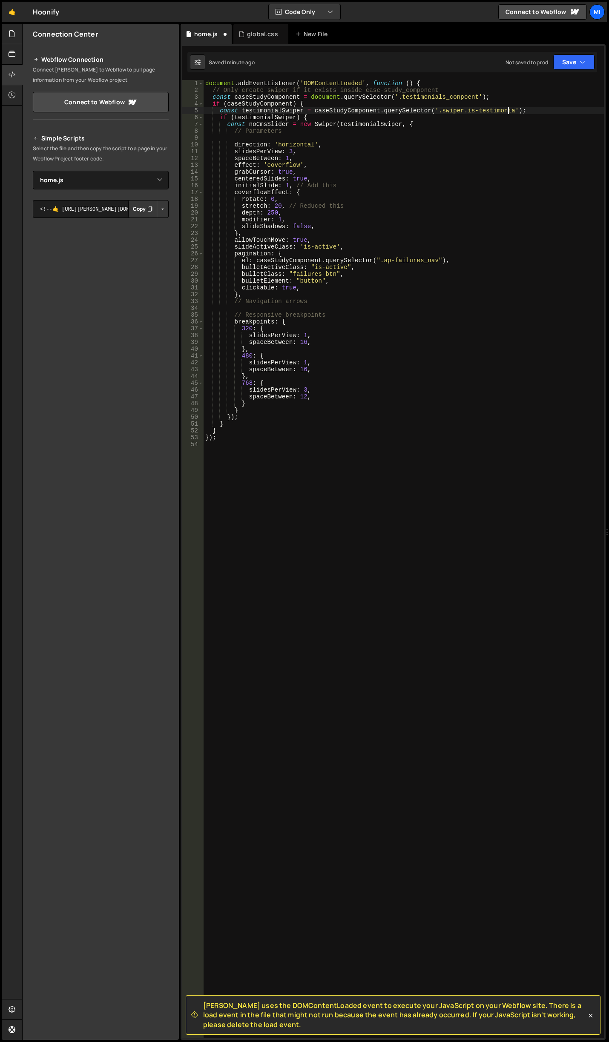
scroll to position [0, 21]
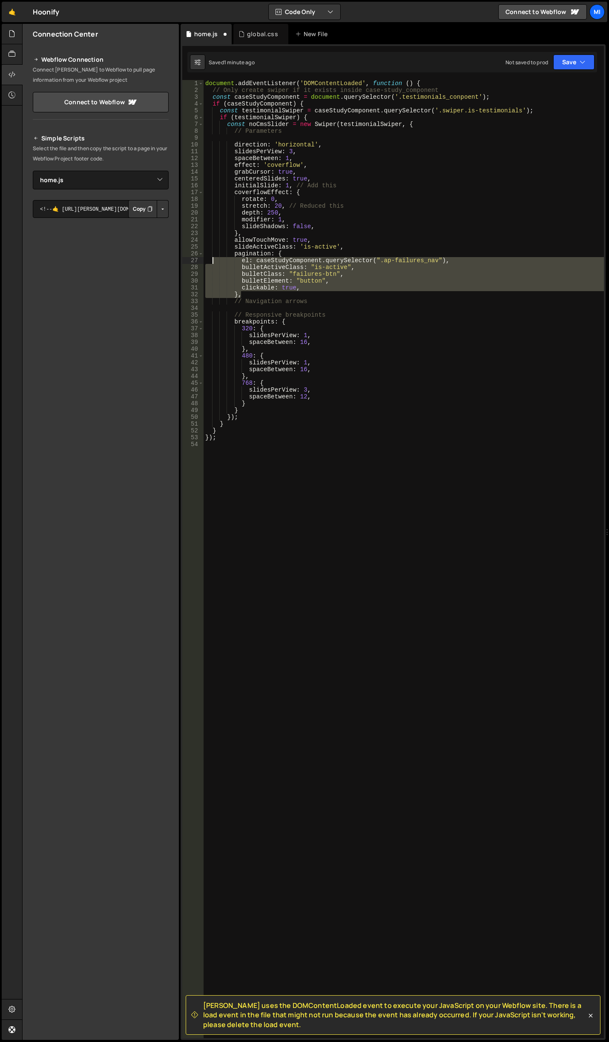
drag, startPoint x: 243, startPoint y: 295, endPoint x: 212, endPoint y: 257, distance: 49.1
click at [212, 257] on div "document . addEventListener ( 'DOMContentLoaded' , function ( ) { // Only creat…" at bounding box center [403, 566] width 400 height 972
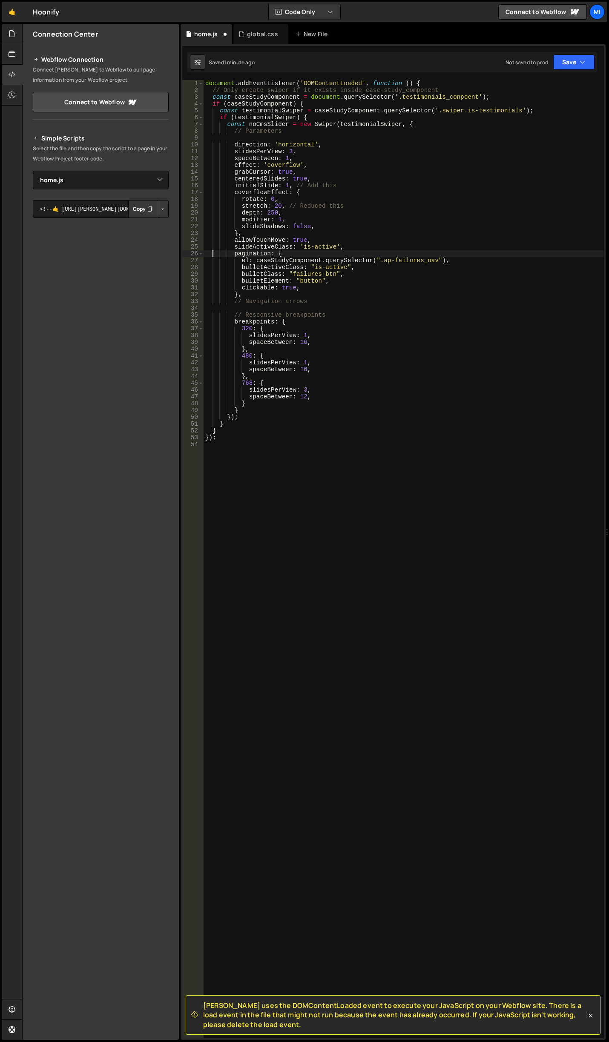
scroll to position [0, 5]
drag, startPoint x: 286, startPoint y: 340, endPoint x: 292, endPoint y: 334, distance: 8.4
click at [286, 340] on div "document . addEventListener ( 'DOMContentLoaded' , function ( ) { // Only creat…" at bounding box center [403, 566] width 400 height 972
click at [326, 200] on div "document . addEventListener ( 'DOMContentLoaded' , function ( ) { // Only creat…" at bounding box center [403, 566] width 400 height 972
click at [332, 198] on div "document . addEventListener ( 'DOMContentLoaded' , function ( ) { // Only creat…" at bounding box center [403, 559] width 400 height 958
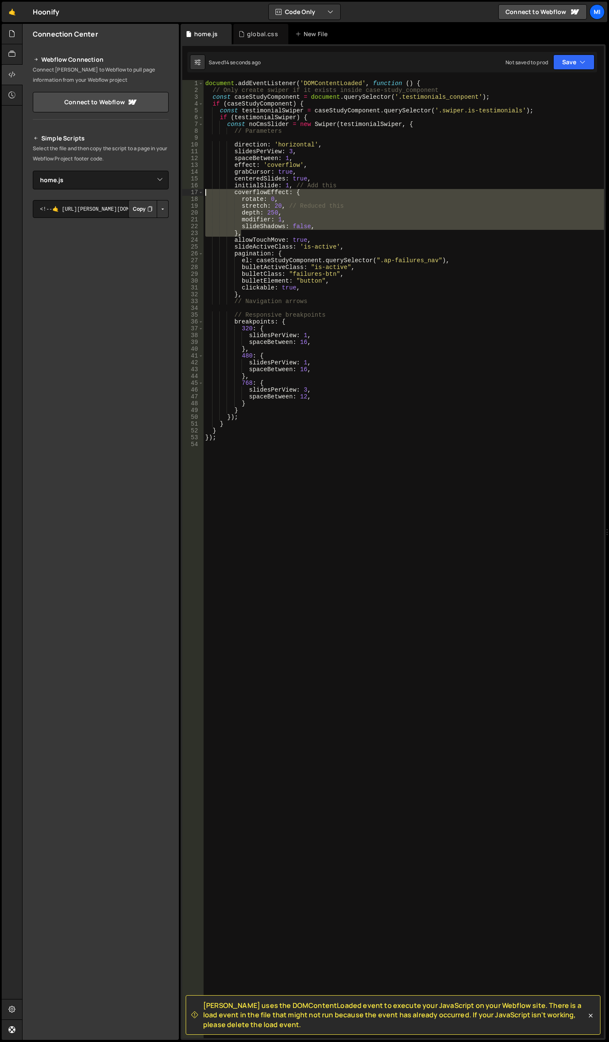
drag, startPoint x: 243, startPoint y: 234, endPoint x: 186, endPoint y: 194, distance: 69.8
click at [186, 194] on div "rotate: 0, 1 2 3 4 5 6 7 8 9 10 11 12 13 14 15 16 17 18 19 20 21 22 23 24 25 26…" at bounding box center [392, 559] width 421 height 958
type textarea "coverflowEffect: { rotate: 0,"
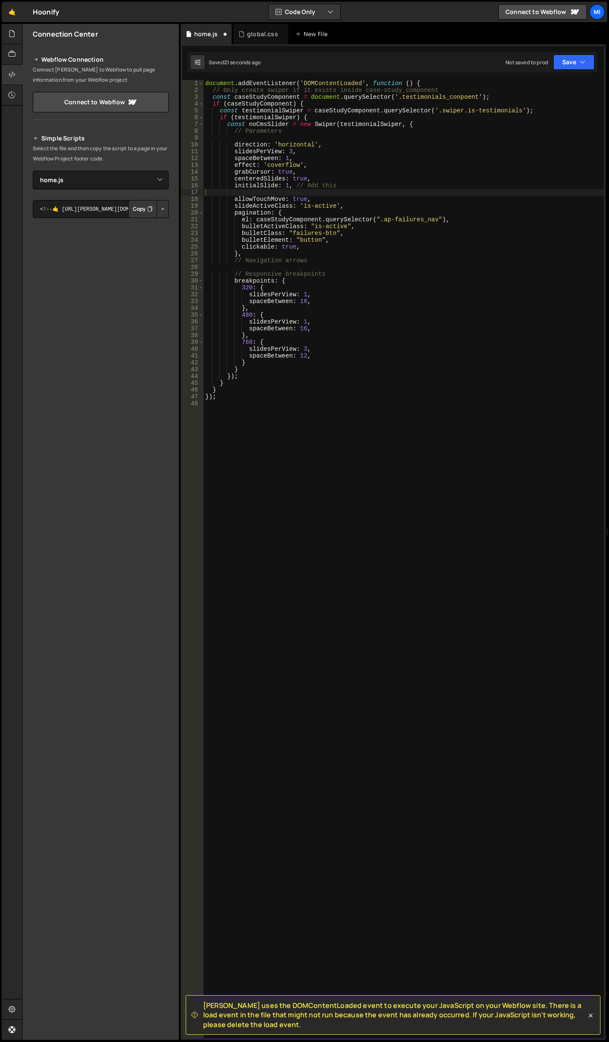
click at [307, 196] on div "document . addEventListener ( 'DOMContentLoaded' , function ( ) { // Only creat…" at bounding box center [403, 566] width 400 height 972
type textarea "allowTouchMove: true,"
click at [307, 192] on div "document . addEventListener ( 'DOMContentLoaded' , function ( ) { // Only creat…" at bounding box center [403, 566] width 400 height 972
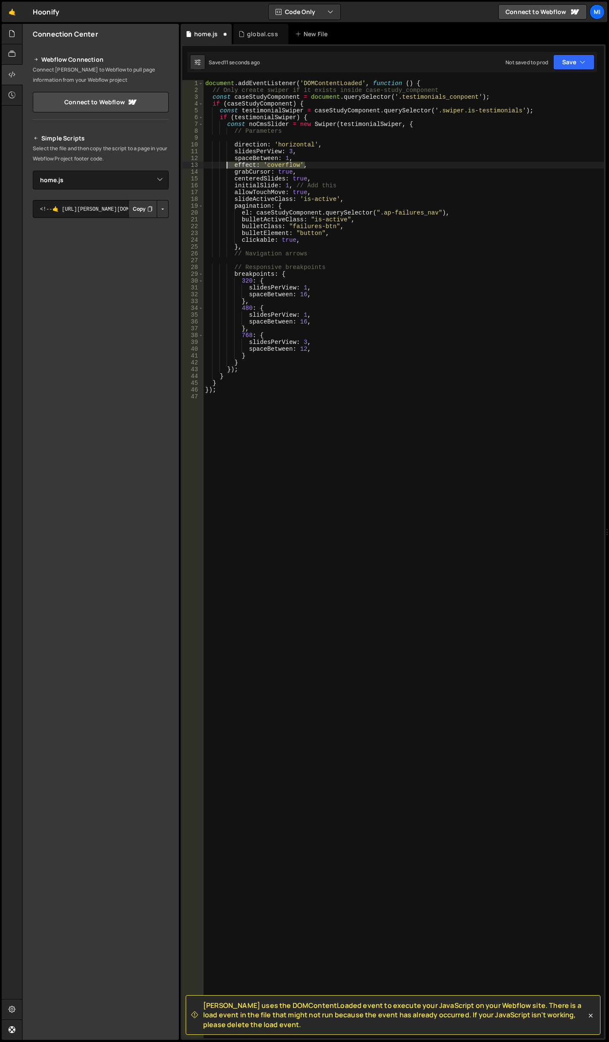
drag, startPoint x: 310, startPoint y: 163, endPoint x: 227, endPoint y: 163, distance: 83.4
click at [227, 163] on div "document . addEventListener ( 'DOMContentLoaded' , function ( ) { // Only creat…" at bounding box center [403, 566] width 400 height 972
type textarea "effect: 'coverflow',"
click at [303, 213] on div "document . addEventListener ( 'DOMContentLoaded' , function ( ) { // Only creat…" at bounding box center [403, 566] width 400 height 972
type textarea "el: caseStudyComponent.querySelector(".ap-failures_nav"),"
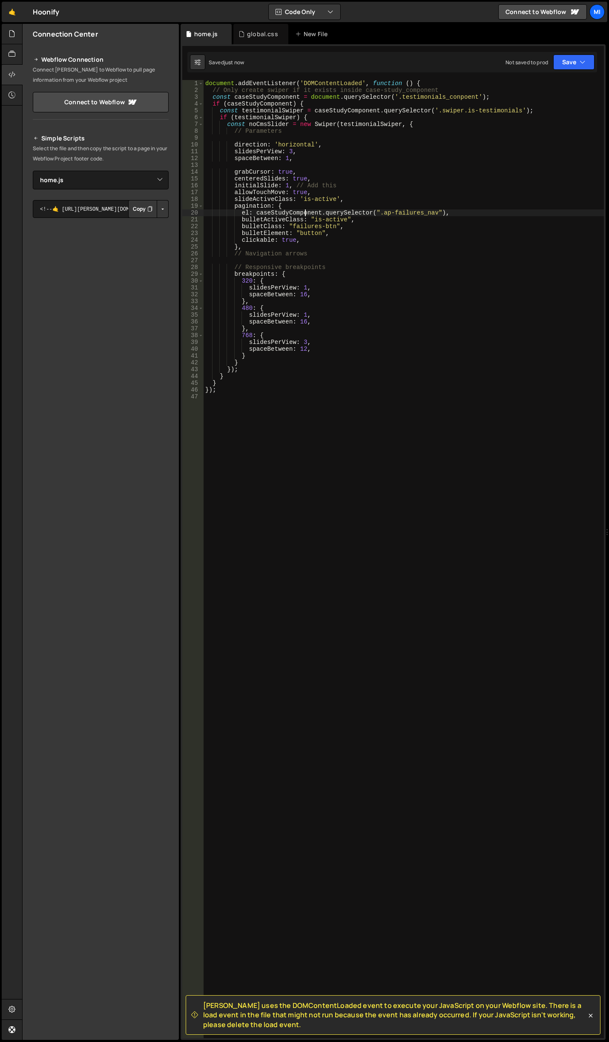
click at [311, 165] on div "document . addEventListener ( 'DOMContentLoaded' , function ( ) { // Only creat…" at bounding box center [403, 566] width 400 height 972
click at [289, 150] on div "document . addEventListener ( 'DOMContentLoaded' , function ( ) { // Only creat…" at bounding box center [403, 566] width 400 height 972
click at [304, 340] on div "document . addEventListener ( 'DOMContentLoaded' , function ( ) { // Only creat…" at bounding box center [403, 566] width 400 height 972
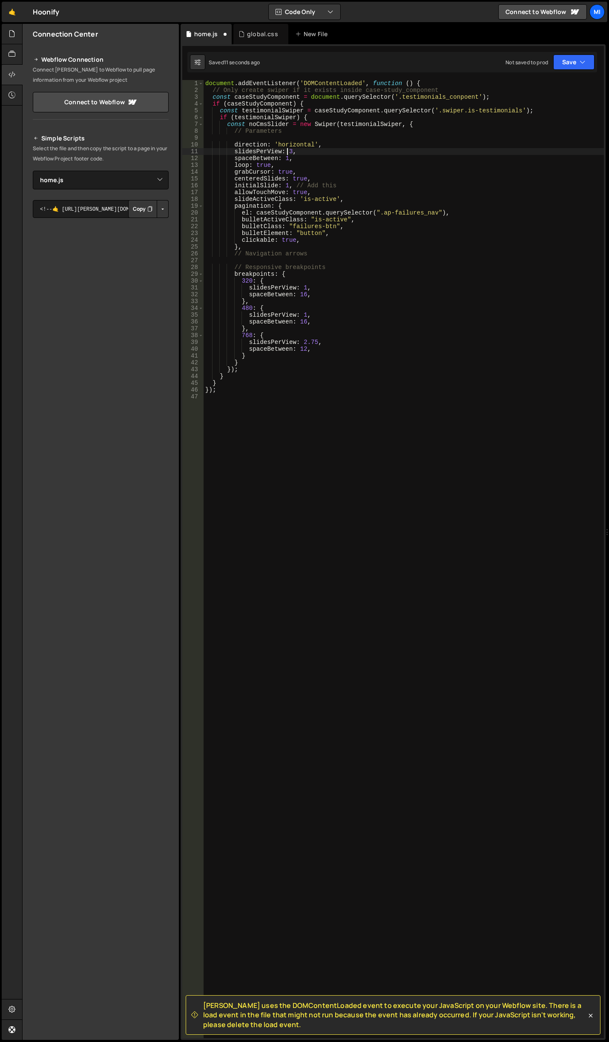
click at [289, 153] on div "document . addEventListener ( 'DOMContentLoaded' , function ( ) { // Only creat…" at bounding box center [403, 566] width 400 height 972
click at [232, 172] on div "document . addEventListener ( 'DOMContentLoaded' , function ( ) { // Only creat…" at bounding box center [403, 566] width 400 height 972
drag, startPoint x: 232, startPoint y: 180, endPoint x: 323, endPoint y: 178, distance: 90.7
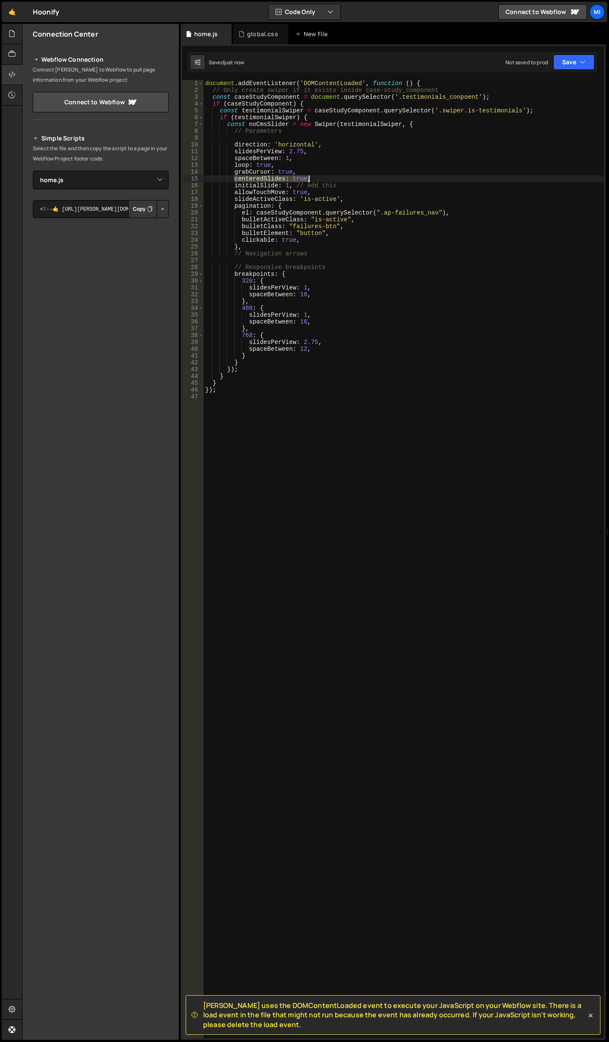
click at [323, 178] on div "document . addEventListener ( 'DOMContentLoaded' , function ( ) { // Only creat…" at bounding box center [403, 566] width 400 height 972
type textarea "centeredSlides: true,"
click at [364, 192] on div "document . addEventListener ( 'DOMContentLoaded' , function ( ) { // Only creat…" at bounding box center [403, 566] width 400 height 972
drag, startPoint x: 341, startPoint y: 184, endPoint x: 202, endPoint y: 185, distance: 138.4
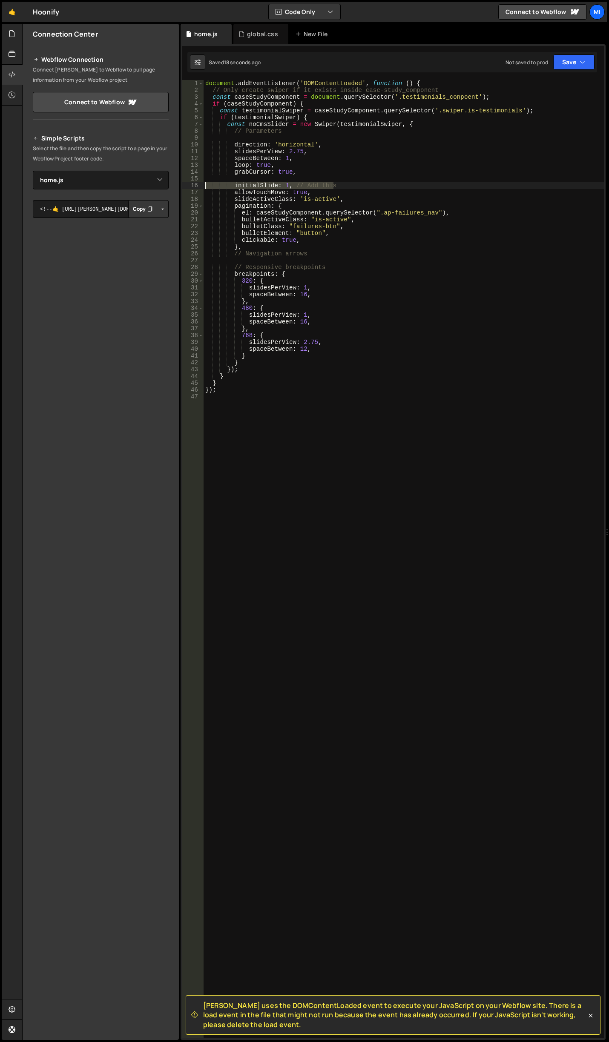
click at [202, 185] on div "allowTouchMove: true, 1 2 3 4 5 6 7 8 9 10 11 12 13 14 15 16 17 18 19 20 21 22 …" at bounding box center [392, 559] width 421 height 958
type textarea "initialSlide: 1, // Add this"
click at [336, 288] on div "document . addEventListener ( 'DOMContentLoaded' , function ( ) { // Only creat…" at bounding box center [403, 566] width 400 height 972
drag, startPoint x: 301, startPoint y: 334, endPoint x: 315, endPoint y: 332, distance: 14.1
click at [315, 332] on div "document . addEventListener ( 'DOMContentLoaded' , function ( ) { // Only creat…" at bounding box center [403, 566] width 400 height 972
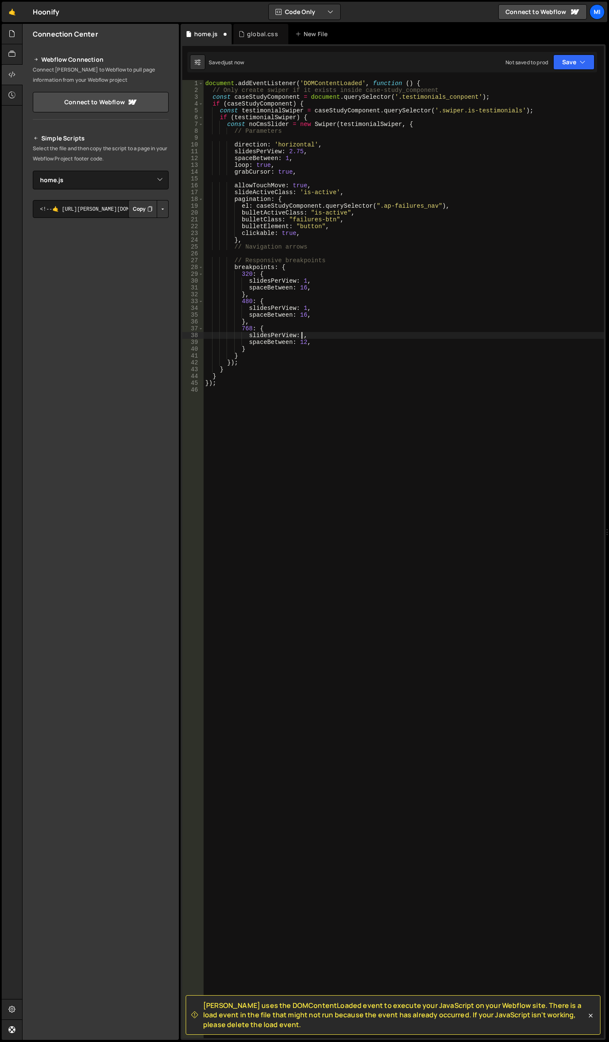
scroll to position [0, 7]
click at [305, 335] on div "document . addEventListener ( 'DOMContentLoaded' , function ( ) { // Only creat…" at bounding box center [403, 566] width 400 height 972
type textarea "slidesPerView: 2.5,"
click at [287, 178] on div "document . addEventListener ( 'DOMContentLoaded' , function ( ) { // Only creat…" at bounding box center [403, 566] width 400 height 972
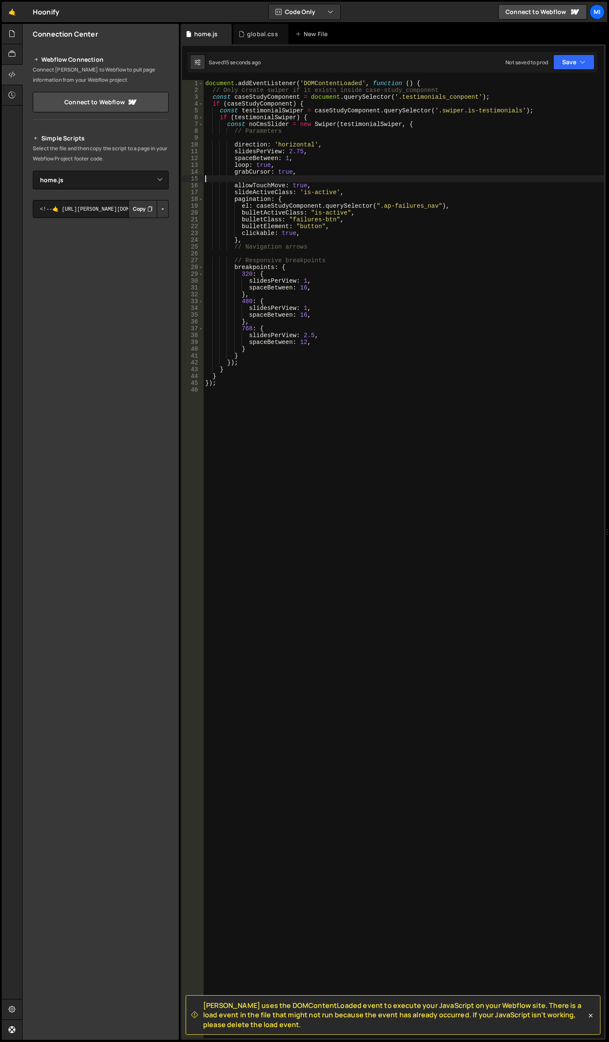
scroll to position [0, 0]
drag, startPoint x: 289, startPoint y: 158, endPoint x: 284, endPoint y: 156, distance: 5.5
click at [284, 158] on div "document . addEventListener ( 'DOMContentLoaded' , function ( ) { // Only creat…" at bounding box center [403, 566] width 400 height 972
click at [299, 249] on div "document . addEventListener ( 'DOMContentLoaded' , function ( ) { // Only creat…" at bounding box center [403, 566] width 400 height 972
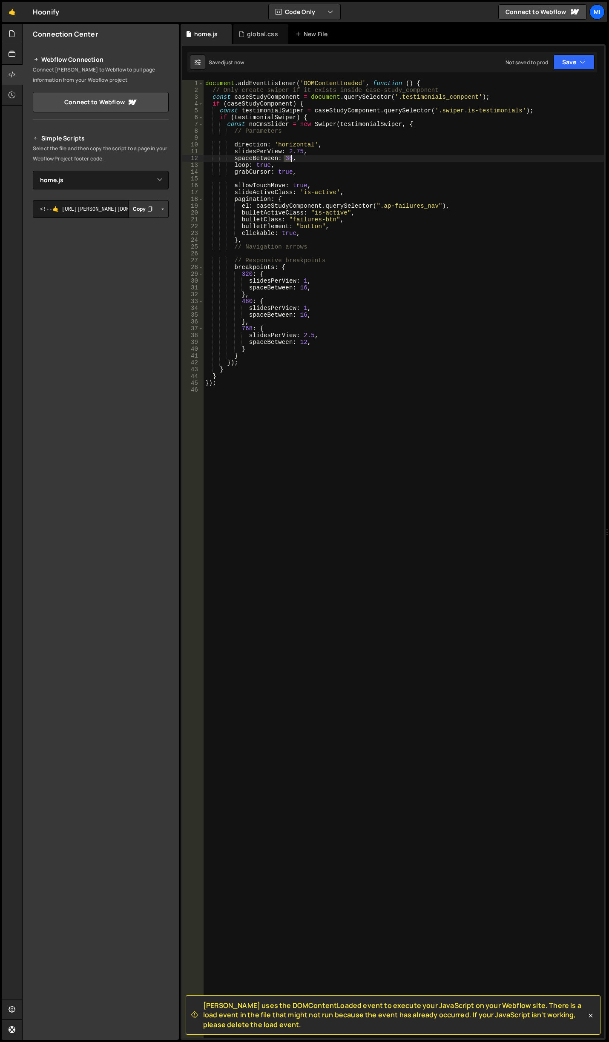
drag, startPoint x: 284, startPoint y: 158, endPoint x: 291, endPoint y: 158, distance: 6.4
click at [291, 158] on div "document . addEventListener ( 'DOMContentLoaded' , function ( ) { // Only creat…" at bounding box center [403, 566] width 400 height 972
drag, startPoint x: 298, startPoint y: 342, endPoint x: 304, endPoint y: 341, distance: 6.0
click at [304, 341] on div "document . addEventListener ( 'DOMContentLoaded' , function ( ) { // Only creat…" at bounding box center [403, 566] width 400 height 972
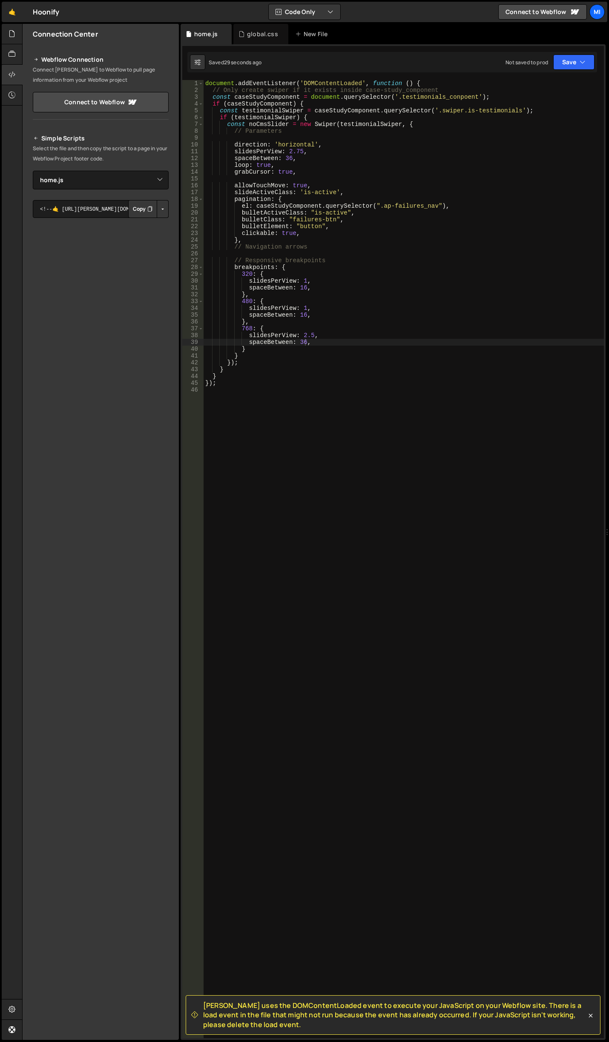
click at [346, 242] on div "document . addEventListener ( 'DOMContentLoaded' , function ( ) { // Only creat…" at bounding box center [403, 566] width 400 height 972
drag, startPoint x: 290, startPoint y: 218, endPoint x: 332, endPoint y: 218, distance: 42.6
click at [332, 218] on div "document . addEventListener ( 'DOMContentLoaded' , function ( ) { // Only creat…" at bounding box center [403, 566] width 400 height 972
paste textarea "slider_2_bullet_item"
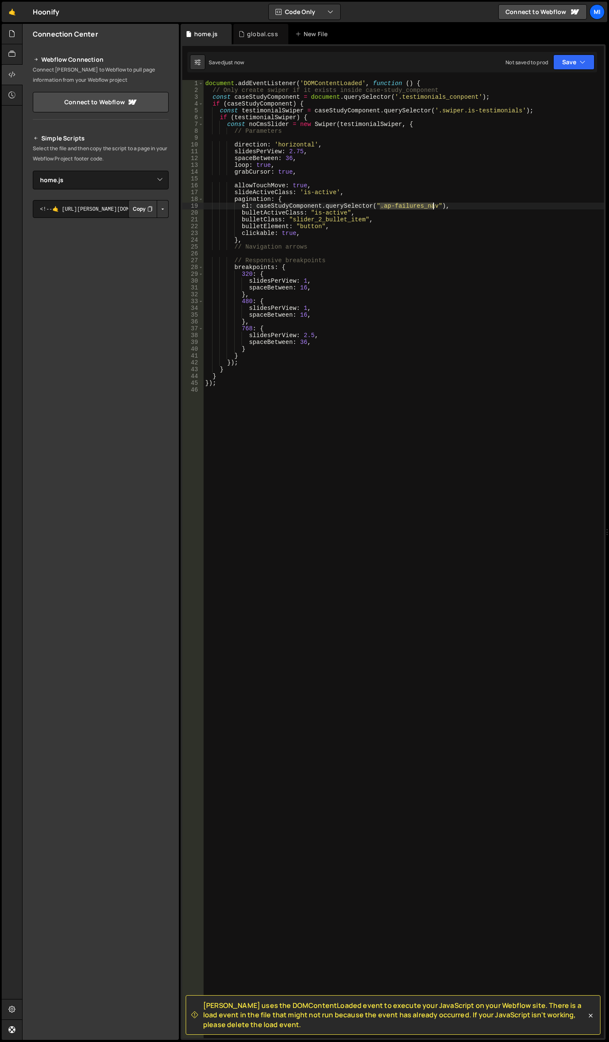
drag, startPoint x: 381, startPoint y: 203, endPoint x: 432, endPoint y: 203, distance: 51.1
click at [432, 203] on div "document . addEventListener ( 'DOMContentLoaded' , function ( ) { // Only creat…" at bounding box center [403, 566] width 400 height 972
paste textarea "slider_2_bullet_wrap"
type textarea "el: caseStudyComponent.querySelector(".slider_2_bullet_wrap"),"
click at [260, 28] on div "global.css" at bounding box center [260, 34] width 55 height 20
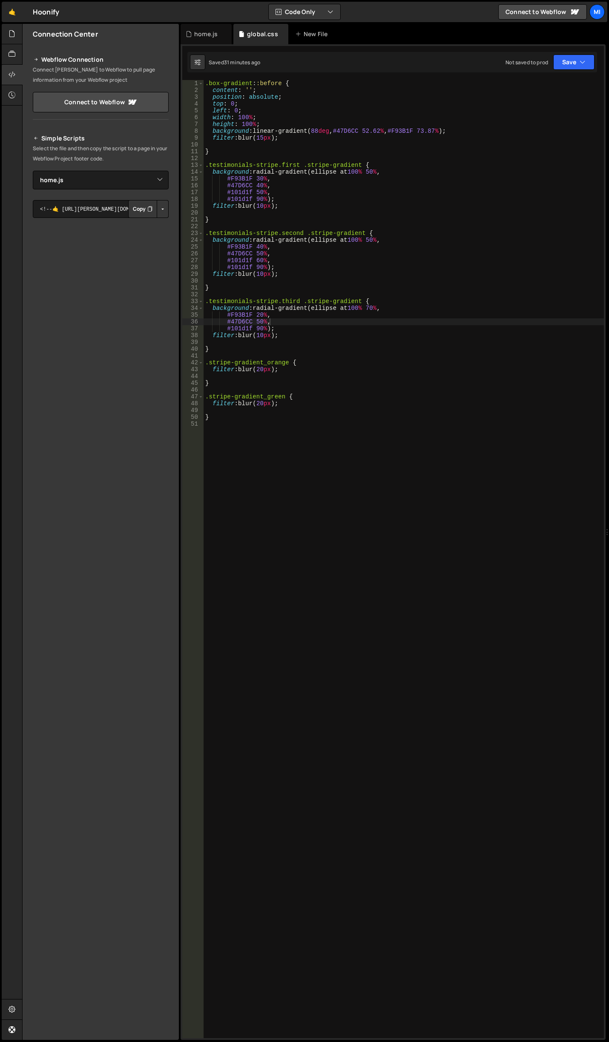
click at [301, 556] on div ".box-gradient : :before { content : ' ' ; position : absolute ; top : 0 ; left …" at bounding box center [403, 566] width 400 height 972
type textarea ".swiper-slide.is-testimonial {}"
type textarea "height: auto !important;"
click at [307, 456] on div ".box-gradient : :before { content : ' ' ; position : absolute ; top : 0 ; left …" at bounding box center [403, 566] width 400 height 972
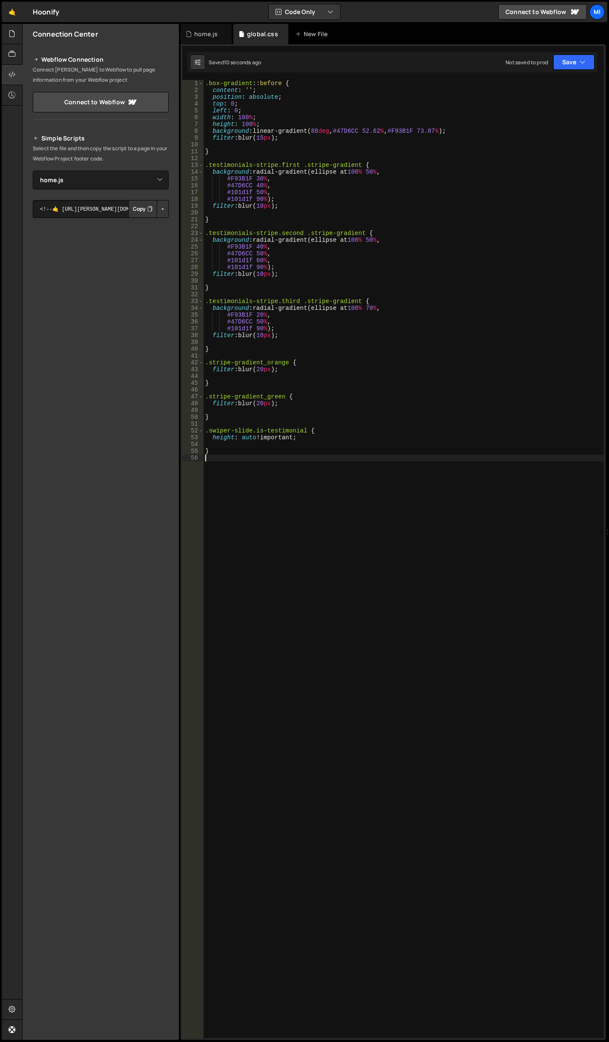
scroll to position [0, 0]
click at [203, 31] on div "home.js" at bounding box center [205, 34] width 23 height 9
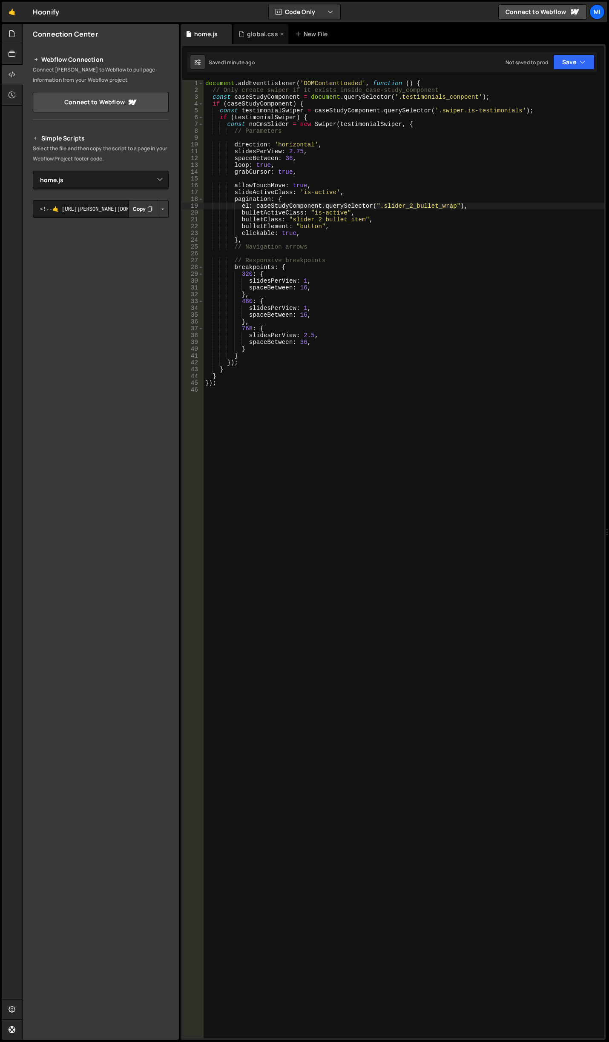
click at [255, 38] on div "global.css" at bounding box center [262, 34] width 31 height 9
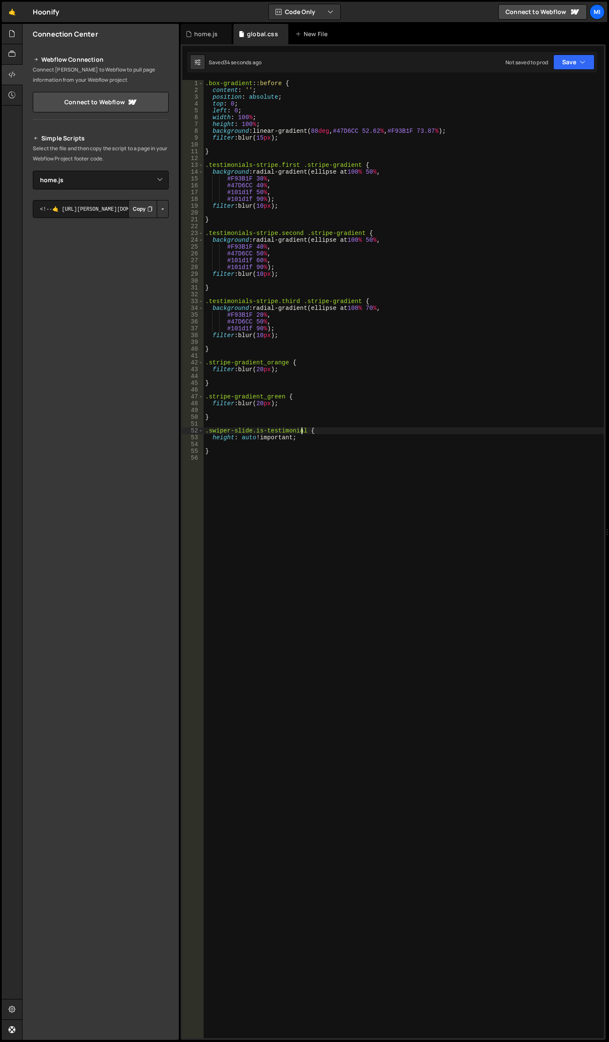
click at [302, 432] on div ".box-gradient : :before { content : ' ' ; position : absolute ; top : 0 ; left …" at bounding box center [403, 566] width 400 height 972
click at [278, 414] on div ".box-gradient : :before { content : ' ' ; position : absolute ; top : 0 ; left …" at bounding box center [403, 566] width 400 height 972
type textarea "}"
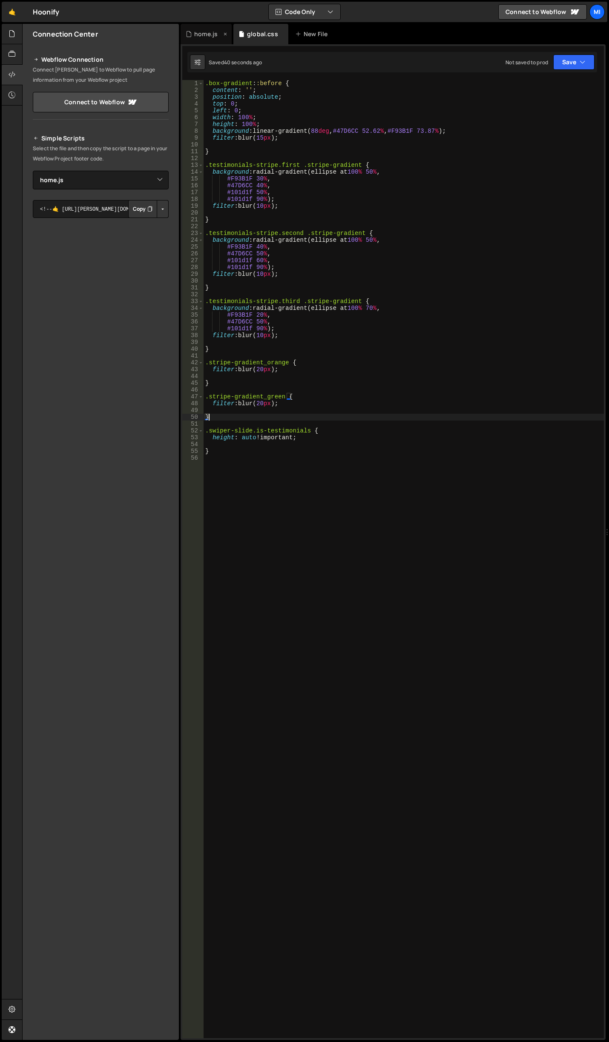
click at [200, 33] on div "home.js" at bounding box center [205, 34] width 23 height 9
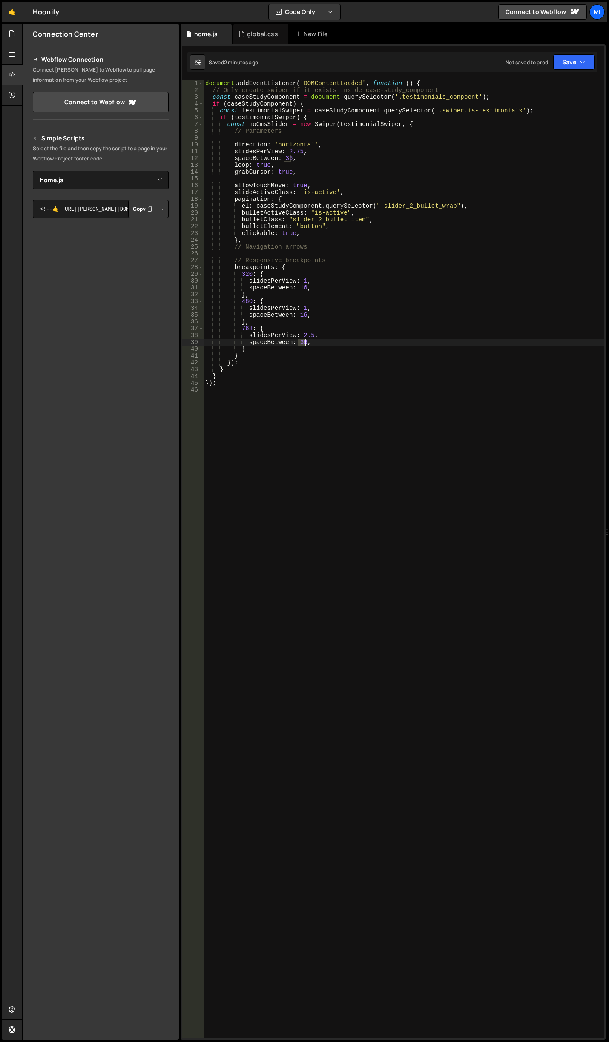
drag, startPoint x: 298, startPoint y: 340, endPoint x: 305, endPoint y: 340, distance: 7.2
click at [305, 340] on div "document . addEventListener ( 'DOMContentLoaded' , function ( ) { // Only creat…" at bounding box center [403, 566] width 400 height 972
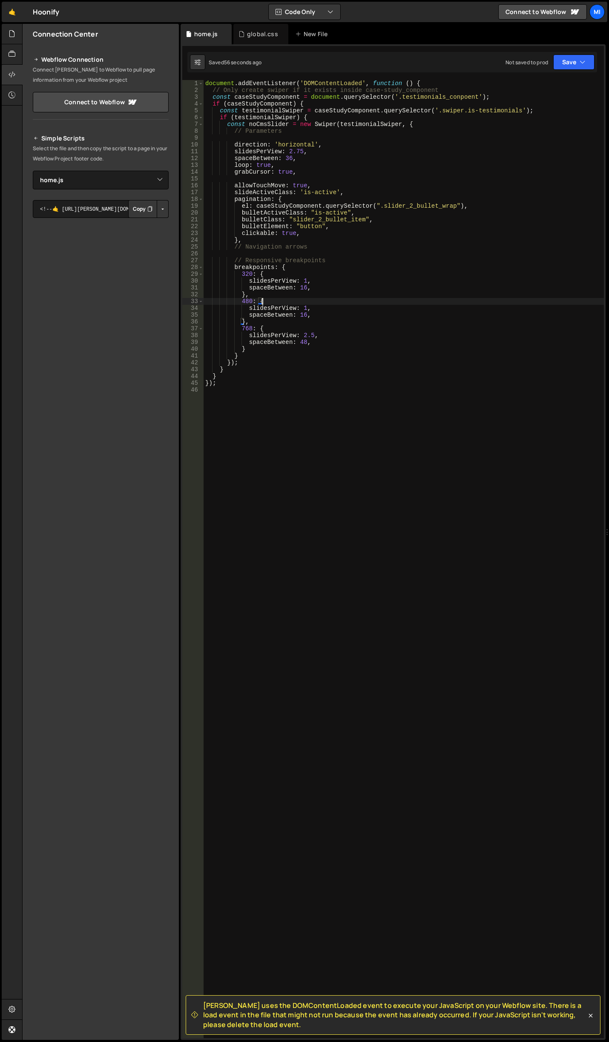
click at [346, 300] on div "document . addEventListener ( 'DOMContentLoaded' , function ( ) { // Only creat…" at bounding box center [403, 566] width 400 height 972
drag, startPoint x: 303, startPoint y: 334, endPoint x: 312, endPoint y: 333, distance: 9.4
click at [312, 333] on div "document . addEventListener ( 'DOMContentLoaded' , function ( ) { // Only creat…" at bounding box center [403, 566] width 400 height 972
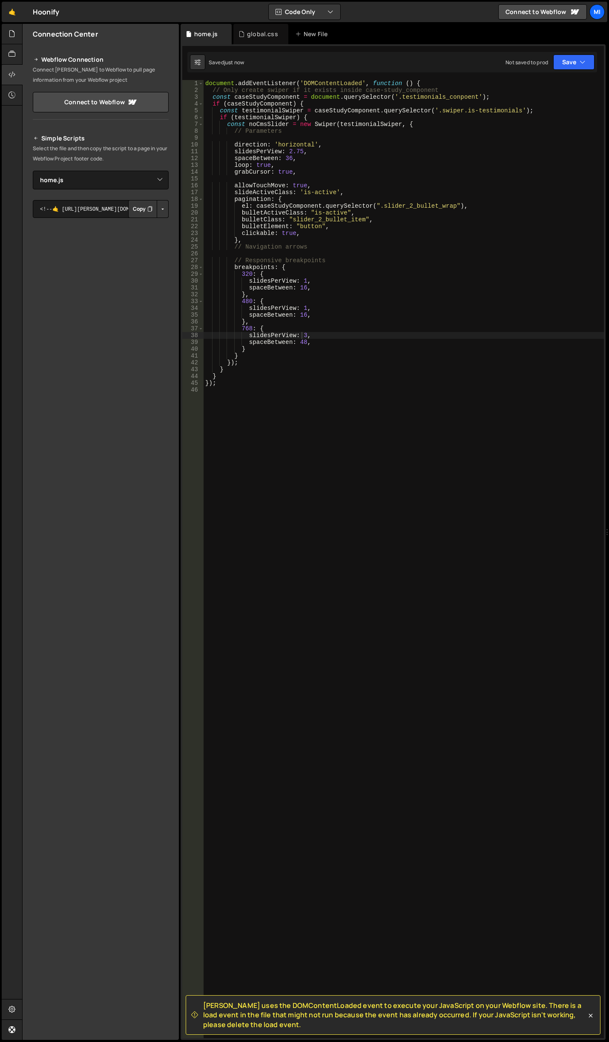
click at [286, 330] on div "document . addEventListener ( 'DOMContentLoaded' , function ( ) { // Only creat…" at bounding box center [403, 566] width 400 height 972
click at [306, 183] on div "document . addEventListener ( 'DOMContentLoaded' , function ( ) { // Only creat…" at bounding box center [403, 566] width 400 height 972
click at [309, 174] on div "document . addEventListener ( 'DOMContentLoaded' , function ( ) { // Only creat…" at bounding box center [403, 566] width 400 height 972
type textarea "grabCursor: true,"
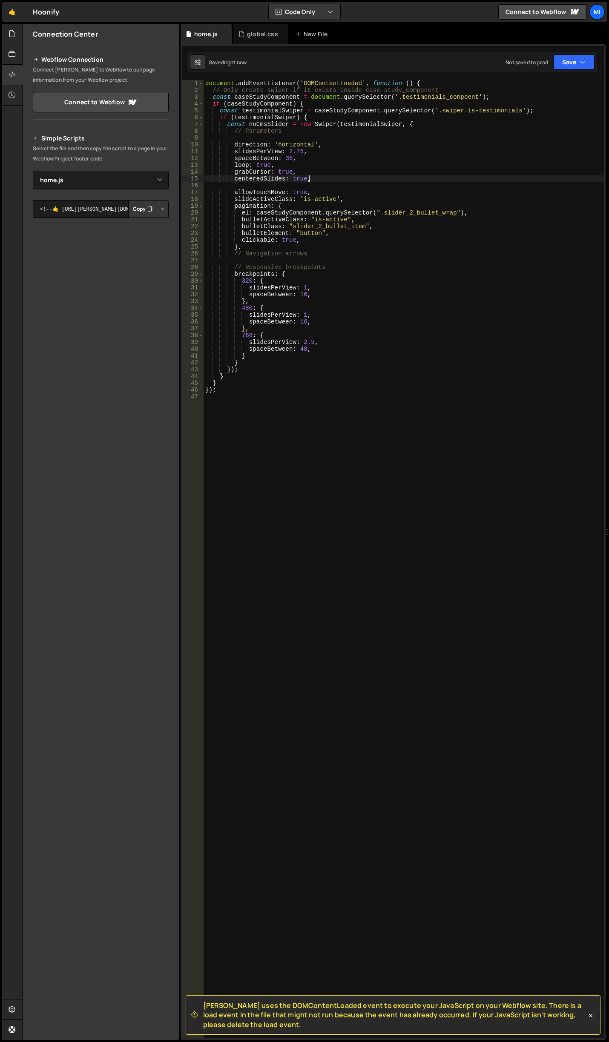
type textarea "centeredSlides: true,"
drag, startPoint x: 228, startPoint y: 182, endPoint x: 311, endPoint y: 182, distance: 82.6
click at [311, 182] on div "document . addEventListener ( 'DOMContentLoaded' , function ( ) { // Only creat…" at bounding box center [403, 566] width 400 height 972
drag, startPoint x: 307, startPoint y: 333, endPoint x: 312, endPoint y: 333, distance: 5.5
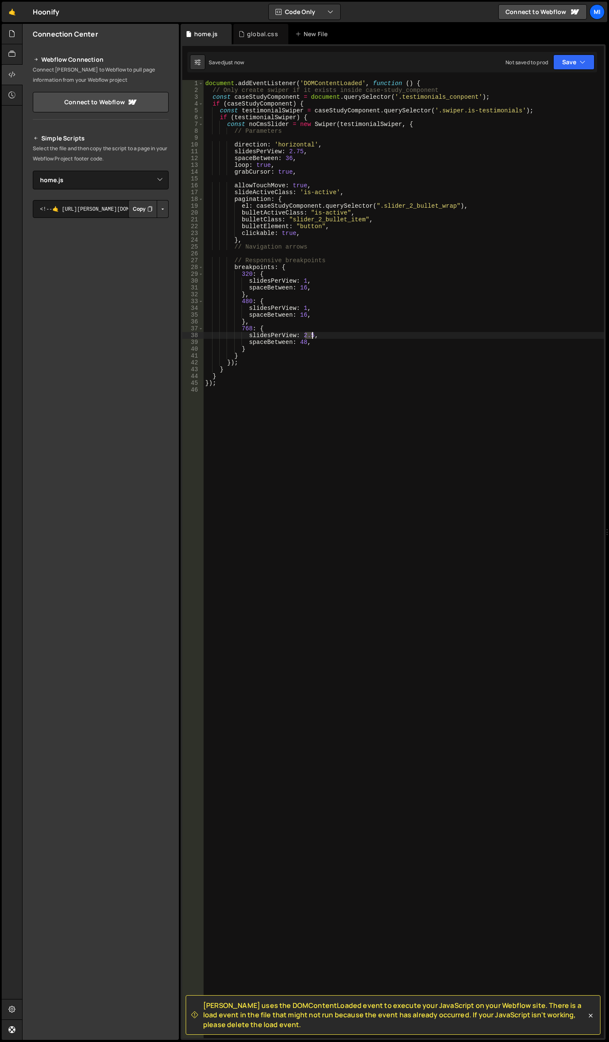
click at [312, 333] on div "document . addEventListener ( 'DOMContentLoaded' , function ( ) { // Only creat…" at bounding box center [403, 566] width 400 height 972
click at [375, 335] on div "document . addEventListener ( 'DOMContentLoaded' , function ( ) { // Only creat…" at bounding box center [403, 566] width 400 height 972
click at [304, 371] on div "document . addEventListener ( 'DOMContentLoaded' , function ( ) { // Only creat…" at bounding box center [403, 566] width 400 height 972
drag, startPoint x: 304, startPoint y: 336, endPoint x: 311, endPoint y: 336, distance: 7.7
click at [311, 336] on div "document . addEventListener ( 'DOMContentLoaded' , function ( ) { // Only creat…" at bounding box center [403, 566] width 400 height 972
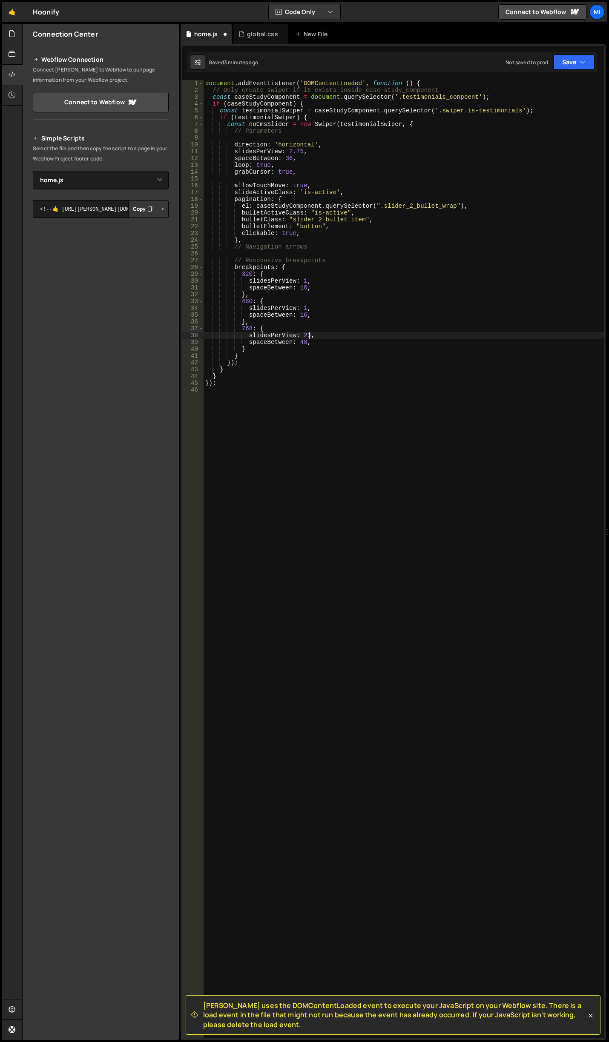
scroll to position [0, 7]
drag, startPoint x: 302, startPoint y: 333, endPoint x: 309, endPoint y: 333, distance: 6.4
click at [309, 333] on div "document . addEventListener ( 'DOMContentLoaded' , function ( ) { // Only creat…" at bounding box center [403, 566] width 400 height 972
click at [336, 172] on div "document . addEventListener ( 'DOMContentLoaded' , function ( ) { // Only creat…" at bounding box center [403, 566] width 400 height 972
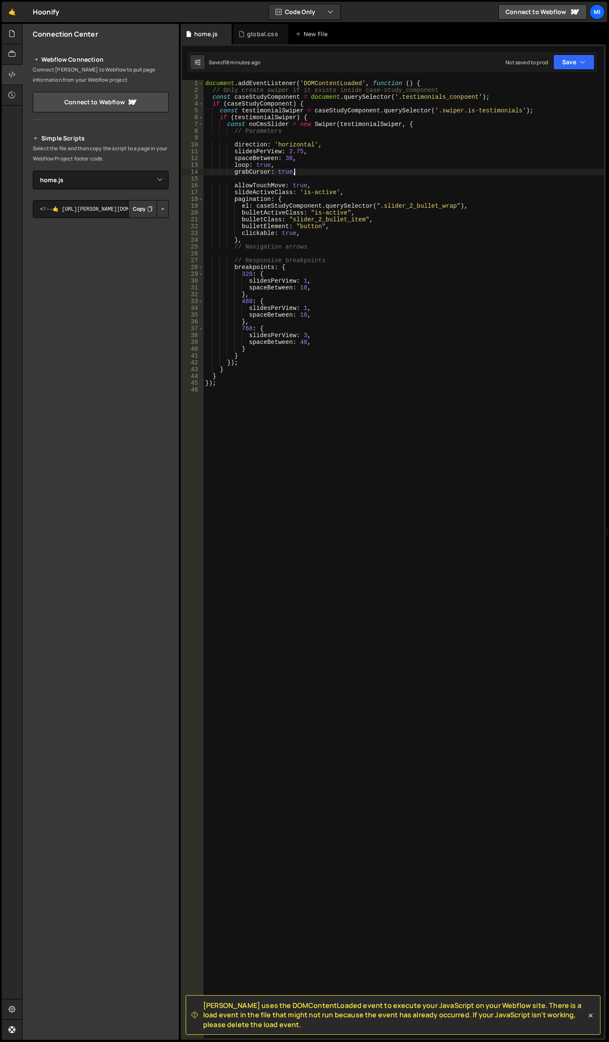
click at [336, 182] on div "document . addEventListener ( 'DOMContentLoaded' , function ( ) { // Only creat…" at bounding box center [403, 566] width 400 height 972
type textarea "allowTouchMove: true,"
type textarea "autoplay: true,"
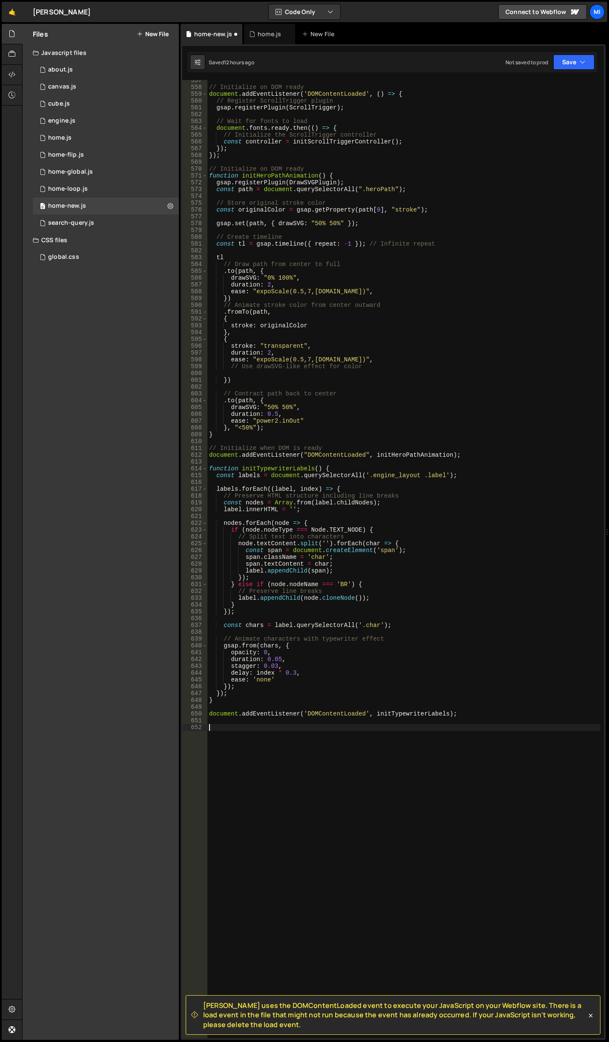
scroll to position [3810, 0]
click at [61, 71] on div "about.js" at bounding box center [60, 70] width 25 height 8
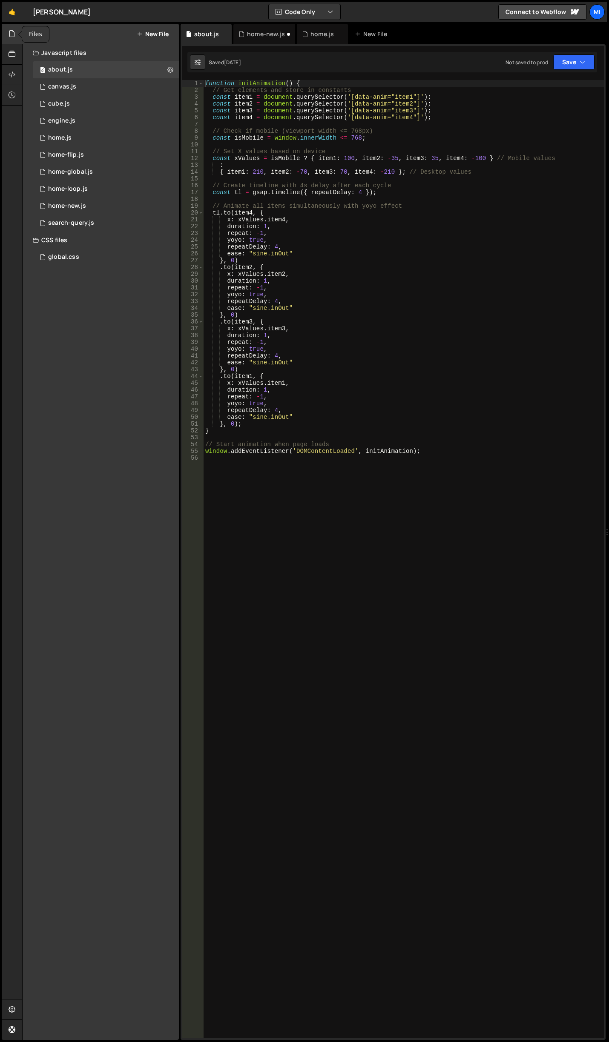
click at [15, 34] on icon at bounding box center [12, 33] width 7 height 9
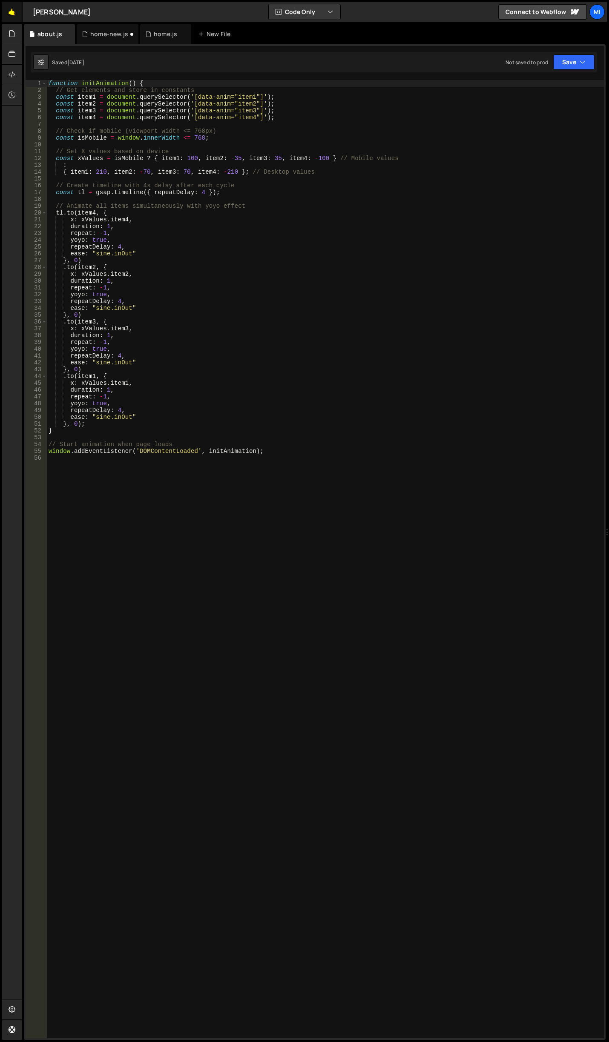
click at [13, 16] on link "🤙" at bounding box center [12, 12] width 21 height 20
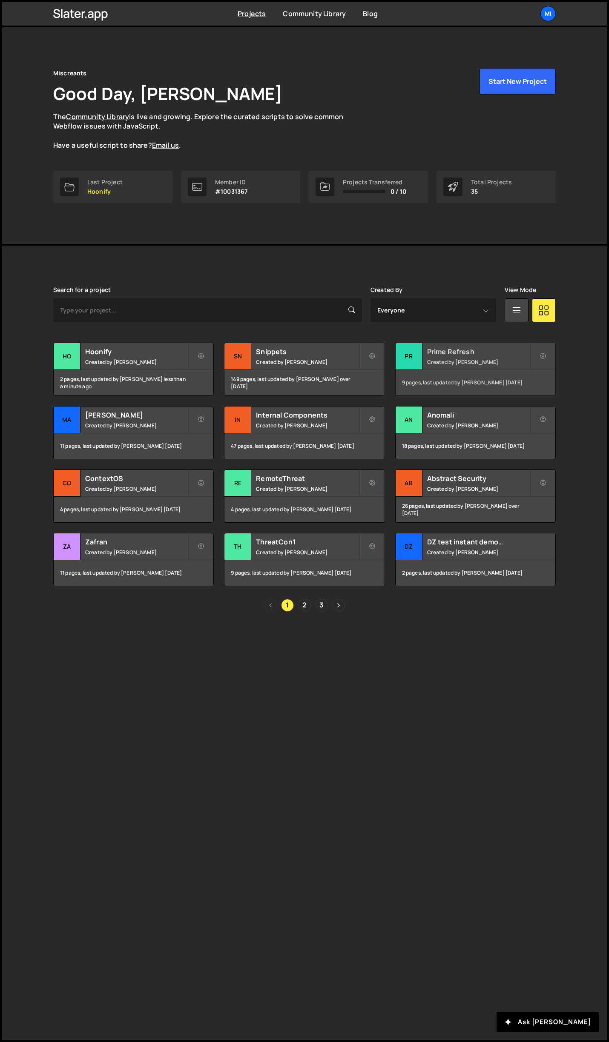
click at [489, 343] on div "Prime Refresh Created by Jarek Kowalczyk" at bounding box center [475, 356] width 160 height 26
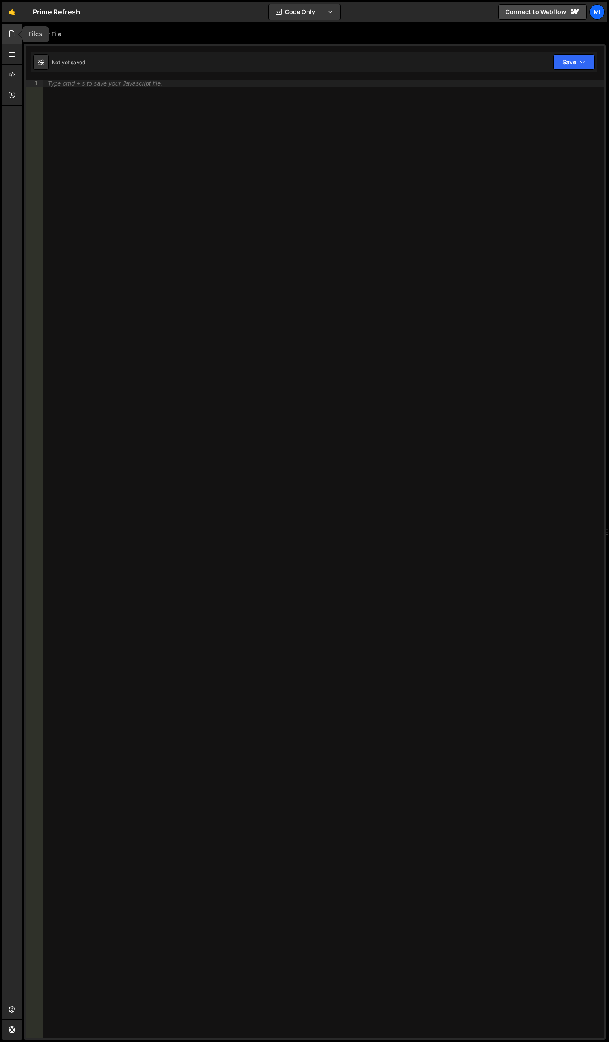
click at [12, 40] on div at bounding box center [12, 34] width 21 height 20
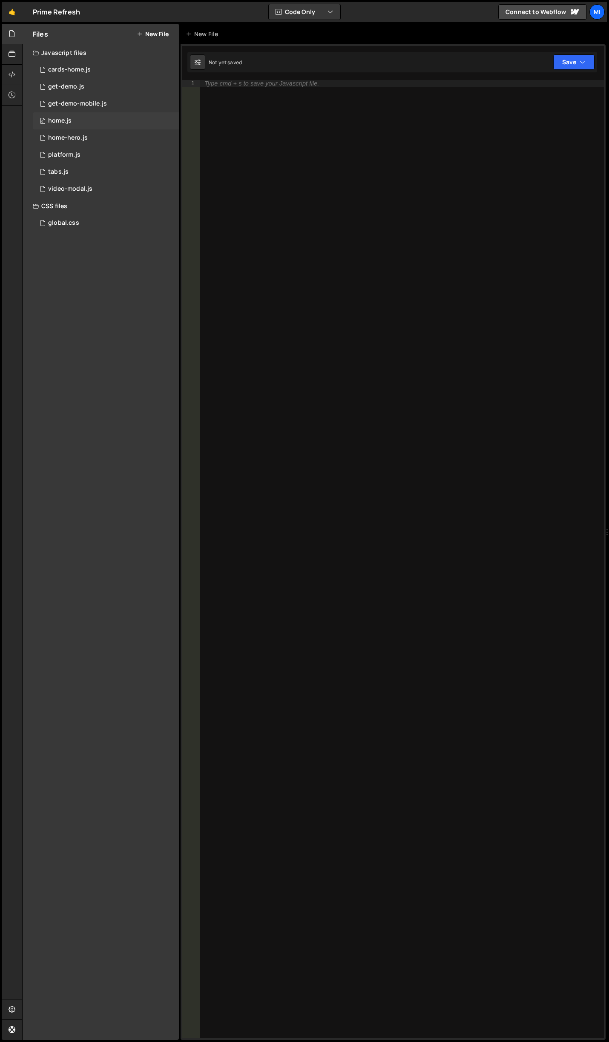
click at [74, 115] on div "0 home.js 0" at bounding box center [106, 120] width 146 height 17
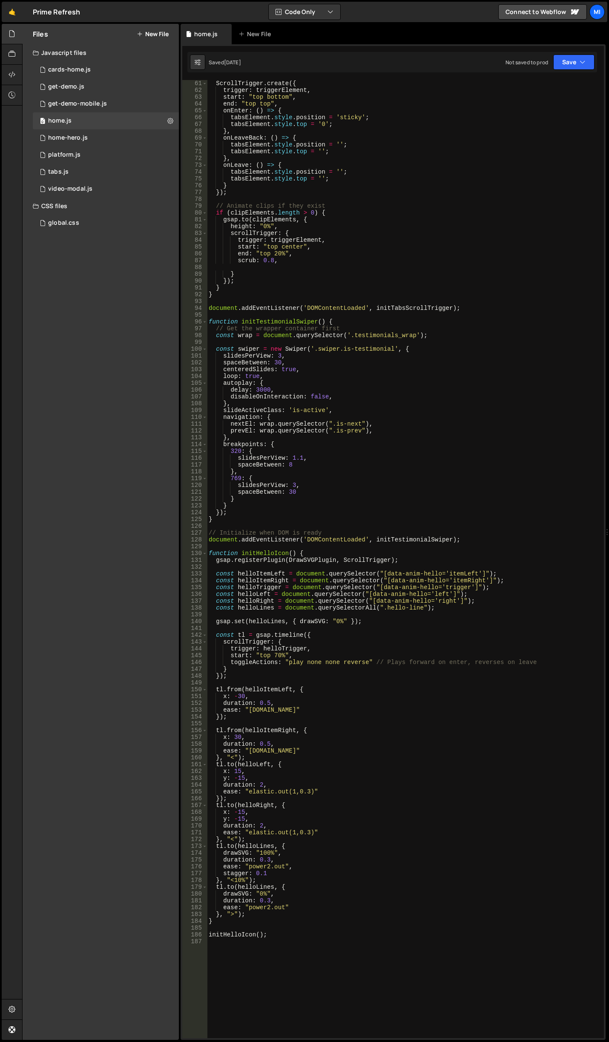
scroll to position [409, 0]
click at [84, 132] on div "0 home-hero.js 0" at bounding box center [106, 137] width 146 height 17
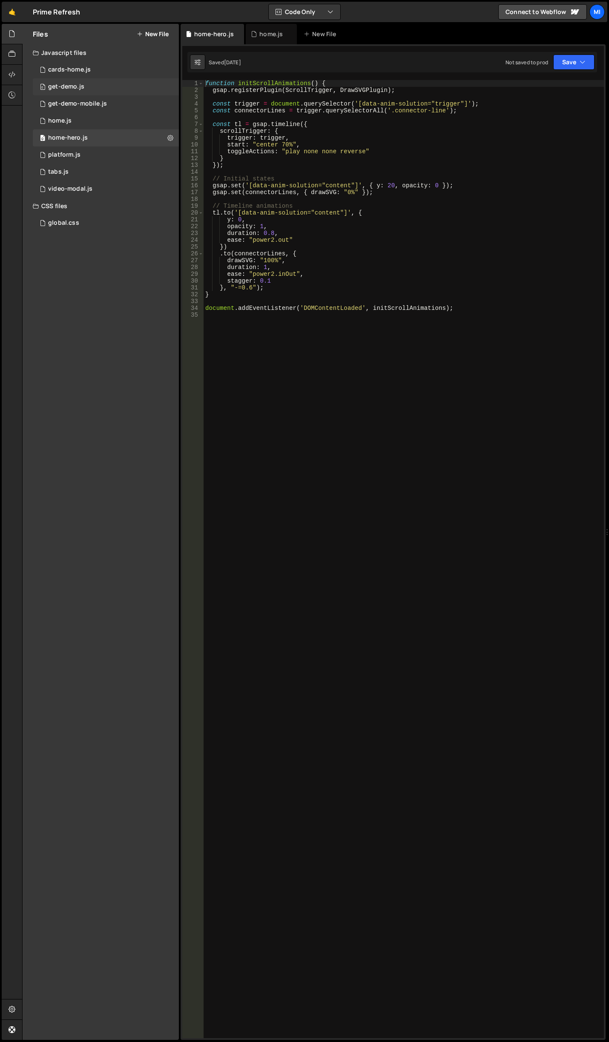
click at [95, 83] on div "0 get-demo.js 0" at bounding box center [106, 86] width 146 height 17
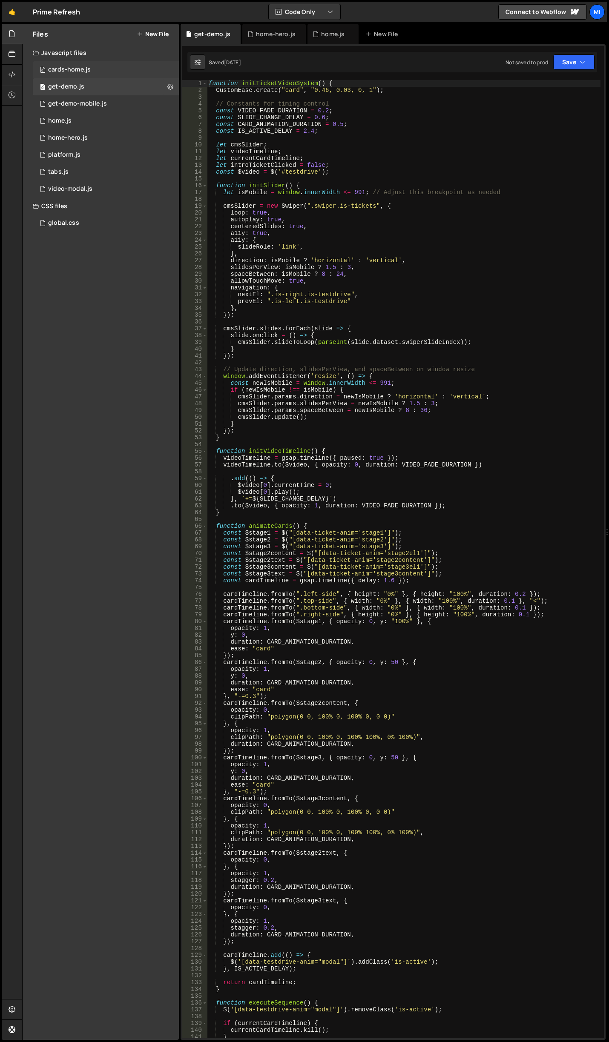
click at [96, 73] on div "0 cards-home.js 0" at bounding box center [106, 69] width 146 height 17
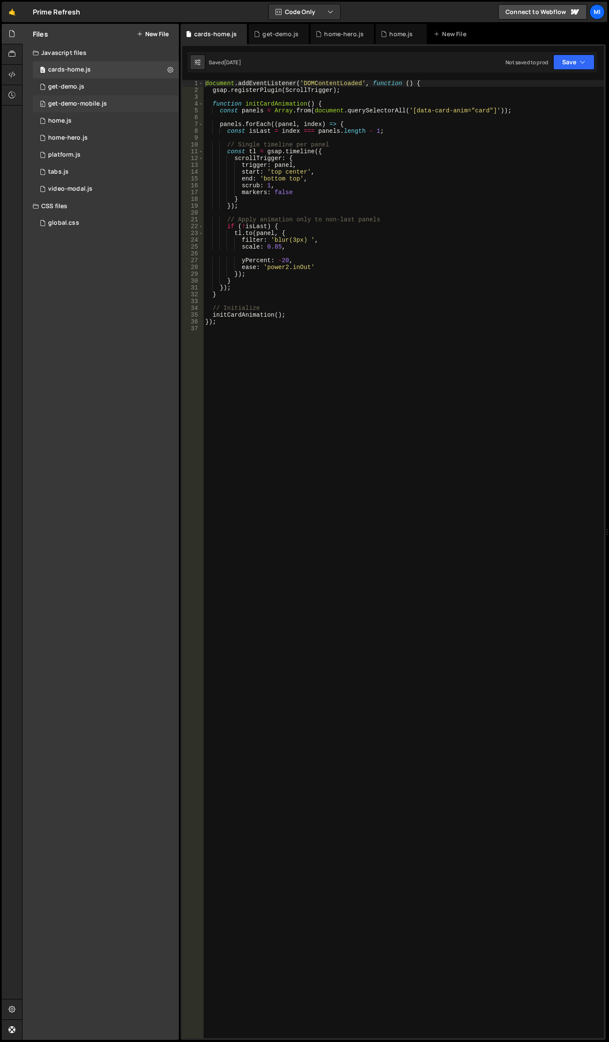
click at [97, 103] on div "get-demo-mobile.js" at bounding box center [77, 104] width 59 height 8
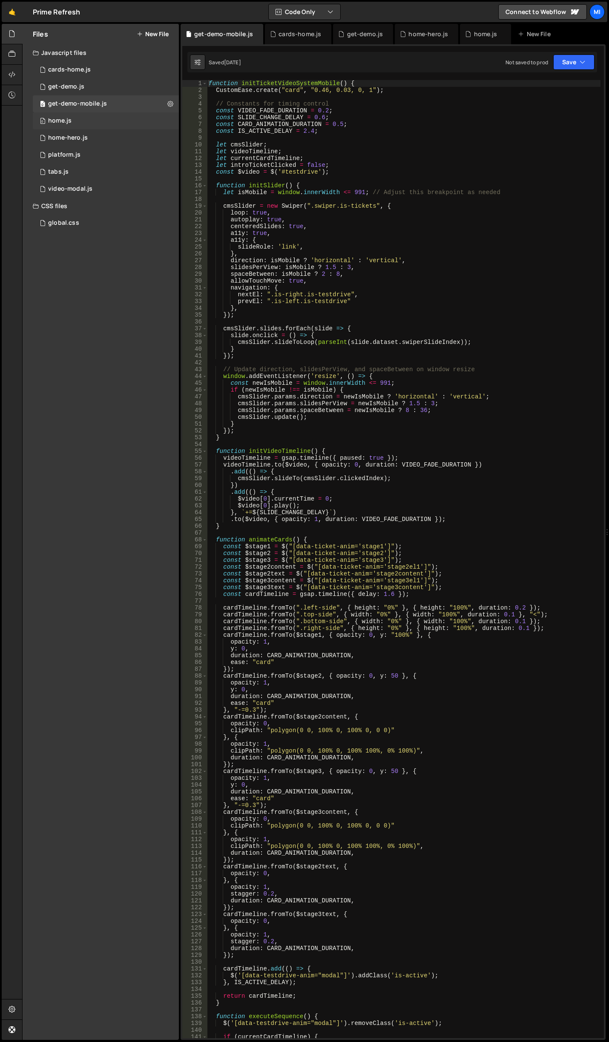
click at [97, 120] on div "0 home.js 0" at bounding box center [106, 120] width 146 height 17
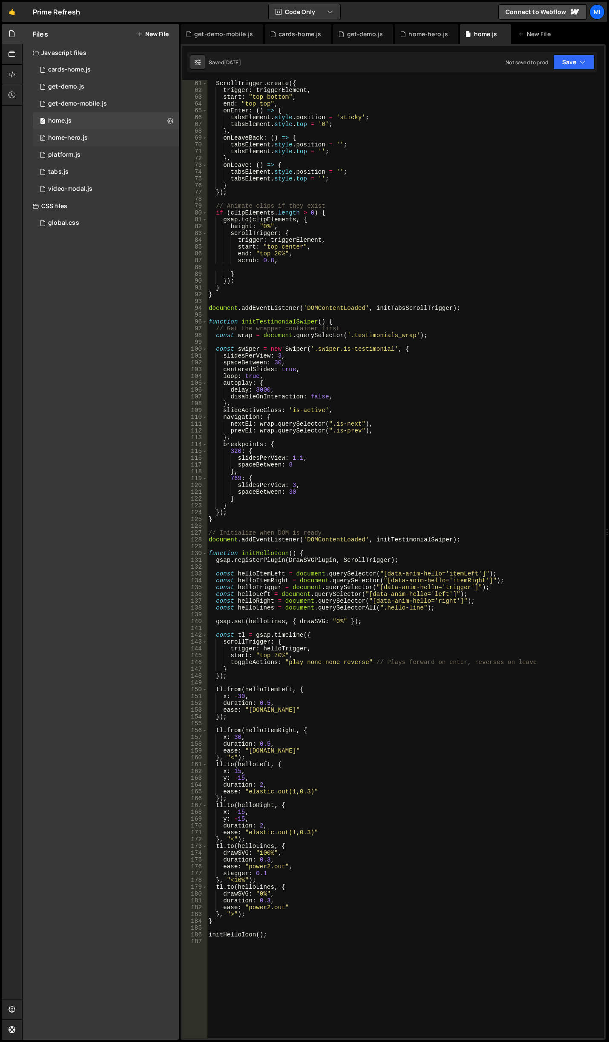
click at [97, 133] on div "0 home-hero.js 0" at bounding box center [106, 137] width 146 height 17
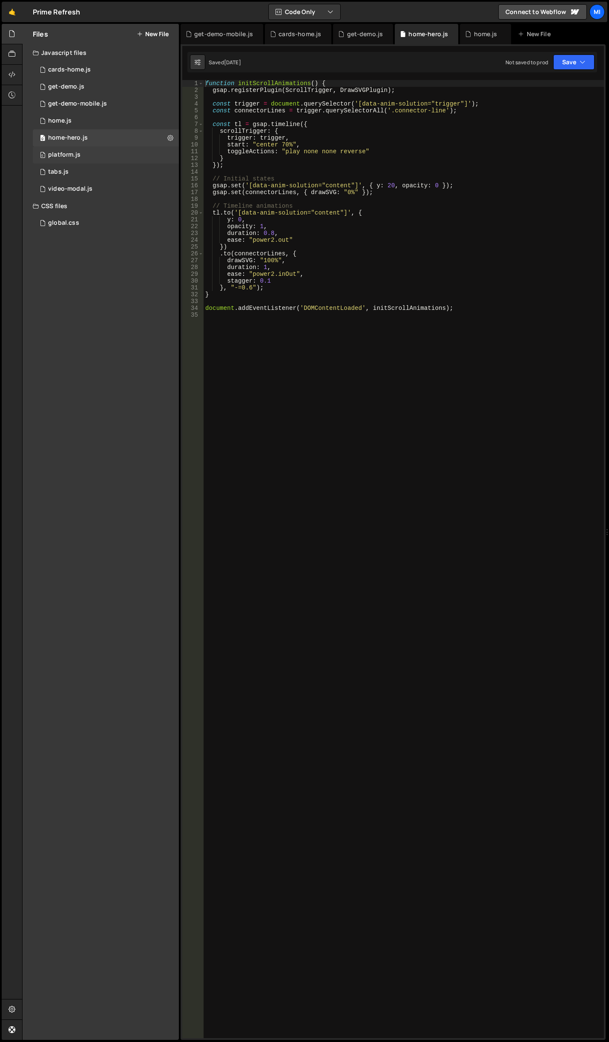
click at [102, 152] on div "0 platform.js 0" at bounding box center [106, 154] width 146 height 17
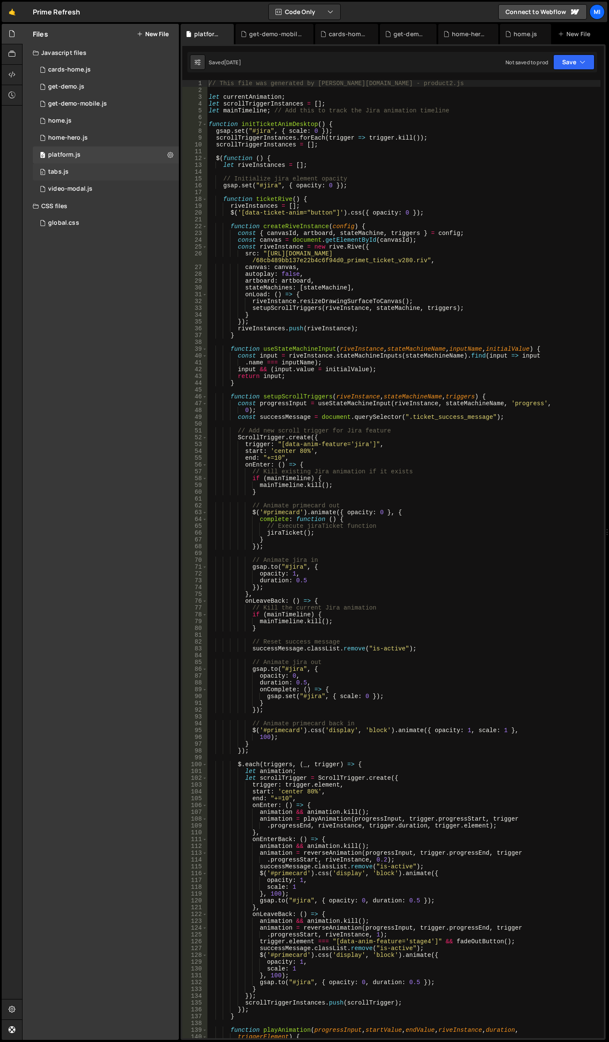
click at [100, 166] on div "0 tabs.js 0" at bounding box center [106, 171] width 146 height 17
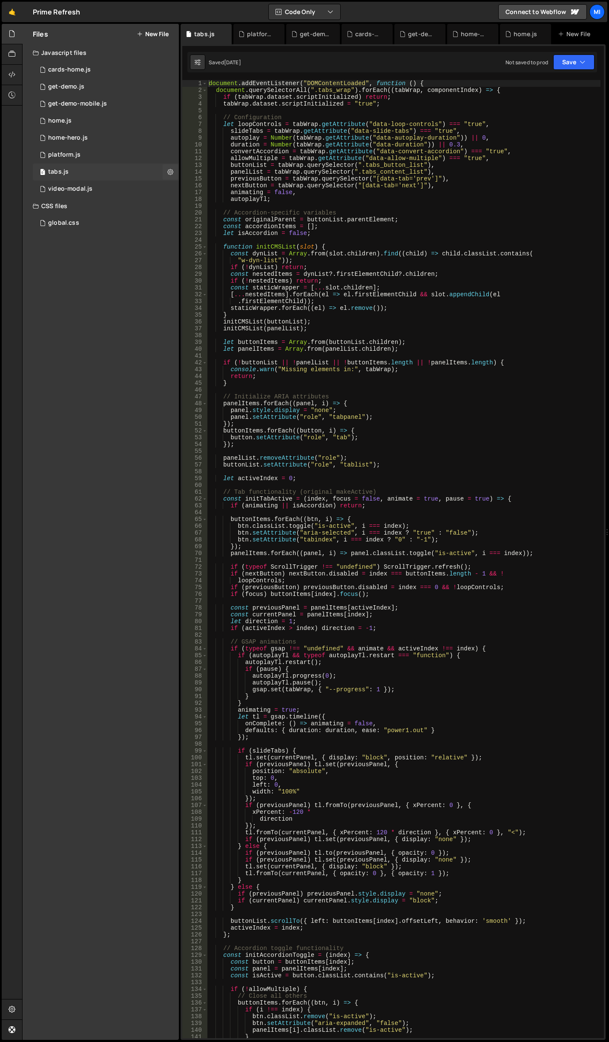
click at [100, 179] on div "0 tabs.js 0" at bounding box center [106, 171] width 146 height 17
click at [11, 35] on icon at bounding box center [12, 33] width 7 height 9
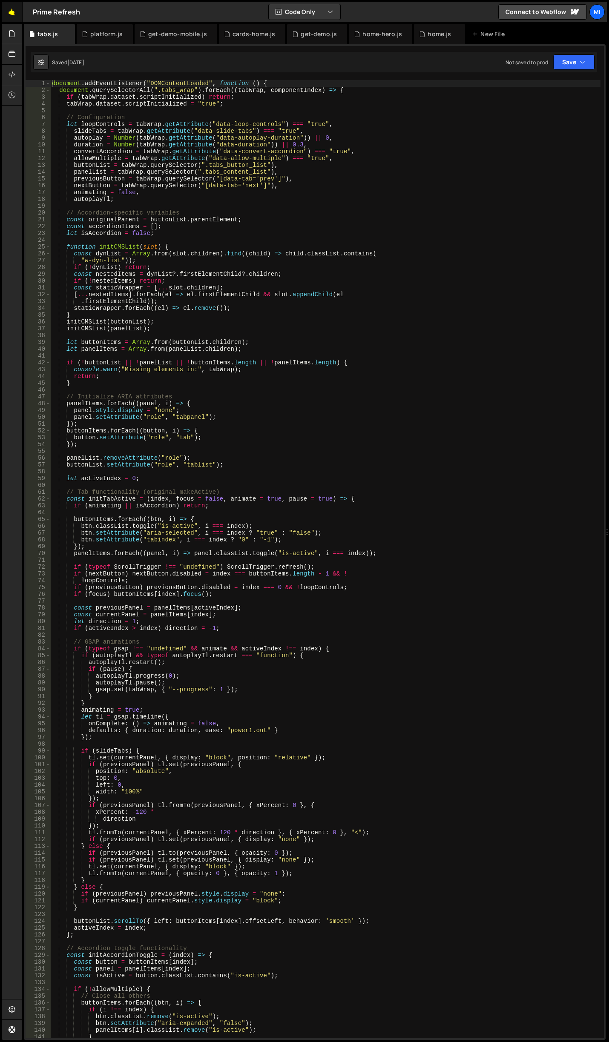
click at [14, 12] on link "🤙" at bounding box center [12, 12] width 21 height 20
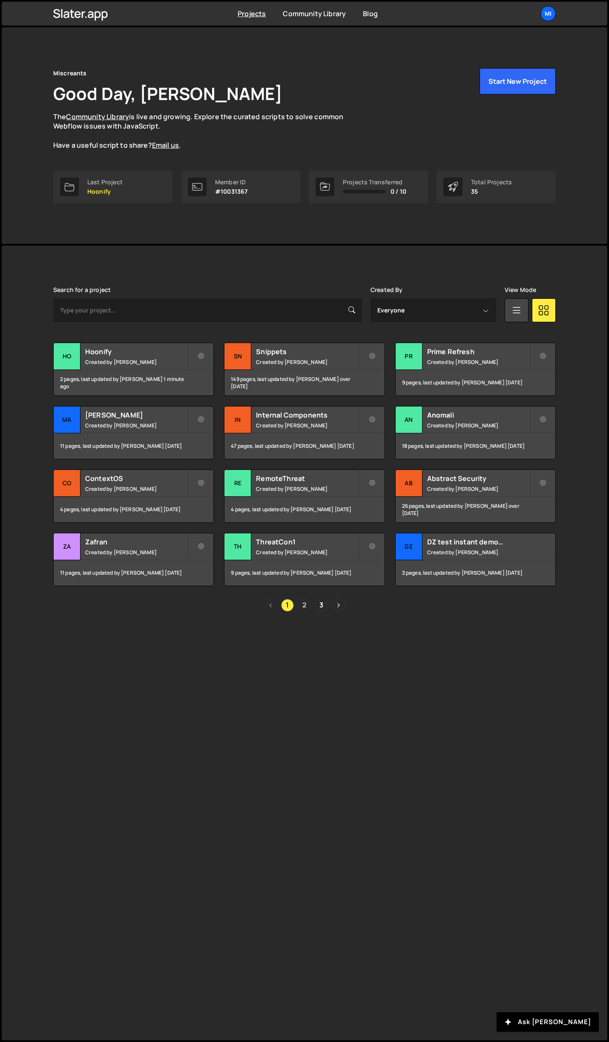
click at [302, 606] on link "2" at bounding box center [304, 605] width 13 height 13
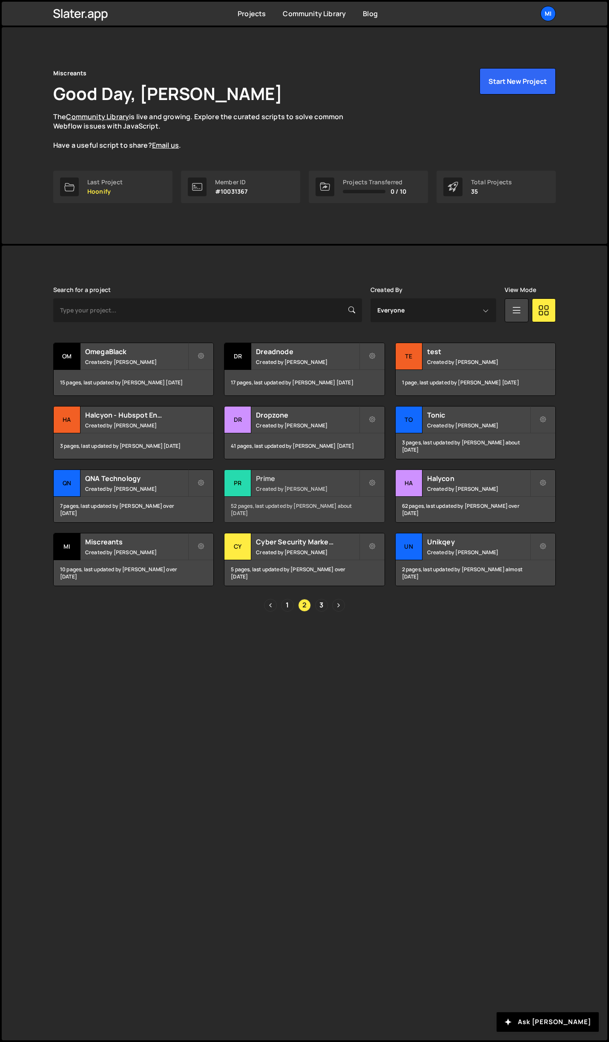
click at [312, 470] on div "Prime Created by [PERSON_NAME]" at bounding box center [304, 483] width 160 height 26
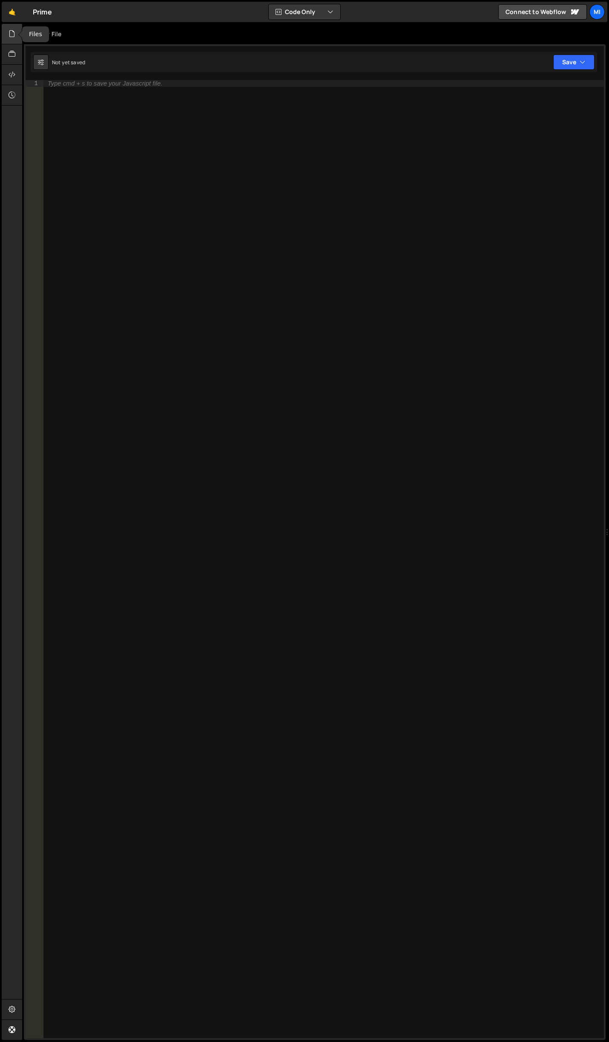
click at [9, 40] on div at bounding box center [12, 34] width 21 height 20
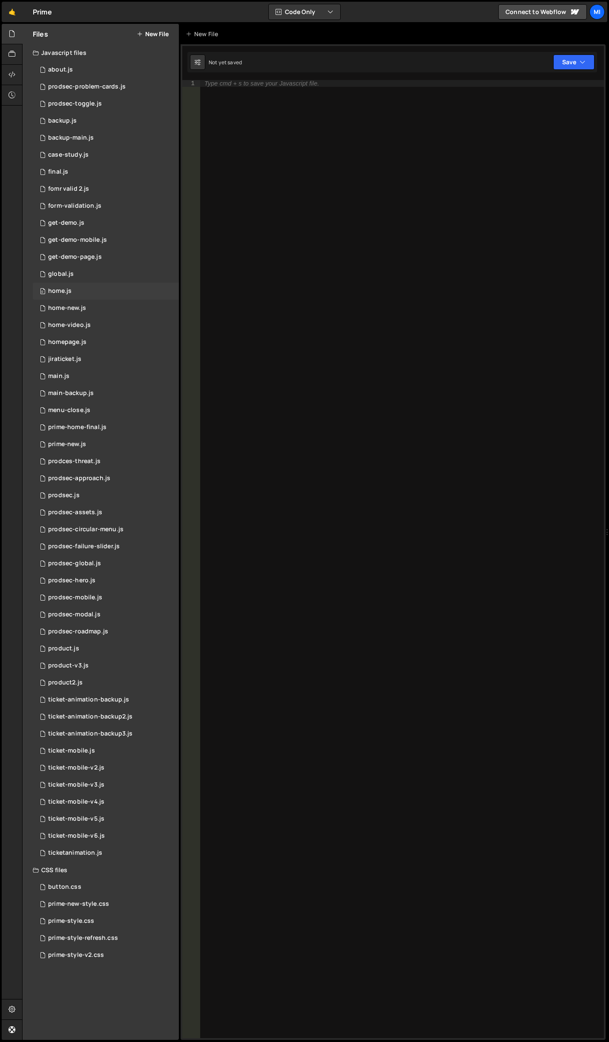
click at [87, 291] on div "0 home.js 0" at bounding box center [106, 291] width 146 height 17
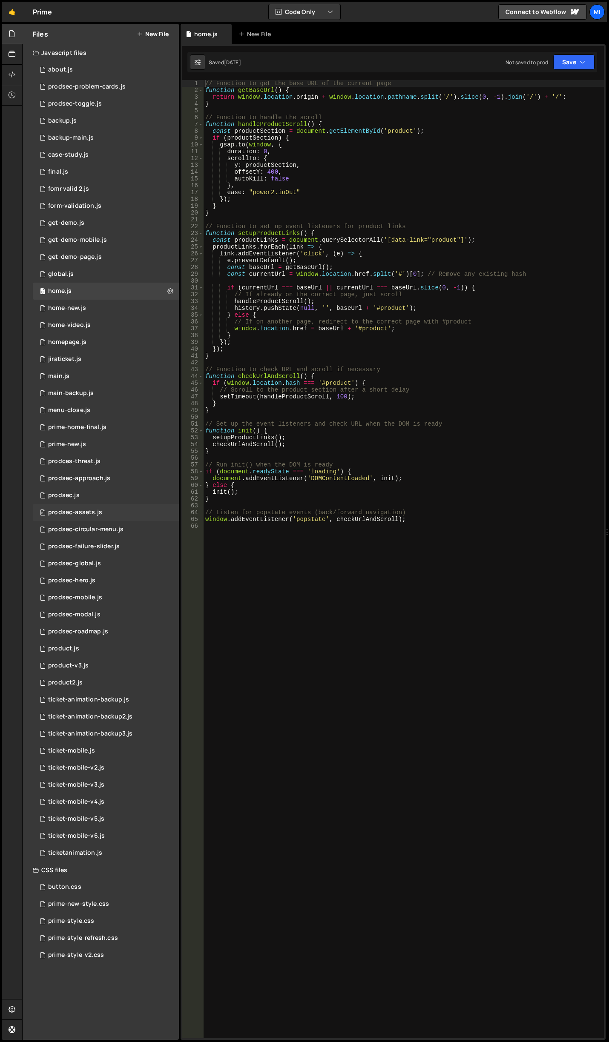
click at [101, 517] on div "0 prodsec-assets.js 0" at bounding box center [106, 512] width 146 height 17
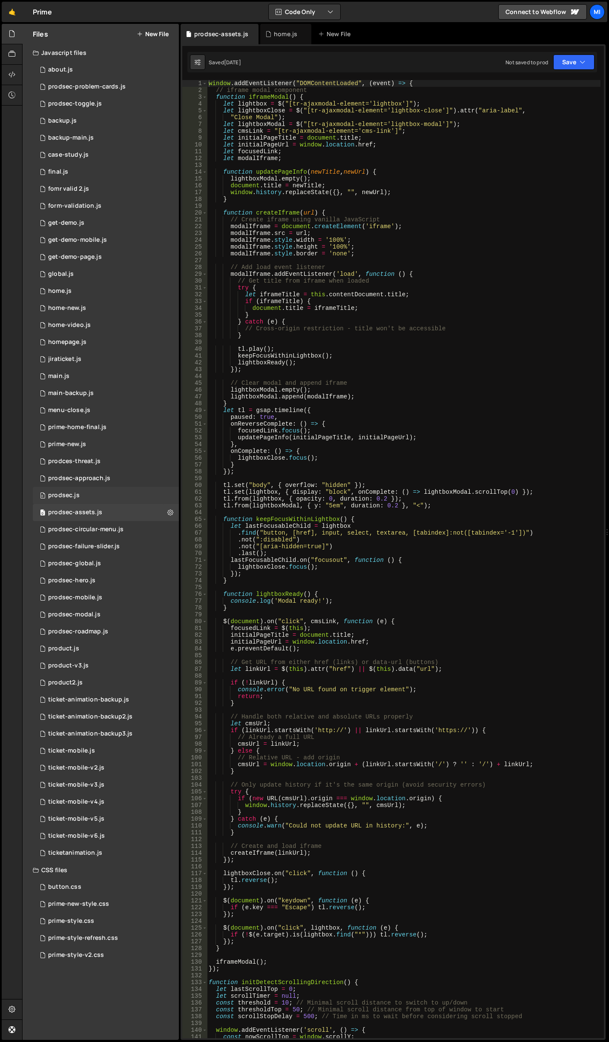
click at [98, 502] on div "0 prodsec.js 0" at bounding box center [106, 495] width 146 height 17
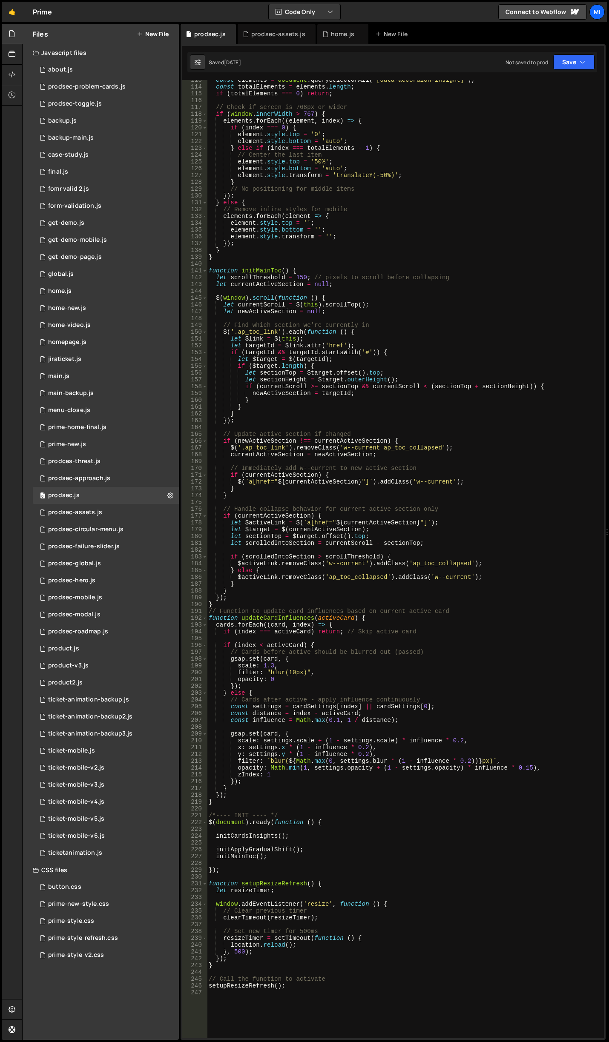
scroll to position [792, 0]
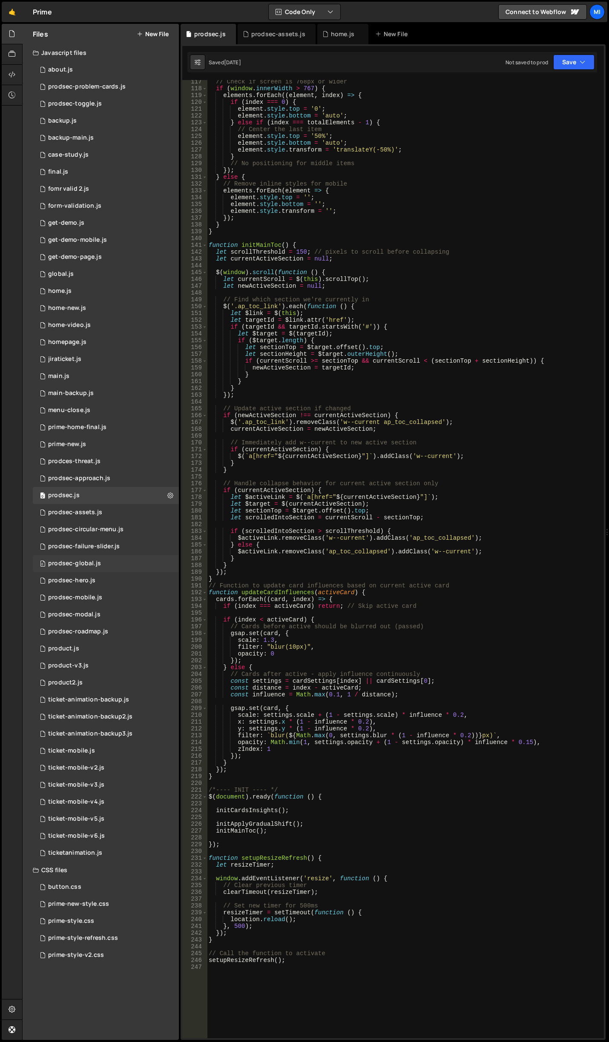
click at [102, 559] on div "0 prodsec-global.js 0" at bounding box center [106, 563] width 146 height 17
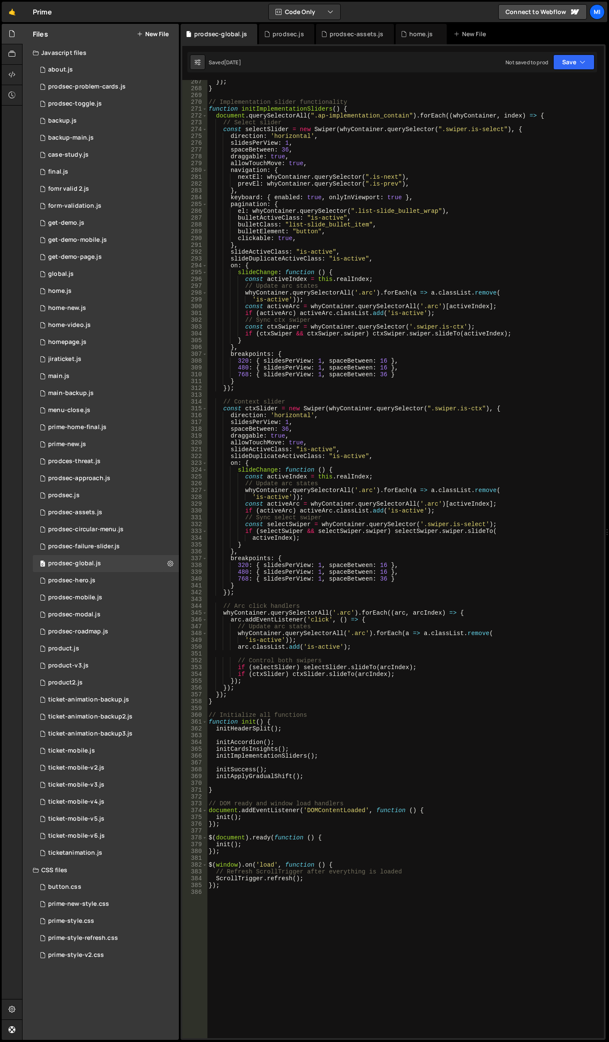
scroll to position [1839, 0]
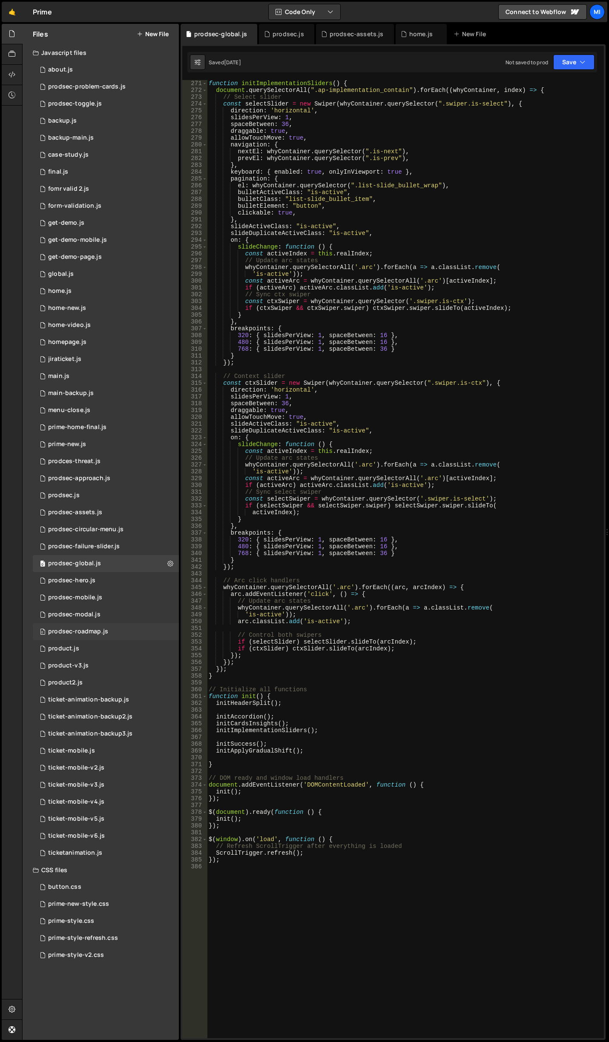
click at [109, 627] on div "0 prodsec-roadmap.js 0" at bounding box center [106, 631] width 146 height 17
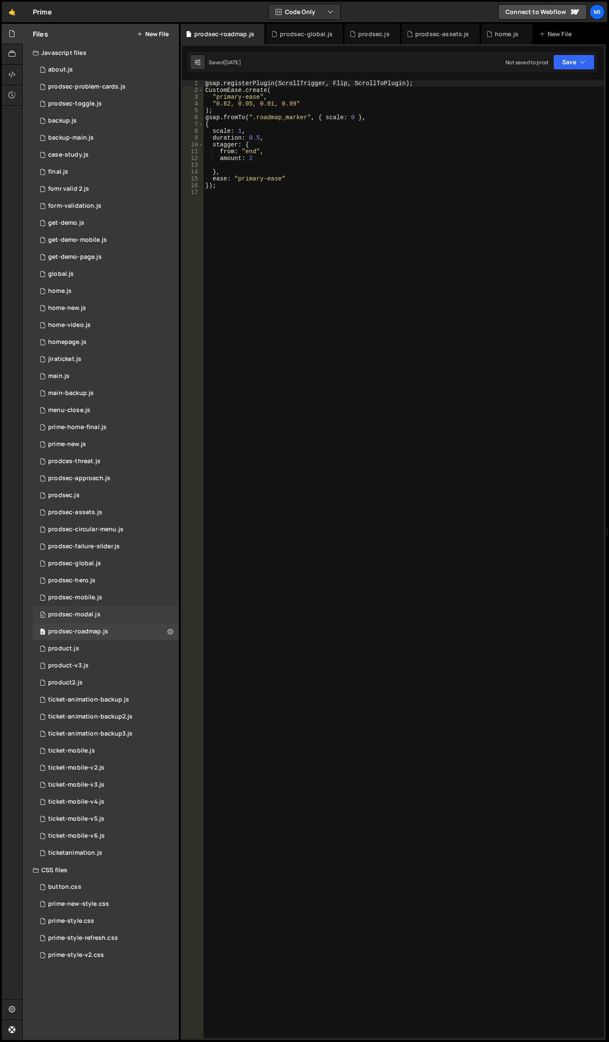
click at [109, 616] on div "0 prodsec-modal.js 0" at bounding box center [106, 614] width 146 height 17
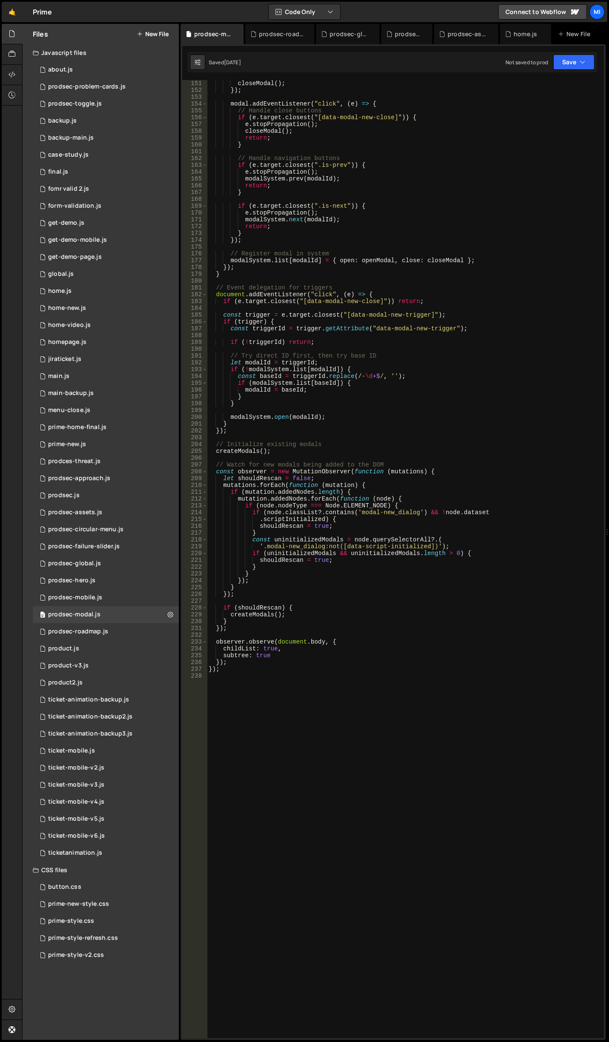
scroll to position [1022, 0]
click at [117, 605] on div "0 prodsec-mobile.js 0" at bounding box center [106, 597] width 146 height 17
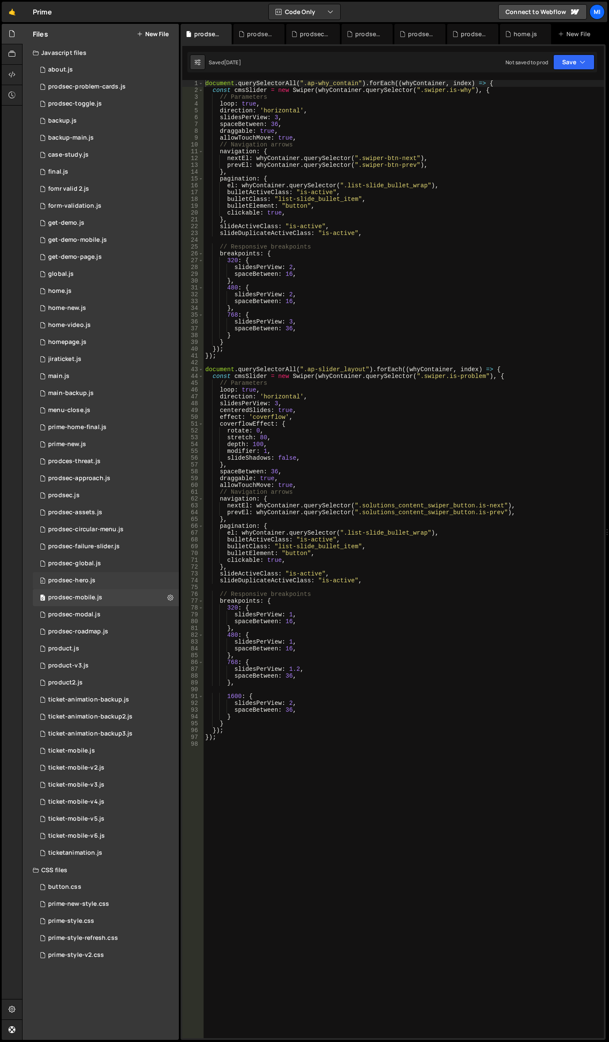
click at [112, 580] on div "0 prodsec-hero.js 0" at bounding box center [106, 580] width 146 height 17
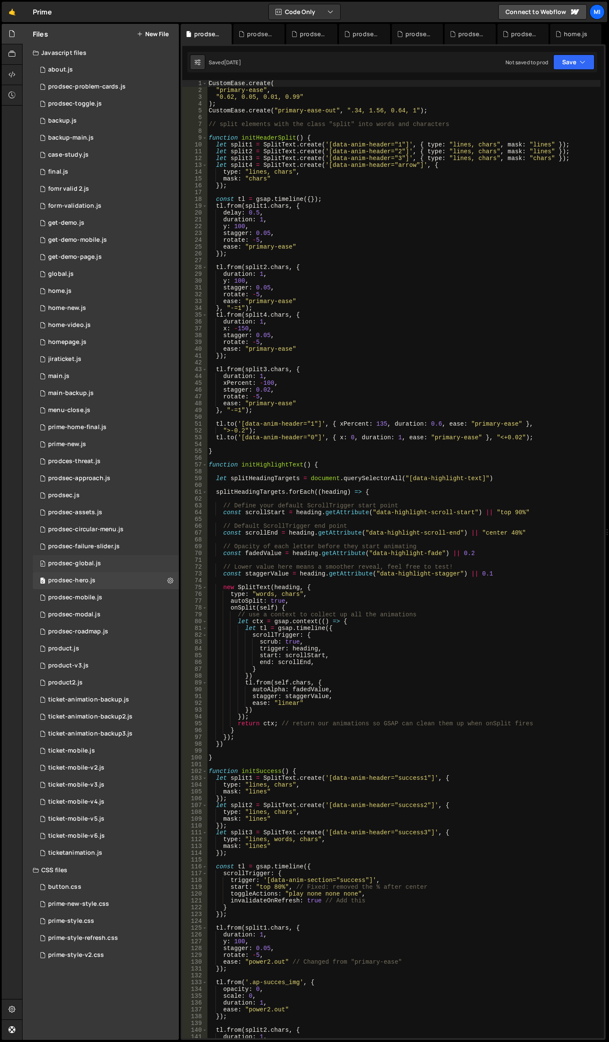
click at [112, 563] on div "0 prodsec-global.js 0" at bounding box center [106, 563] width 146 height 17
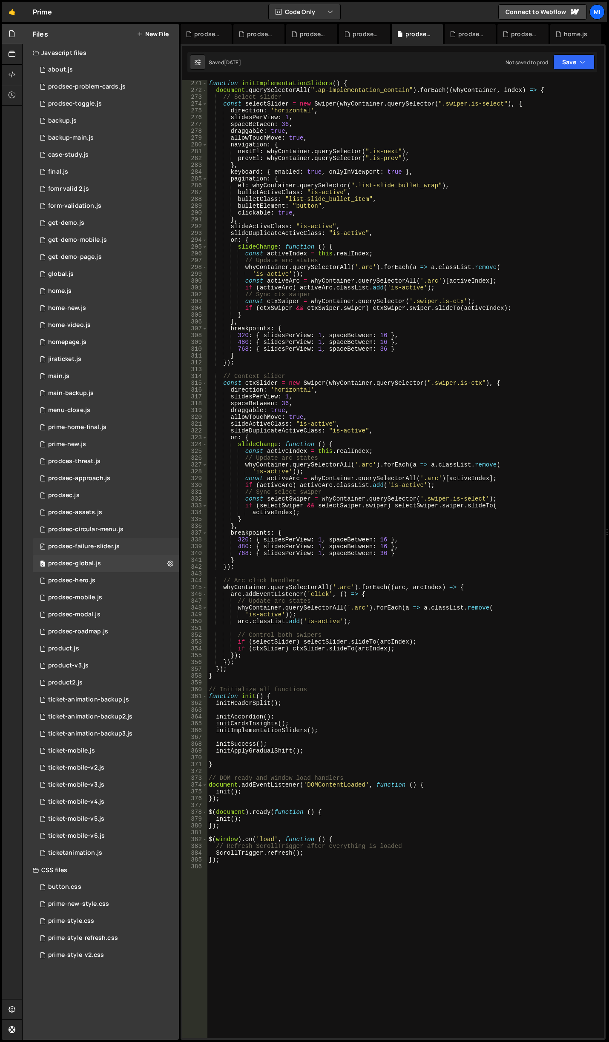
click at [112, 541] on div "0 prodsec-failure-slider.js 0" at bounding box center [106, 546] width 146 height 17
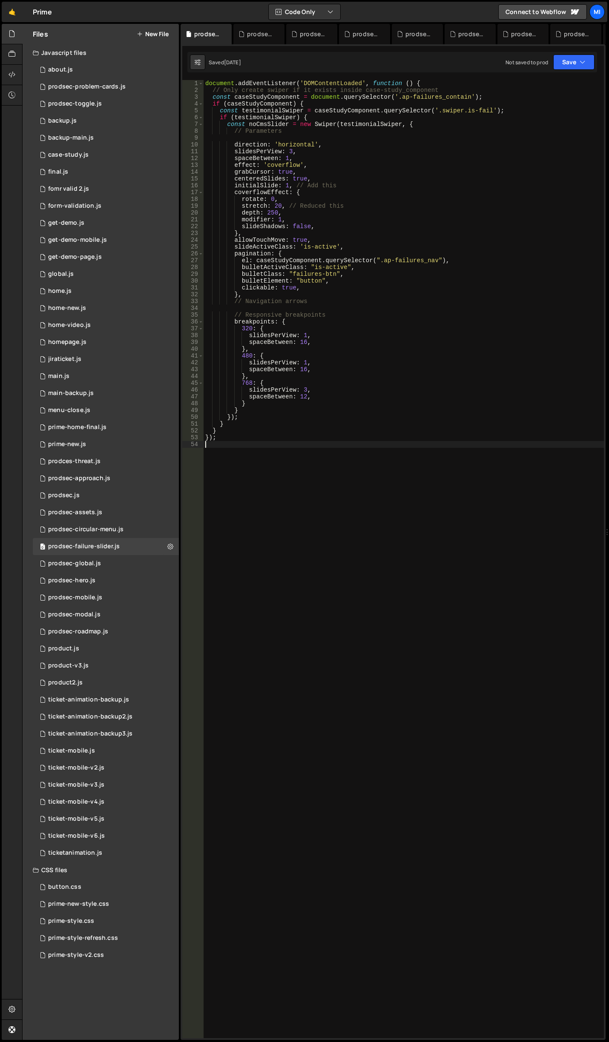
click at [268, 476] on div "document . addEventListener ( 'DOMContentLoaded' , function ( ) { // Only creat…" at bounding box center [403, 566] width 400 height 972
type textarea "});"
